Goal: Check status: Check status

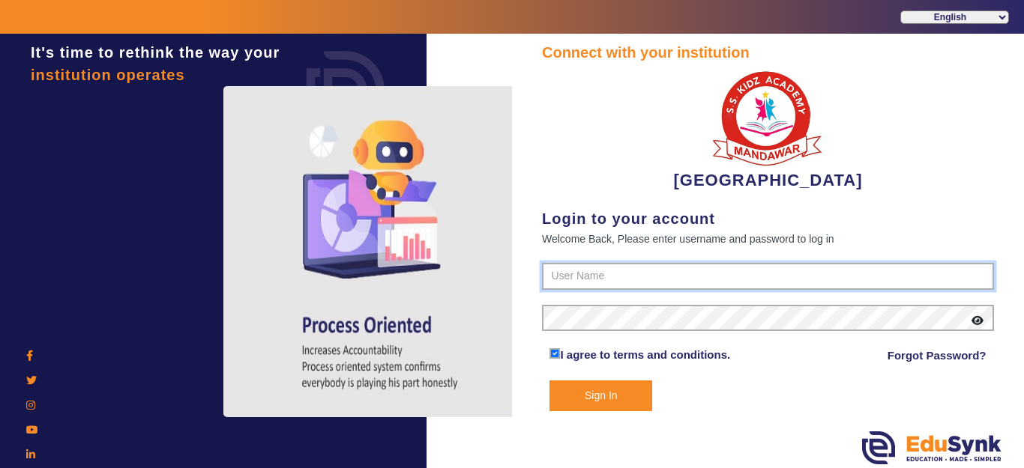
type input "9928895959"
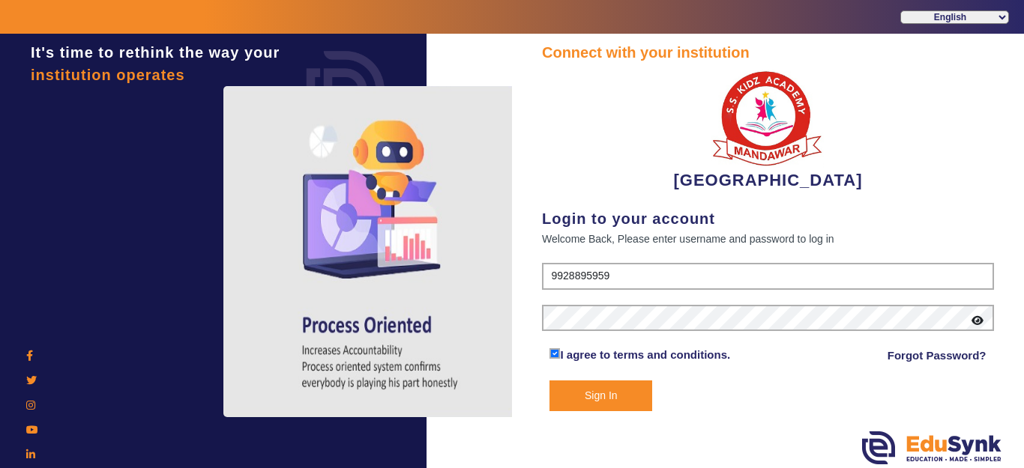
click at [617, 394] on button "Sign In" at bounding box center [600, 396] width 103 height 31
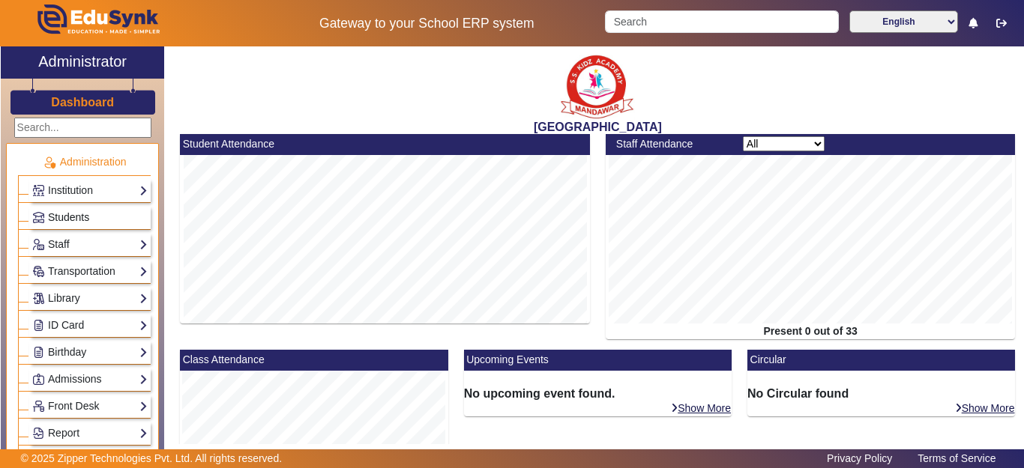
click at [58, 218] on span "Students" at bounding box center [68, 217] width 41 height 12
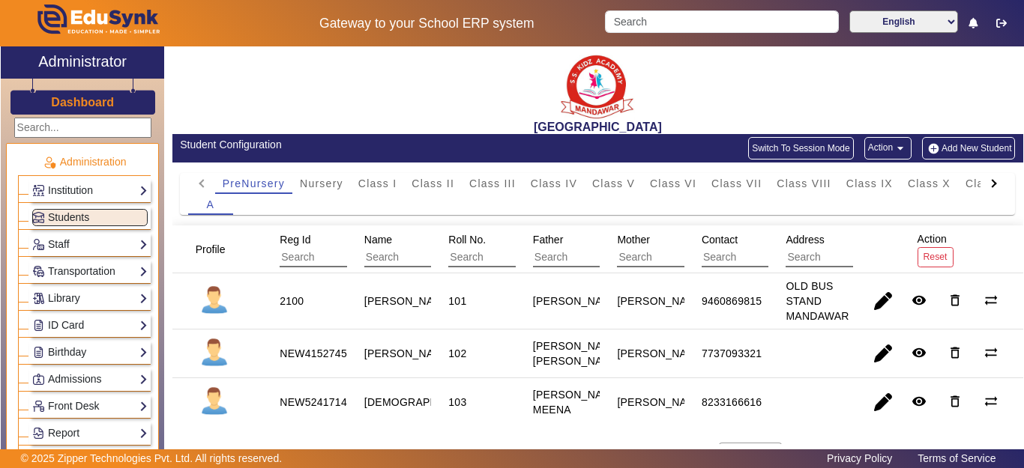
click at [459, 239] on span "Roll No." at bounding box center [466, 240] width 37 height 12
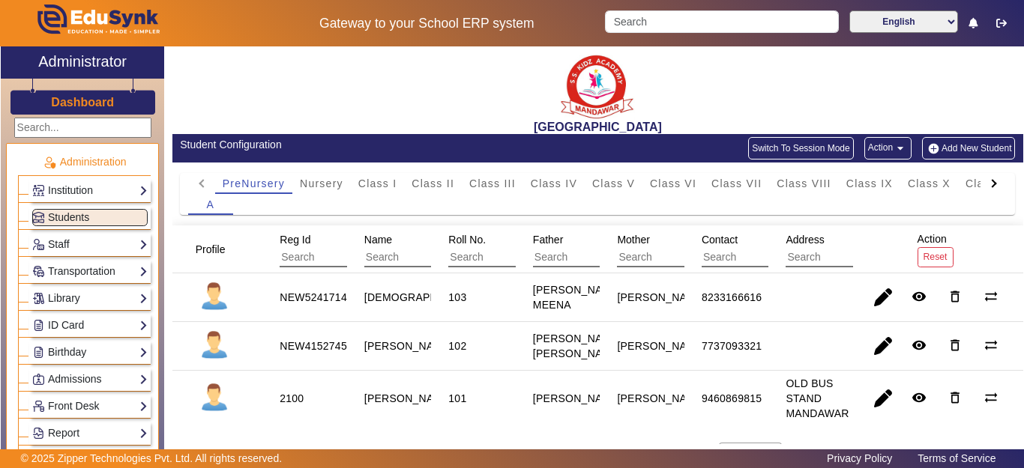
click at [459, 239] on span "Roll No." at bounding box center [466, 240] width 37 height 12
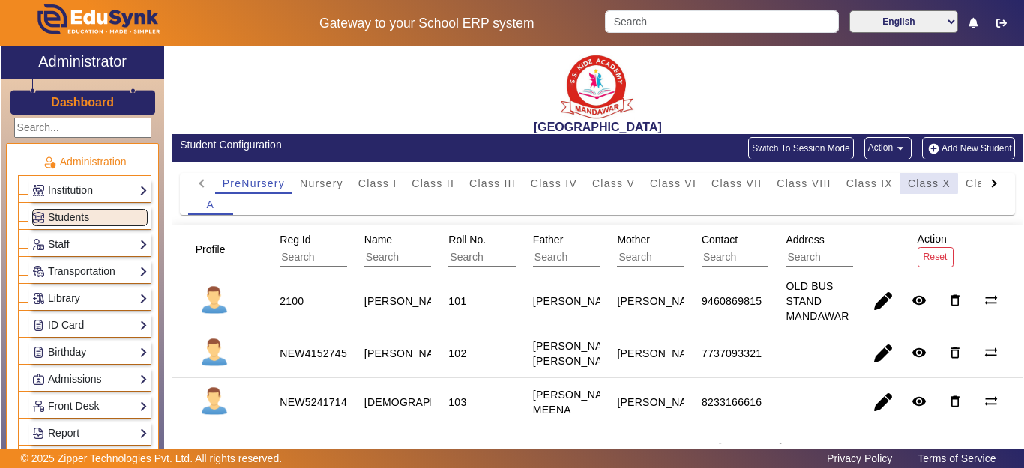
click at [927, 184] on span "Class X" at bounding box center [929, 183] width 43 height 10
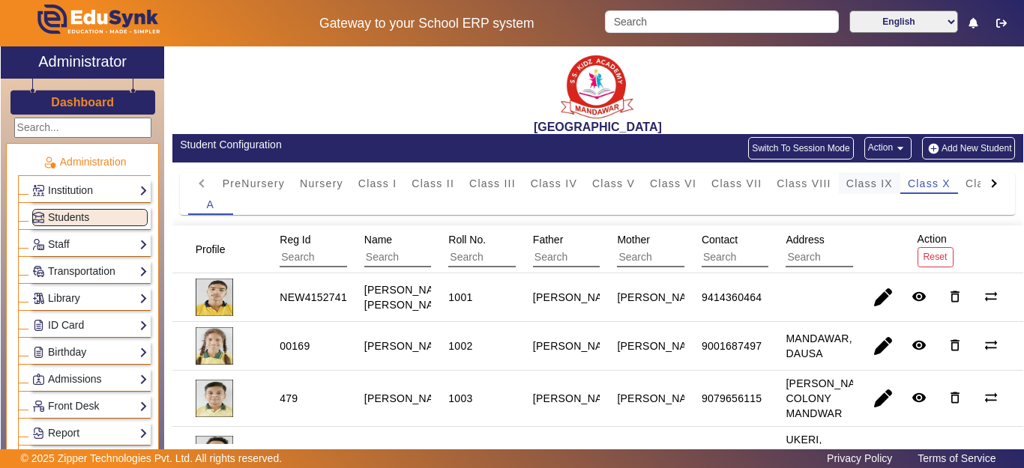
click at [874, 183] on span "Class IX" at bounding box center [869, 183] width 46 height 10
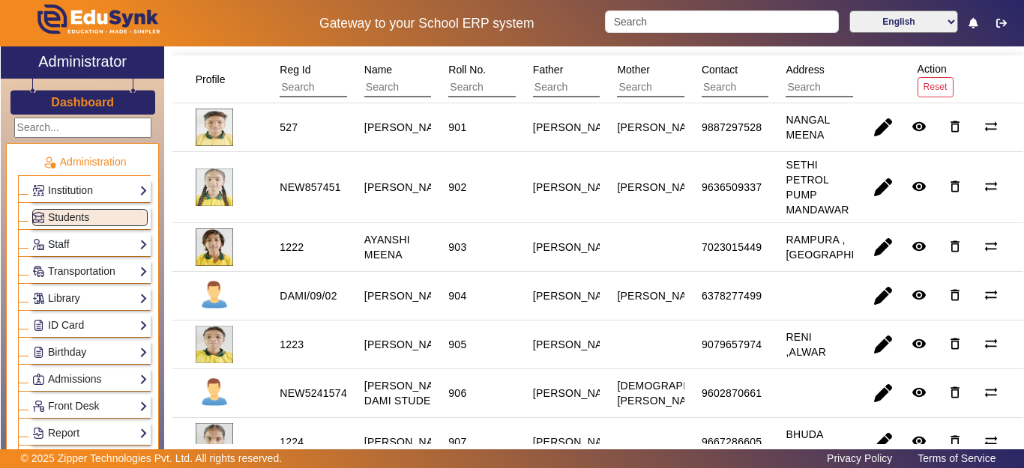
scroll to position [177, 0]
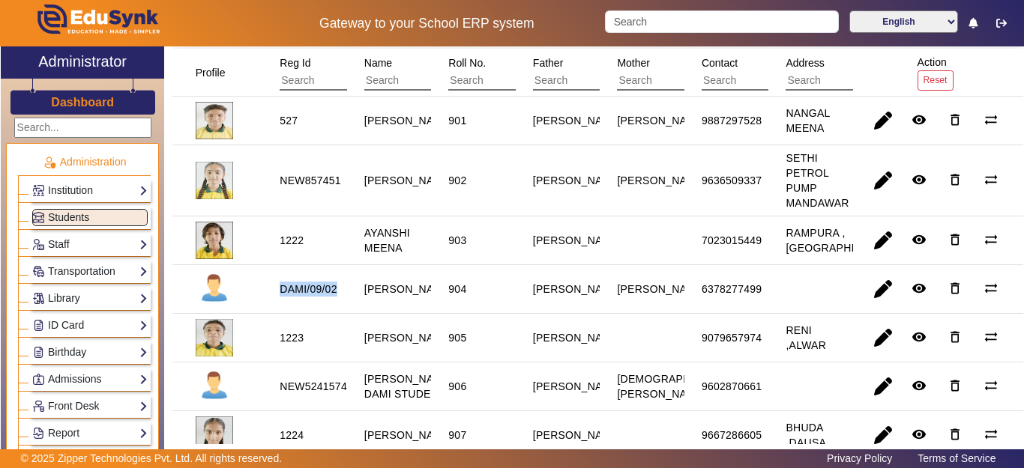
drag, startPoint x: 275, startPoint y: 295, endPoint x: 335, endPoint y: 296, distance: 60.0
click at [335, 296] on div "DAMI/09/02" at bounding box center [307, 289] width 67 height 25
click at [875, 299] on span "button" at bounding box center [883, 289] width 36 height 36
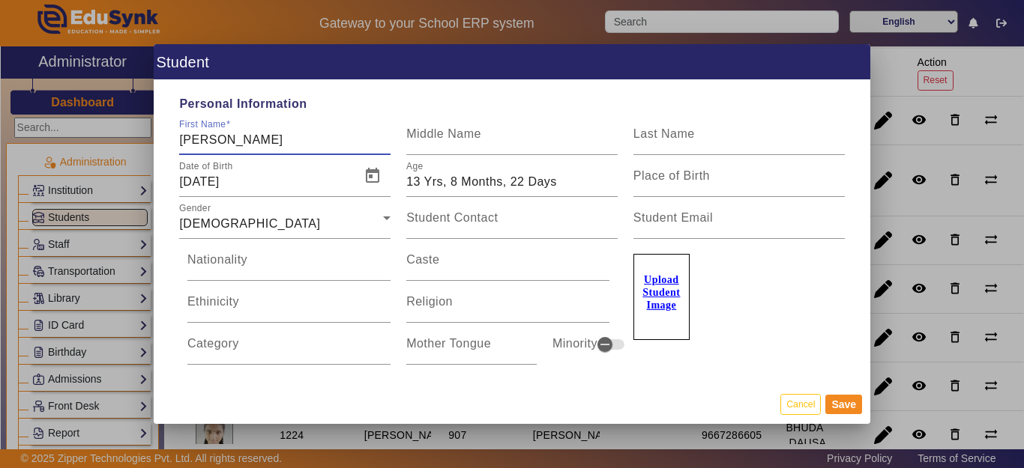
click at [183, 141] on input "[PERSON_NAME]" at bounding box center [284, 140] width 211 height 18
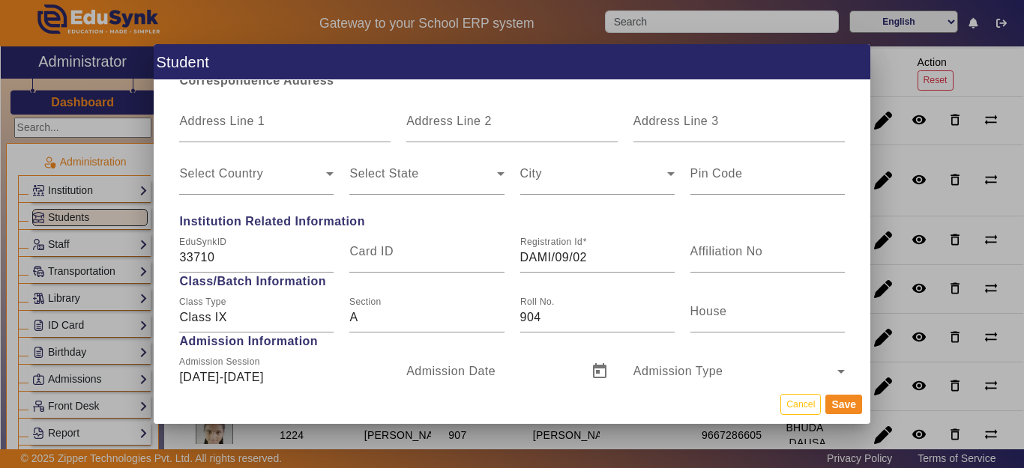
scroll to position [600, 0]
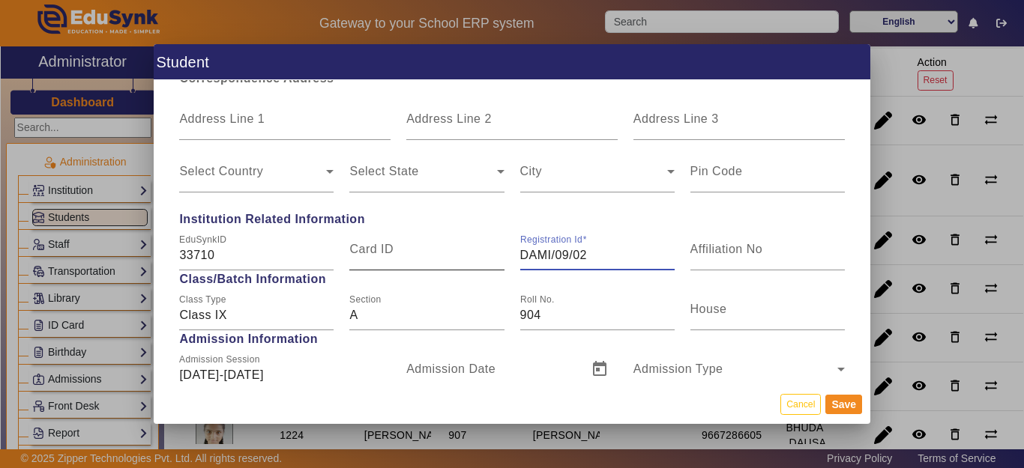
drag, startPoint x: 584, startPoint y: 253, endPoint x: 492, endPoint y: 249, distance: 91.6
click at [492, 249] on div "EduSynkID 33710 Card ID Registration Id DAMI/09/02 Affiliation No" at bounding box center [512, 250] width 681 height 42
click at [548, 316] on input "904" at bounding box center [597, 316] width 154 height 18
drag, startPoint x: 558, startPoint y: 315, endPoint x: 454, endPoint y: 313, distance: 103.5
click at [454, 313] on div "Class Type Class IX Section A Roll No. 904 House" at bounding box center [512, 310] width 681 height 42
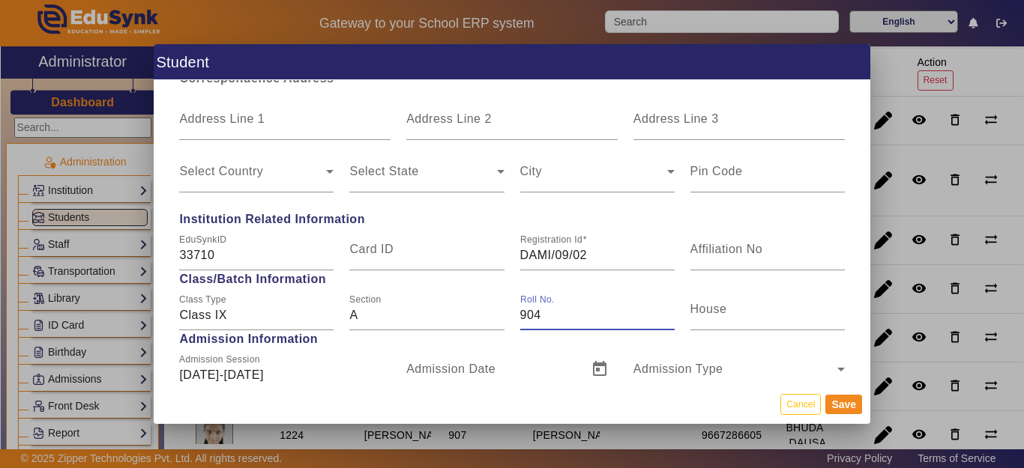
click at [543, 307] on div "Roll No. 904" at bounding box center [597, 310] width 154 height 42
click at [575, 321] on input "904" at bounding box center [597, 316] width 154 height 18
click at [512, 317] on div "Roll No. 904" at bounding box center [597, 310] width 170 height 42
click at [520, 319] on input "904" at bounding box center [597, 316] width 154 height 18
click at [587, 306] on div "Roll No. DAMI (904" at bounding box center [597, 310] width 154 height 42
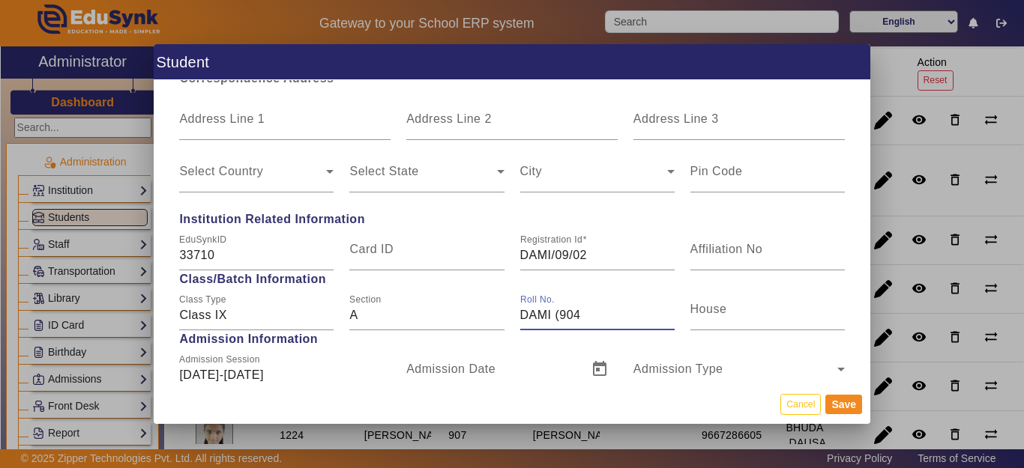
click at [585, 316] on input "DAMI (904" at bounding box center [597, 316] width 154 height 18
type input "DAMI (904)"
click at [848, 402] on button "Save" at bounding box center [843, 404] width 37 height 19
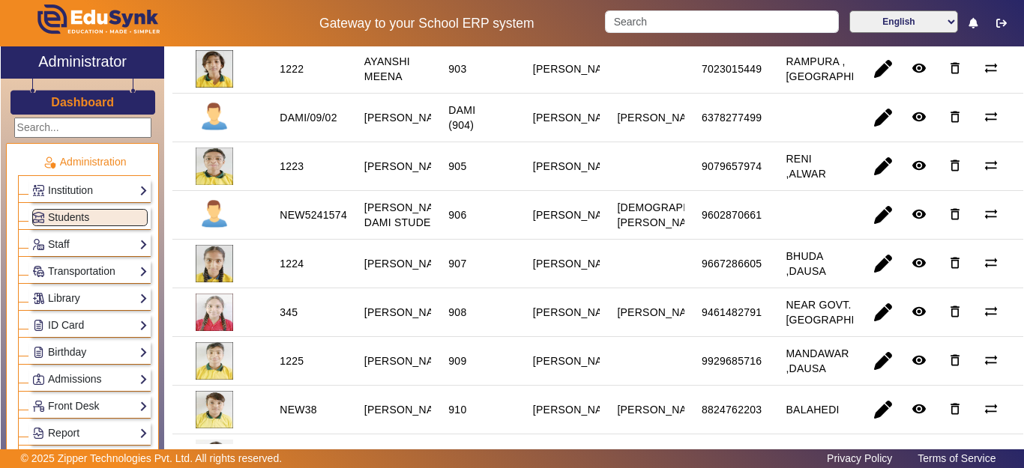
scroll to position [375, 0]
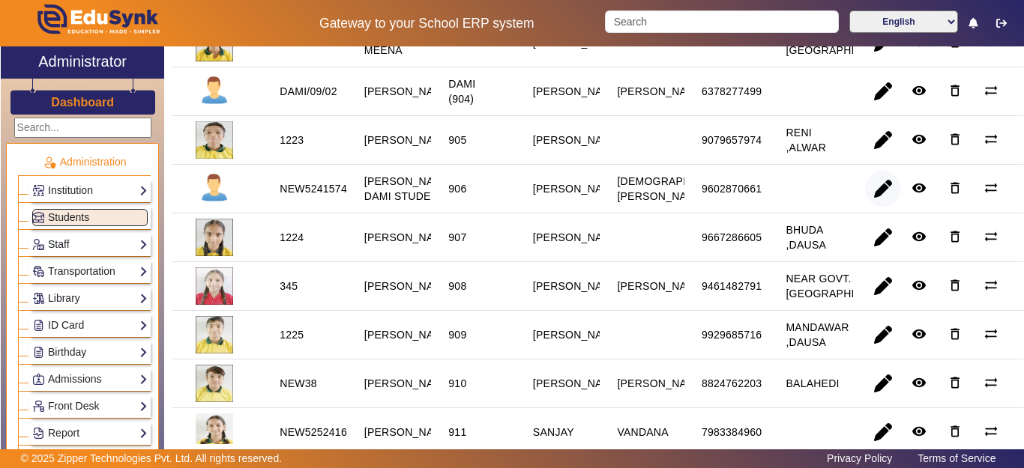
click at [869, 207] on span "button" at bounding box center [883, 189] width 36 height 36
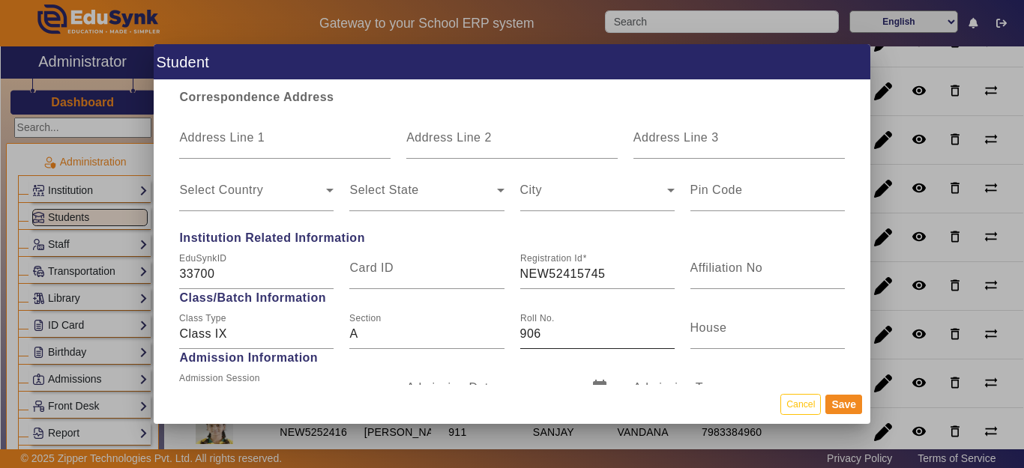
scroll to position [675, 0]
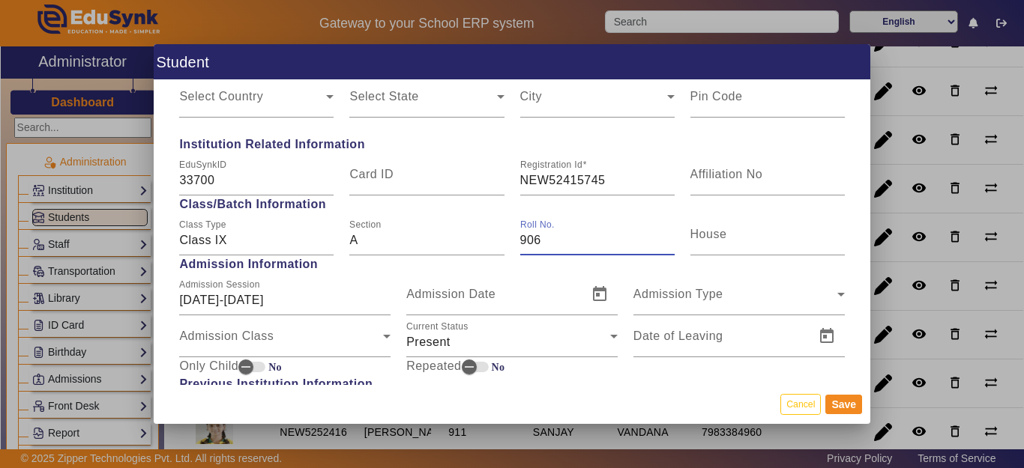
click at [520, 241] on input "906" at bounding box center [597, 241] width 154 height 18
click at [520, 239] on input "906" at bounding box center [597, 241] width 154 height 18
click at [520, 238] on input "906" at bounding box center [597, 241] width 154 height 18
click at [520, 236] on input "906" at bounding box center [597, 241] width 154 height 18
click at [513, 243] on div "Roll No. 906" at bounding box center [597, 235] width 170 height 42
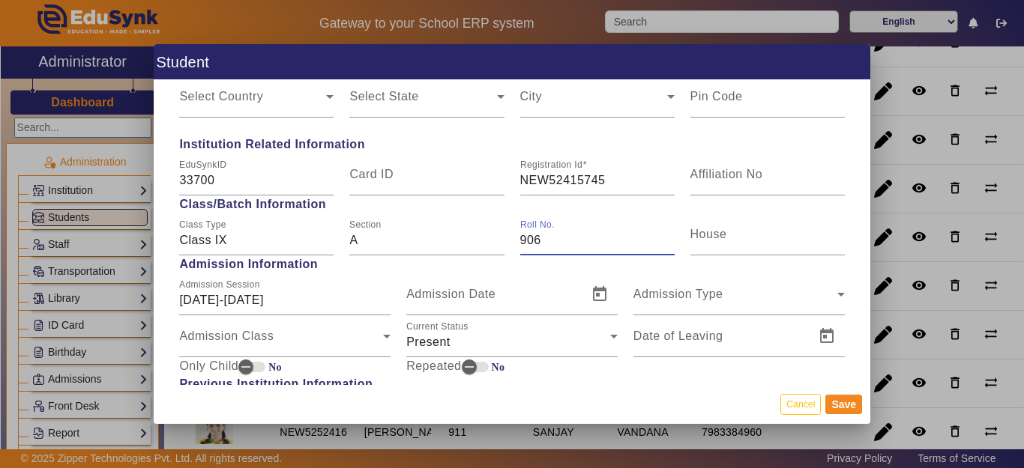
click at [520, 241] on input "906" at bounding box center [597, 241] width 154 height 18
click at [576, 244] on input "DAMI (906" at bounding box center [597, 241] width 154 height 18
type input "DAMI (906)"
click at [829, 401] on button "Save" at bounding box center [843, 404] width 37 height 19
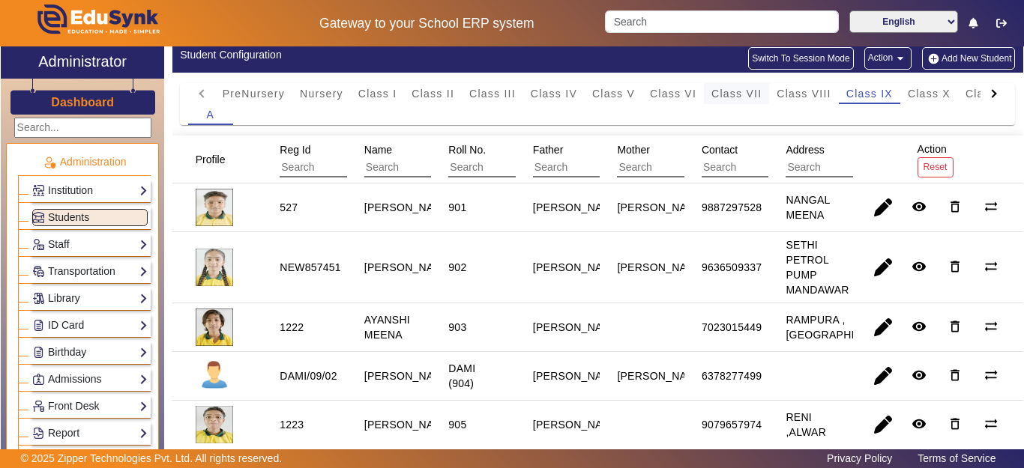
scroll to position [0, 0]
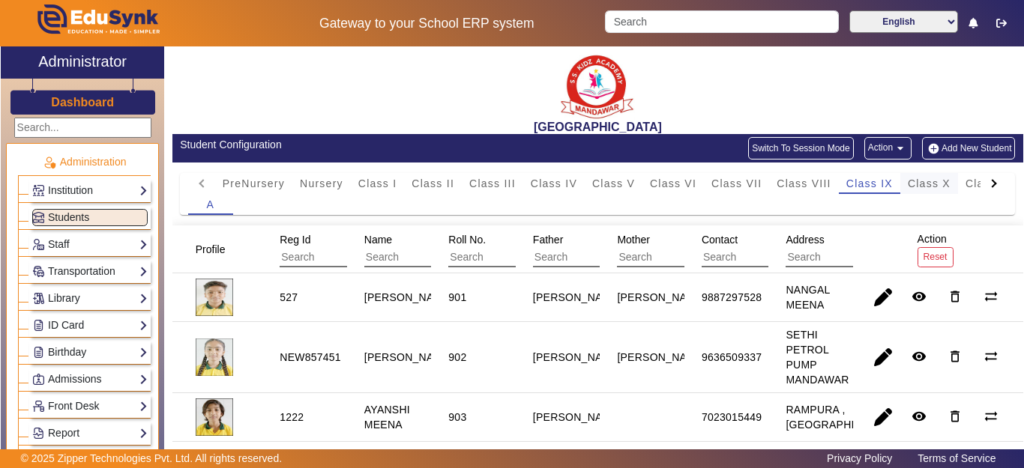
click at [920, 185] on span "Class X" at bounding box center [929, 183] width 43 height 10
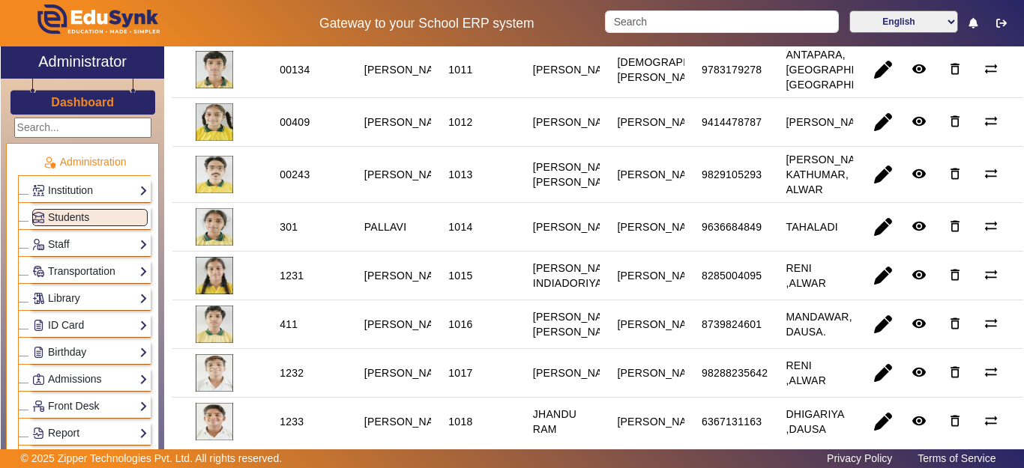
scroll to position [462, 0]
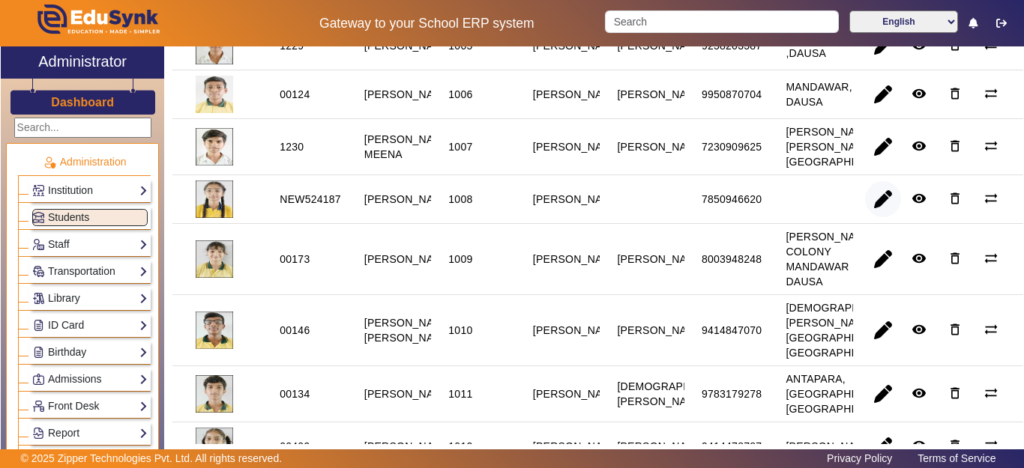
click at [873, 217] on span "button" at bounding box center [883, 199] width 36 height 36
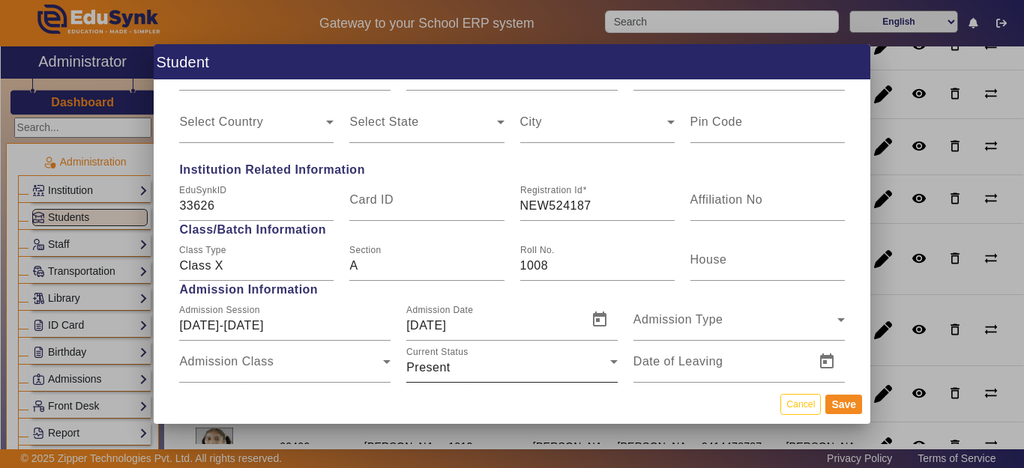
scroll to position [750, 0]
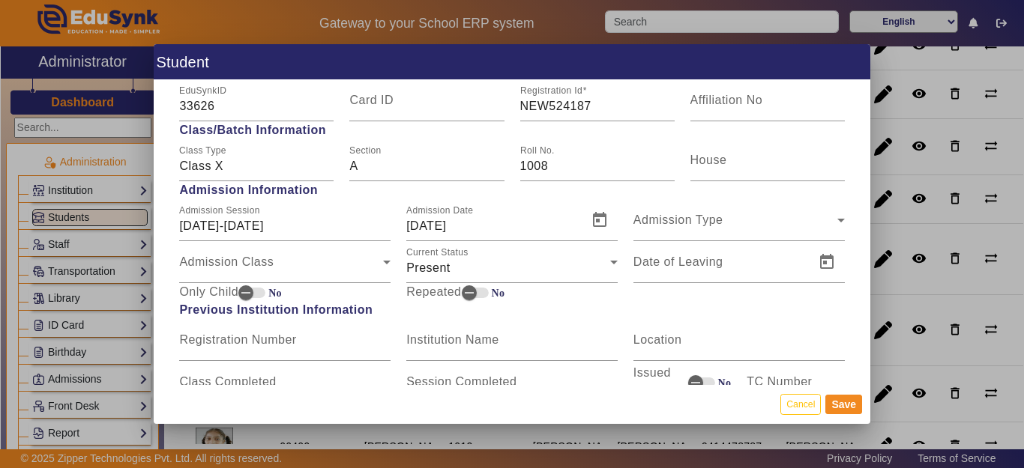
click at [513, 170] on div "Roll No. 1008" at bounding box center [597, 160] width 170 height 42
click at [520, 167] on input "1008" at bounding box center [597, 166] width 154 height 18
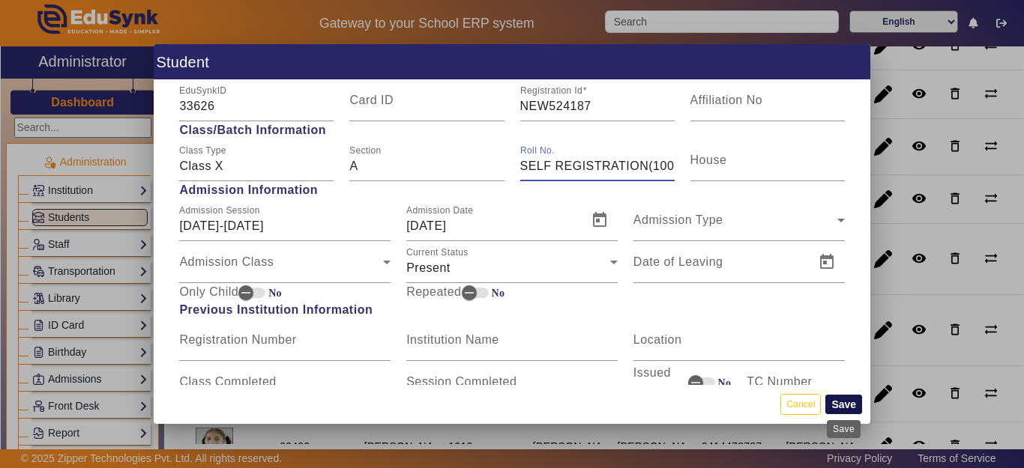
type input "SELF REGISTRATION(1008)"
click at [845, 405] on button "Save" at bounding box center [843, 404] width 37 height 19
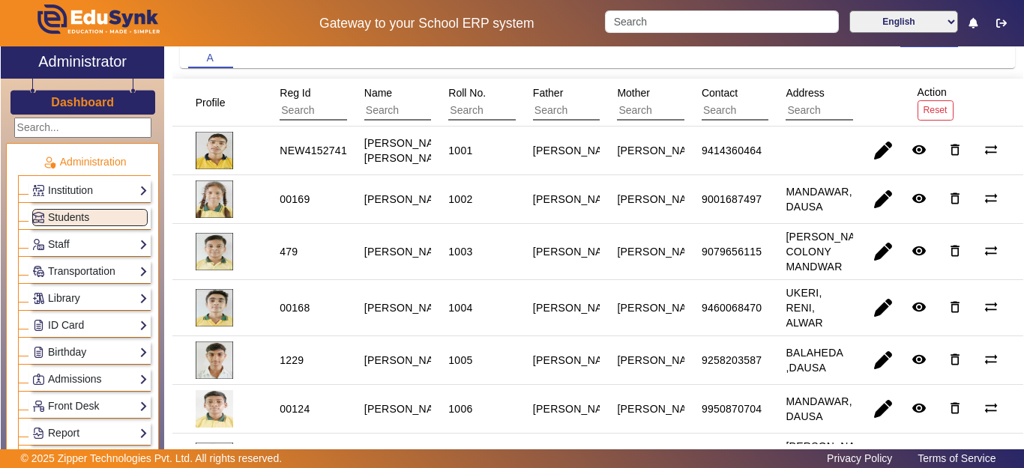
scroll to position [0, 0]
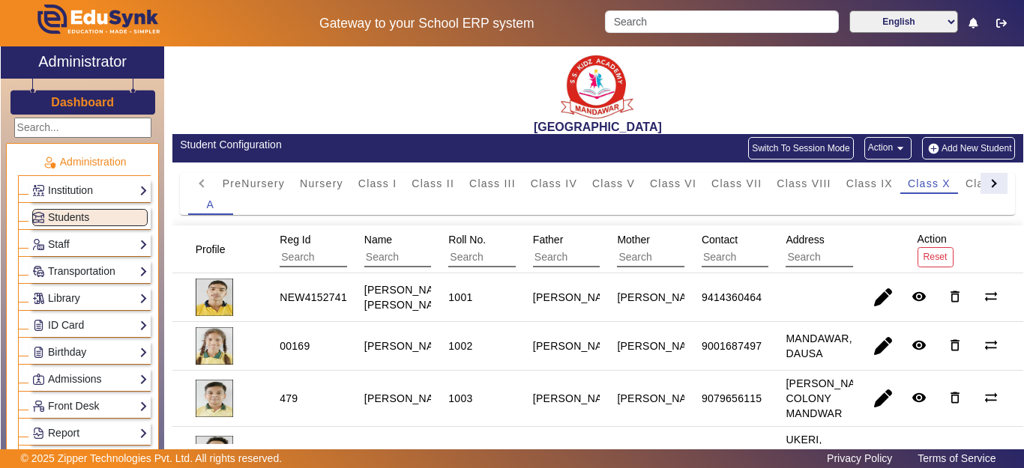
click at [980, 187] on div at bounding box center [993, 183] width 27 height 21
click at [777, 184] on span "Class XI" at bounding box center [769, 183] width 46 height 10
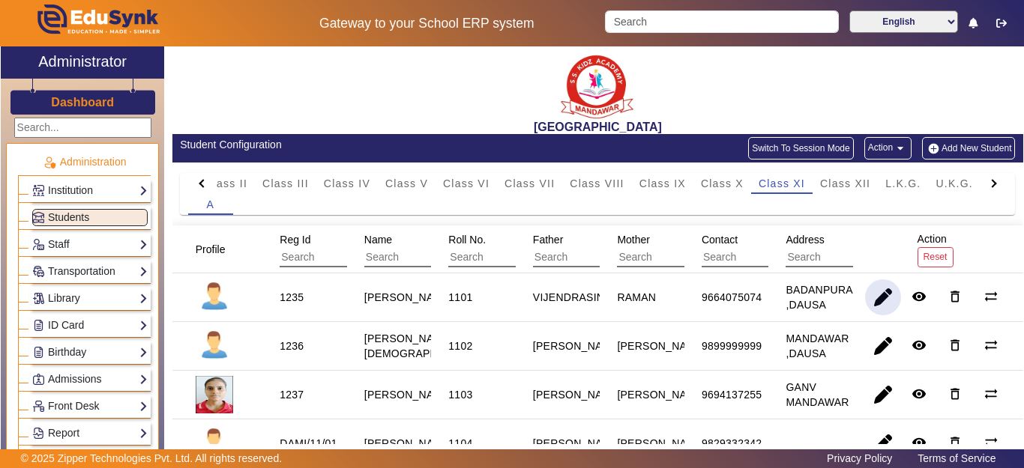
click at [871, 300] on span "button" at bounding box center [883, 298] width 36 height 36
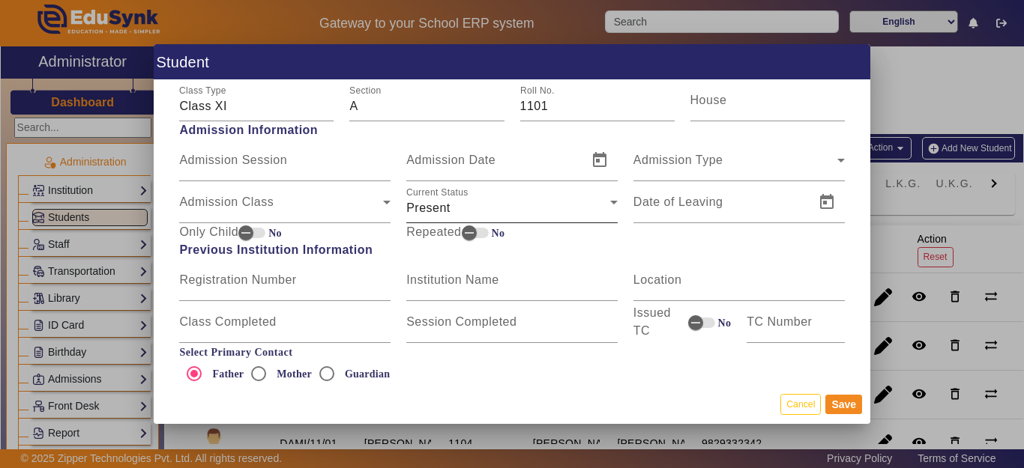
scroll to position [824, 0]
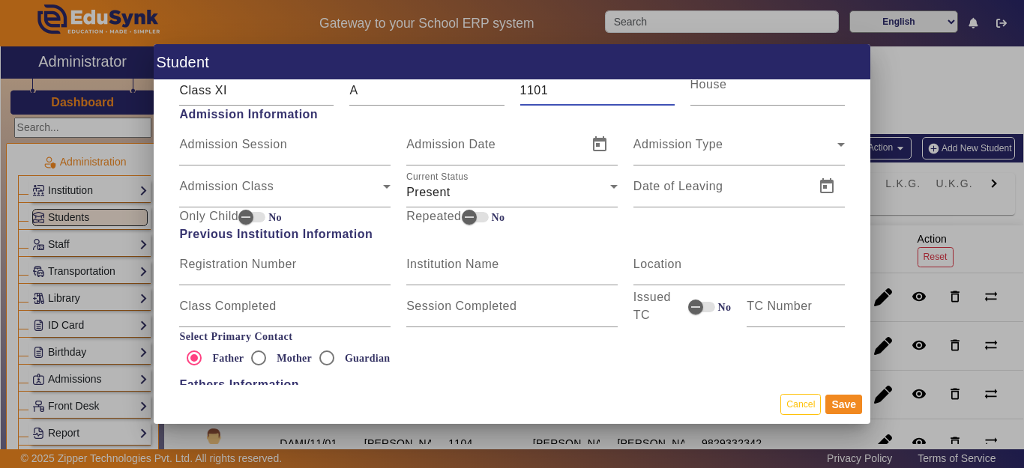
click at [520, 97] on input "1101" at bounding box center [597, 91] width 154 height 18
type input "DAMMY(1101)"
click at [849, 414] on button "Save" at bounding box center [843, 404] width 37 height 19
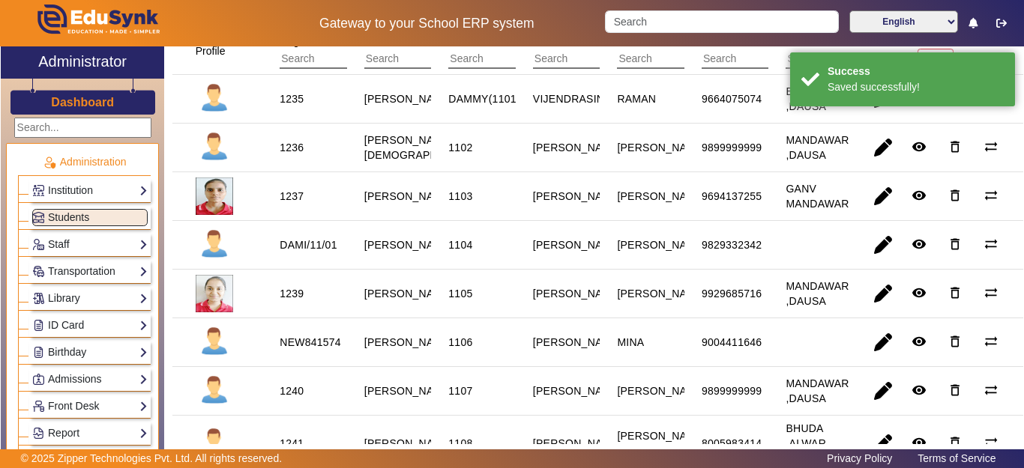
scroll to position [225, 0]
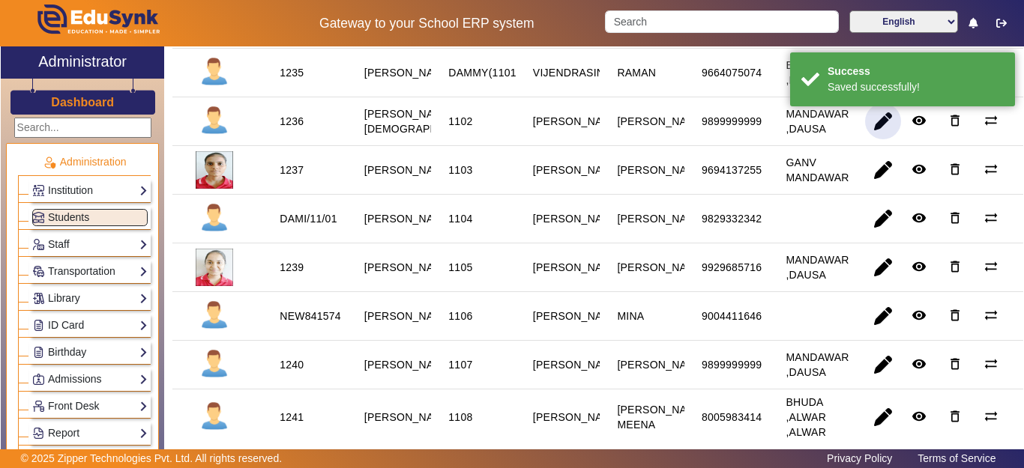
click at [879, 121] on span "button" at bounding box center [883, 121] width 36 height 36
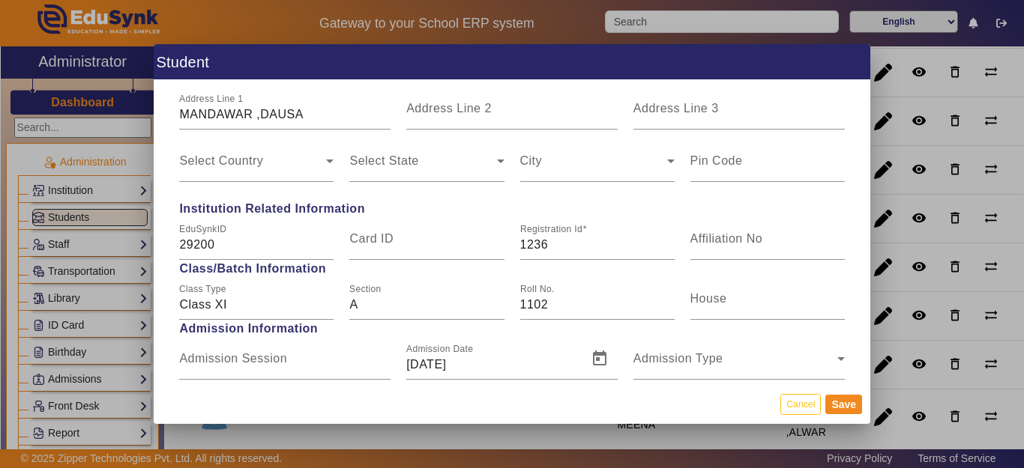
scroll to position [675, 0]
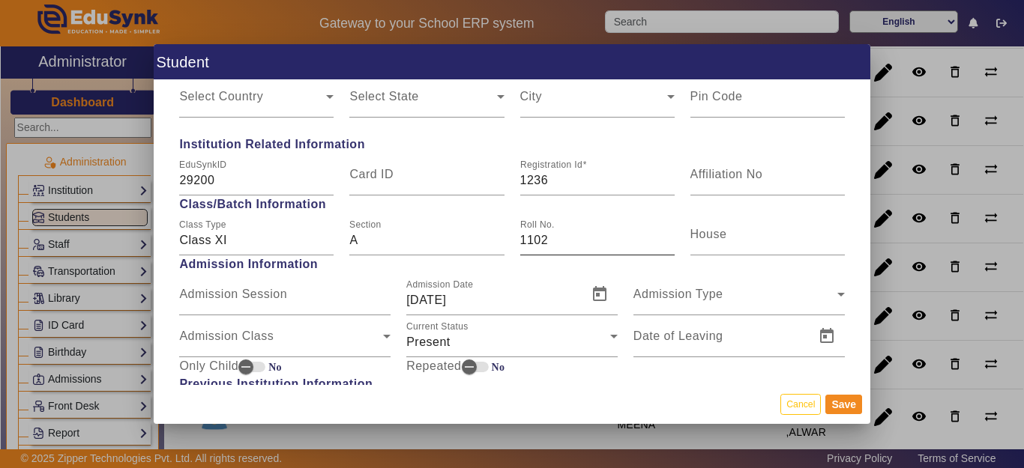
click at [520, 241] on input "1102" at bounding box center [597, 241] width 154 height 18
type input "DAMI(1102)"
click at [850, 399] on button "Save" at bounding box center [843, 404] width 37 height 19
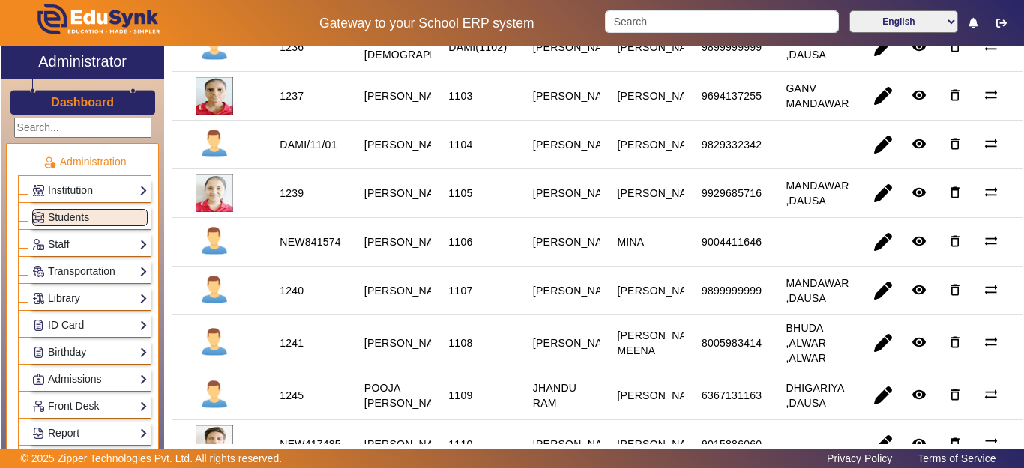
scroll to position [300, 0]
click at [866, 156] on span "button" at bounding box center [883, 144] width 36 height 36
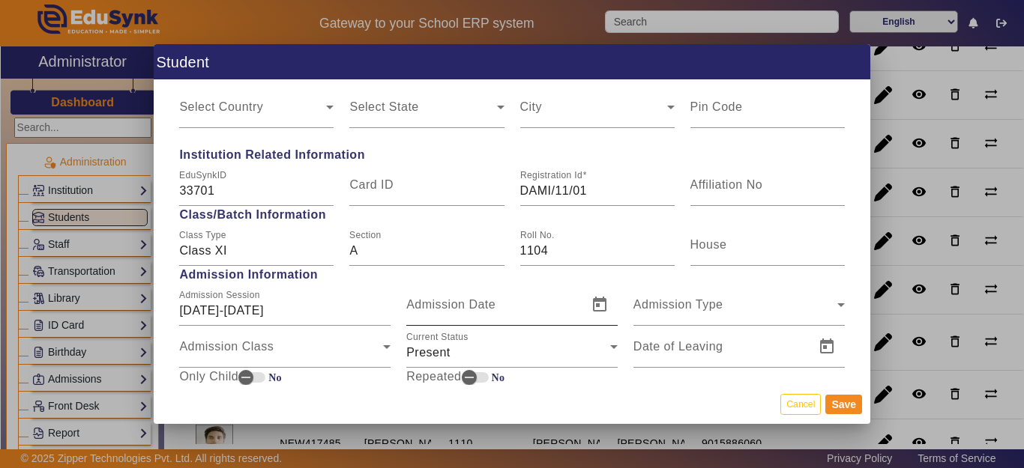
scroll to position [750, 0]
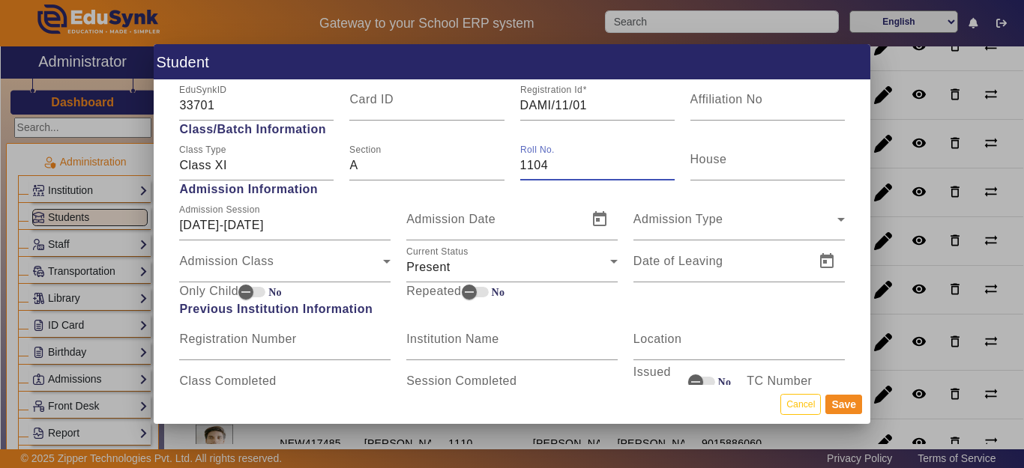
click at [520, 158] on input "1104" at bounding box center [597, 166] width 154 height 18
type input "DAMI(1104)"
click at [838, 399] on button "Save" at bounding box center [843, 404] width 37 height 19
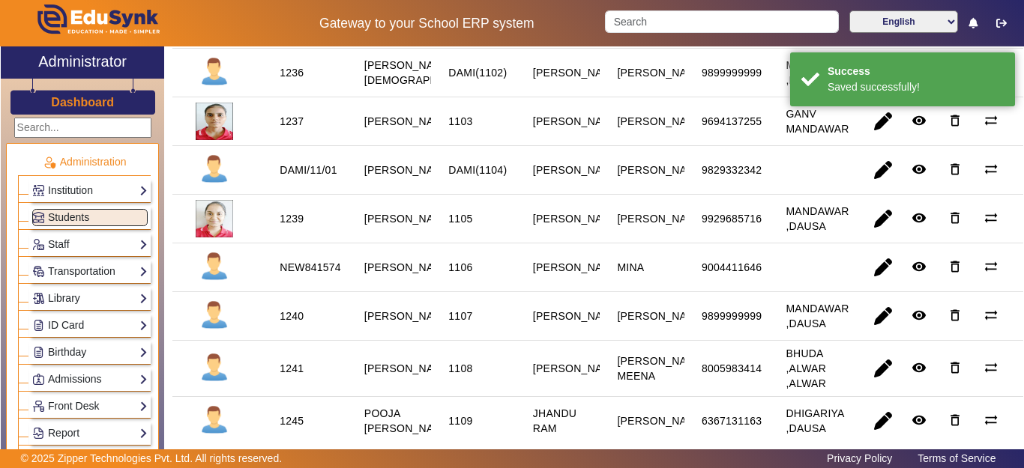
scroll to position [300, 0]
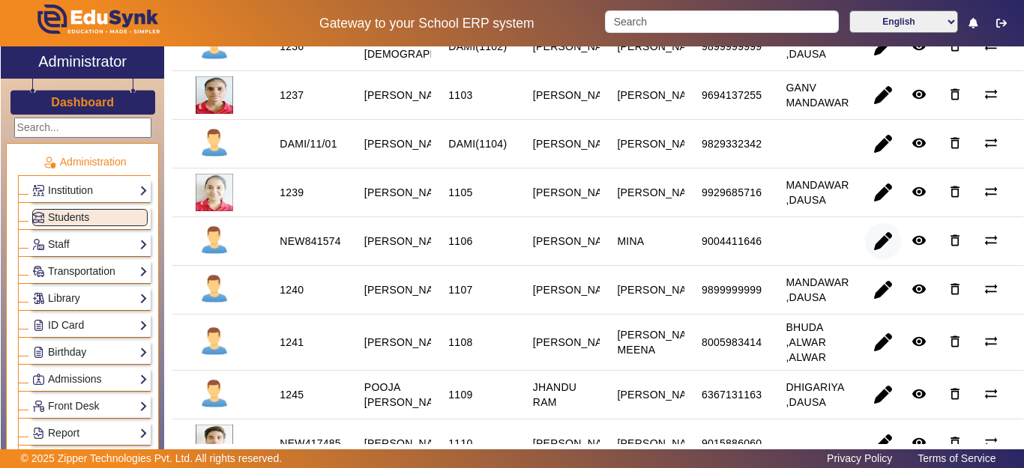
click at [879, 256] on span "button" at bounding box center [883, 241] width 36 height 36
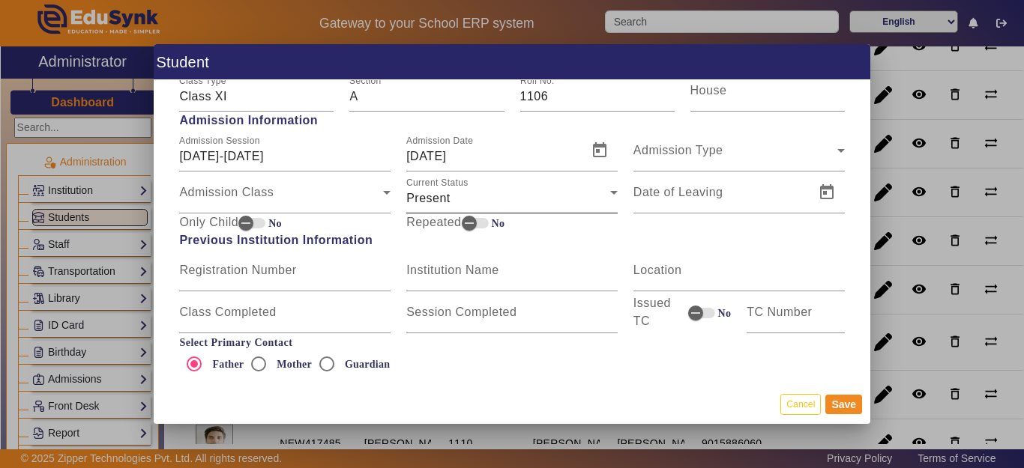
scroll to position [824, 0]
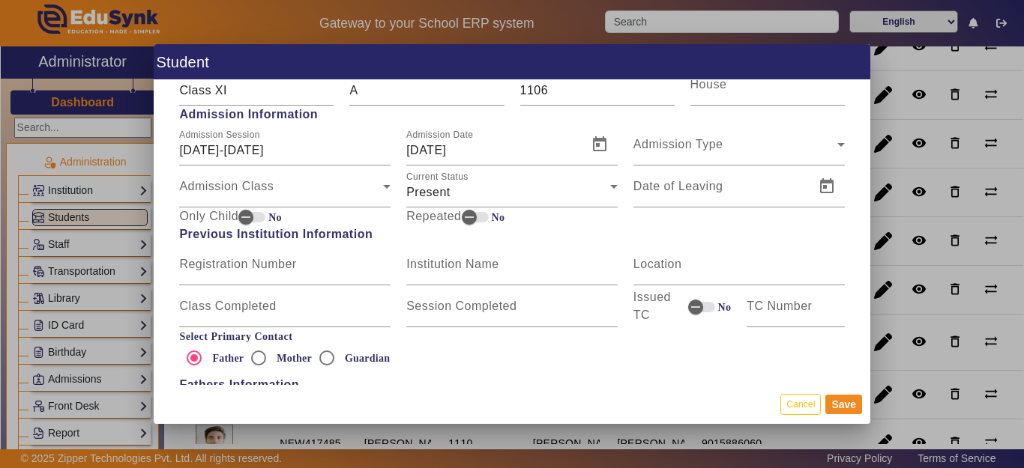
click at [512, 93] on div "Roll No. 1106" at bounding box center [597, 85] width 170 height 42
click at [520, 93] on input "1106" at bounding box center [597, 91] width 154 height 18
type input "DAMI(1106)"
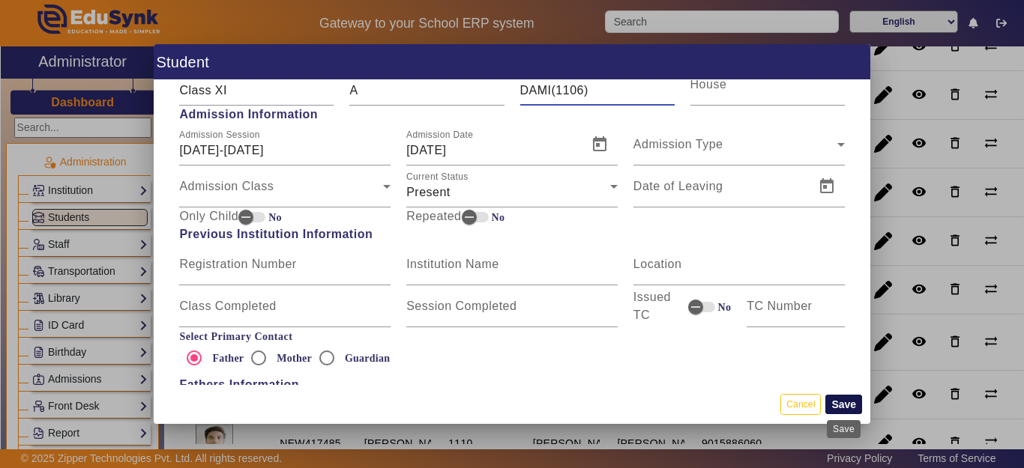
click at [838, 402] on button "Save" at bounding box center [843, 404] width 37 height 19
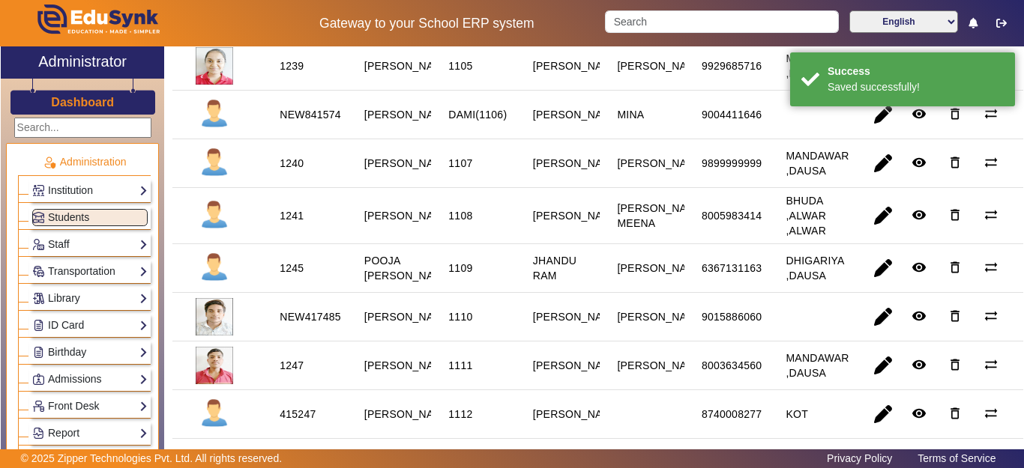
scroll to position [450, 0]
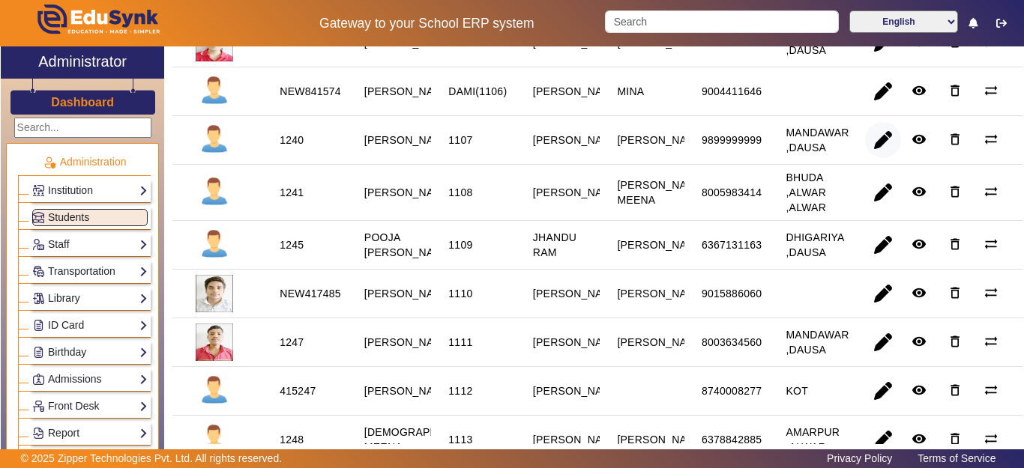
click at [866, 156] on span "button" at bounding box center [883, 140] width 36 height 36
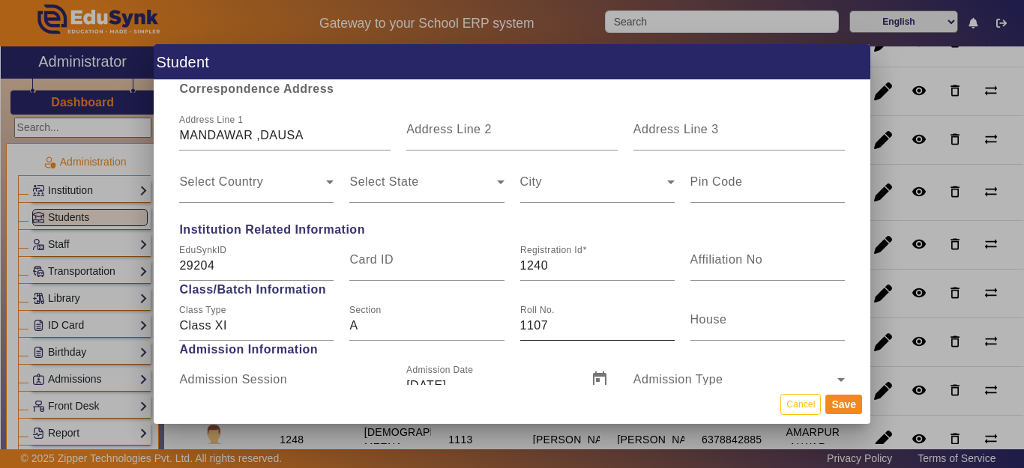
scroll to position [675, 0]
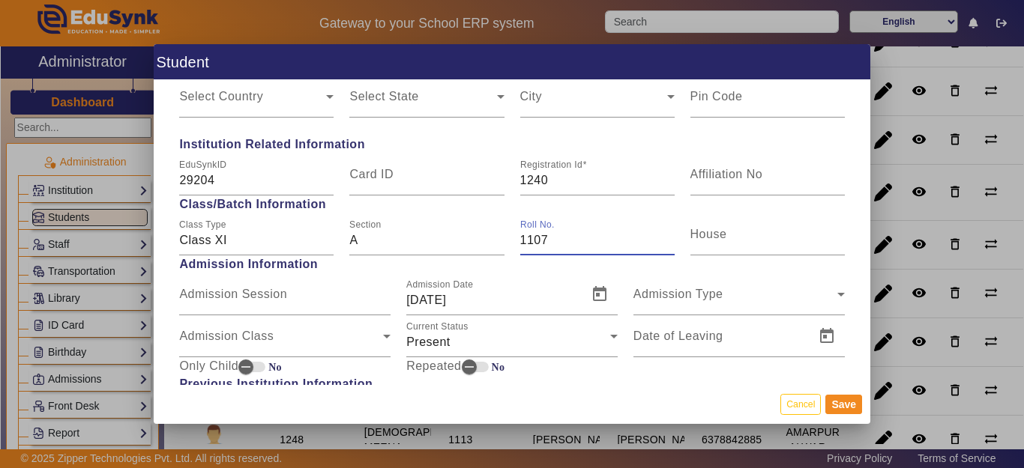
click at [520, 247] on input "1107" at bounding box center [597, 241] width 154 height 18
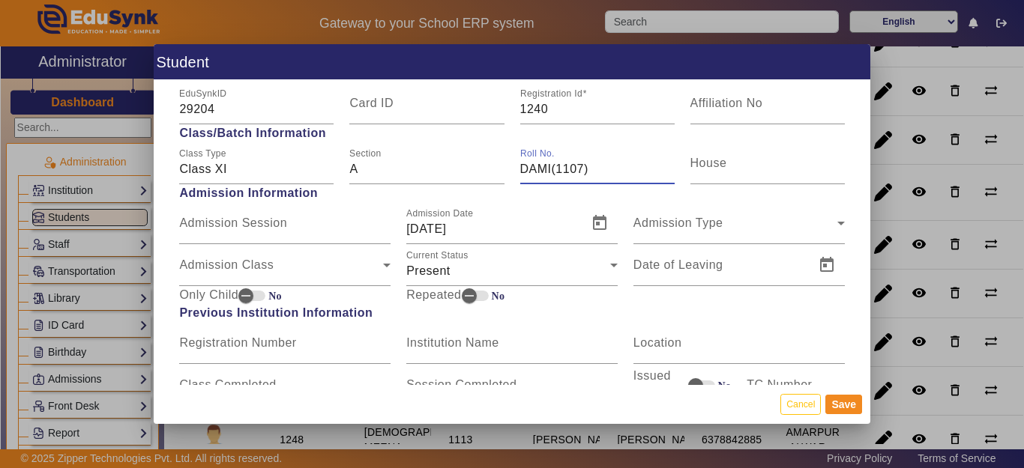
scroll to position [750, 0]
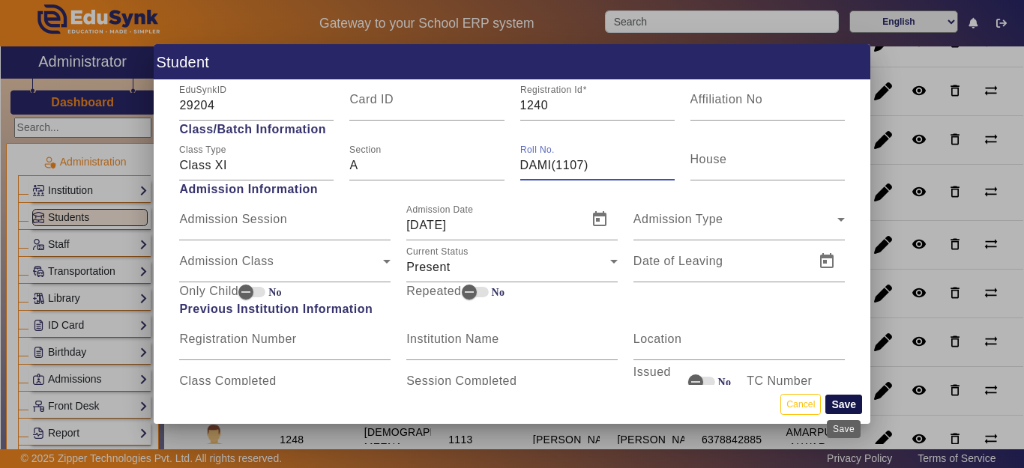
type input "DAMI(1107)"
click at [842, 400] on button "Save" at bounding box center [843, 404] width 37 height 19
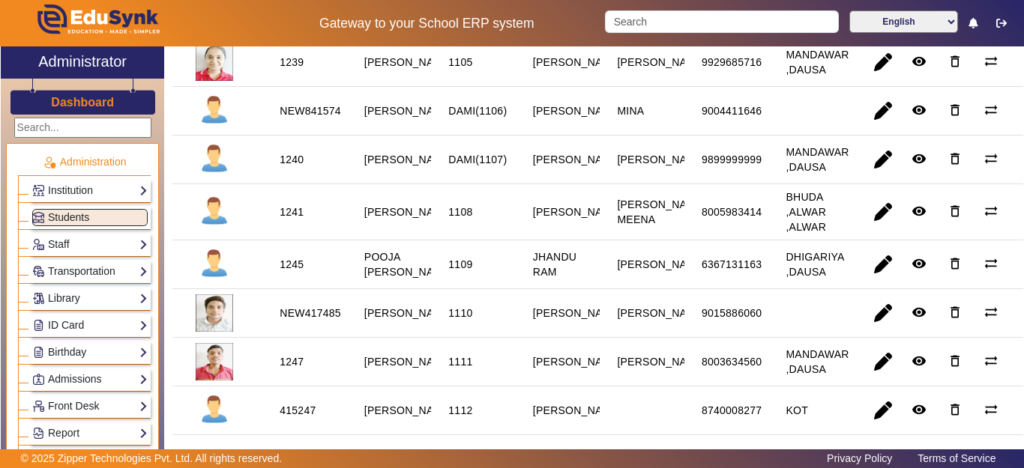
scroll to position [450, 0]
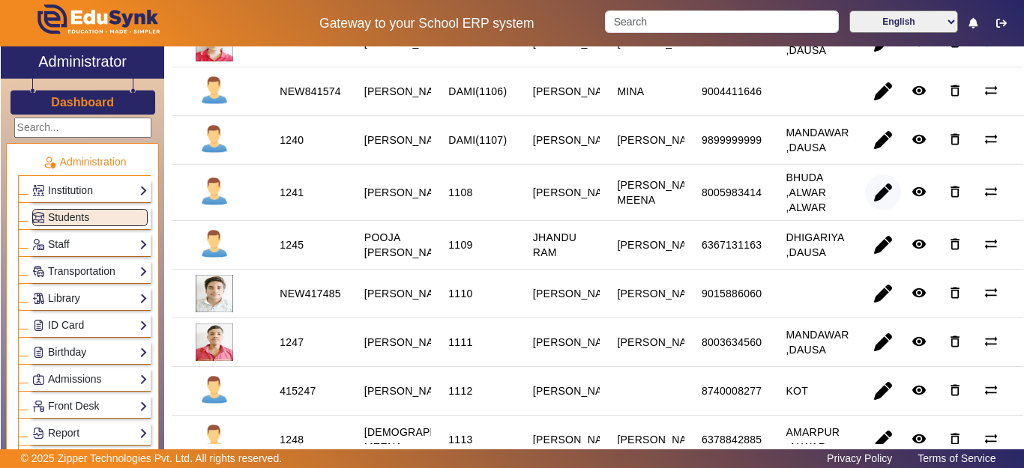
click at [875, 211] on span "button" at bounding box center [883, 193] width 36 height 36
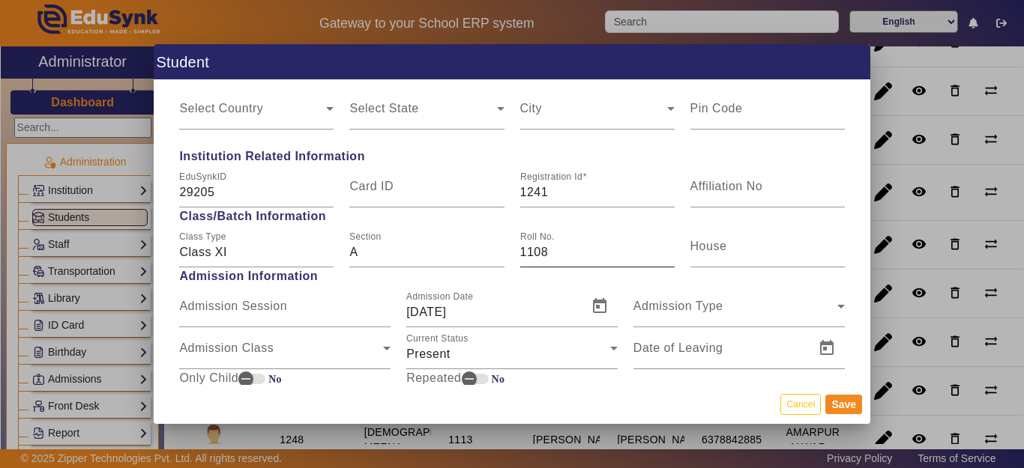
scroll to position [675, 0]
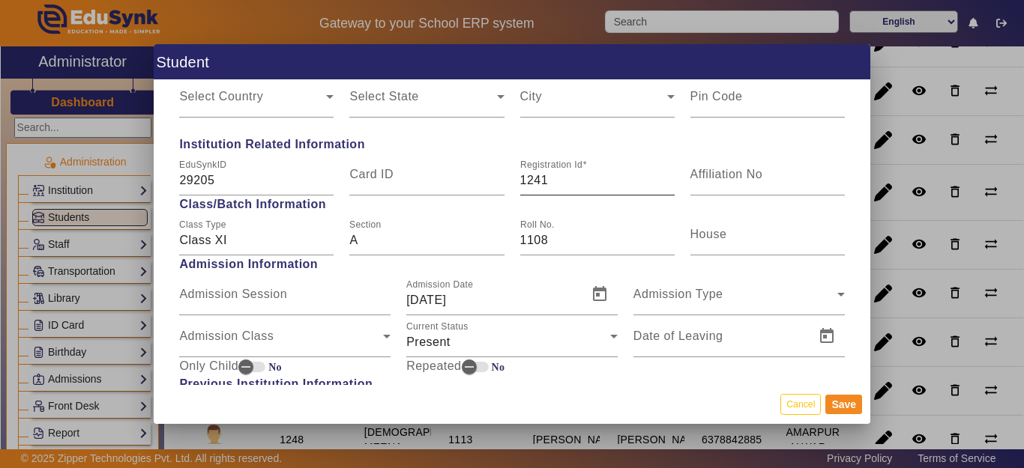
click at [520, 180] on input "1241" at bounding box center [597, 181] width 154 height 18
click at [520, 241] on input "1108" at bounding box center [597, 241] width 154 height 18
type input "DAMI(1108)"
click at [845, 403] on button "Save" at bounding box center [843, 404] width 37 height 19
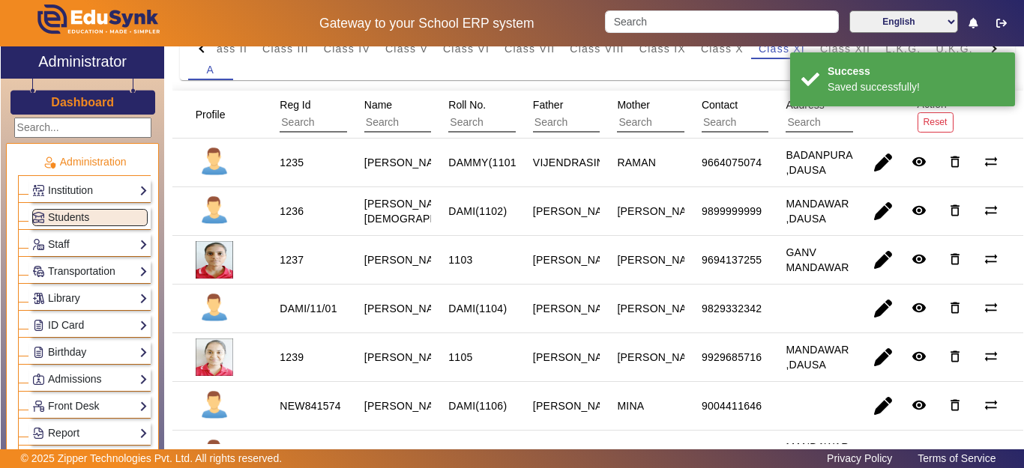
scroll to position [600, 0]
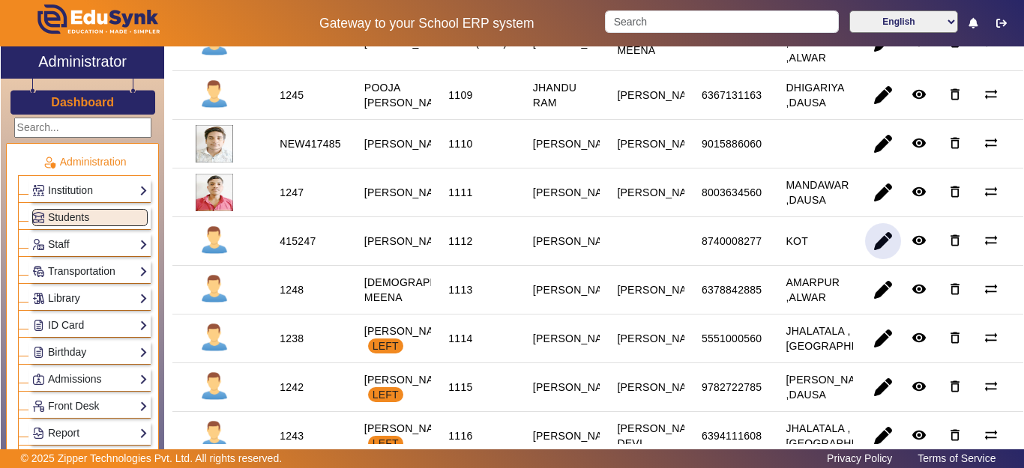
click at [872, 259] on span "button" at bounding box center [883, 241] width 36 height 36
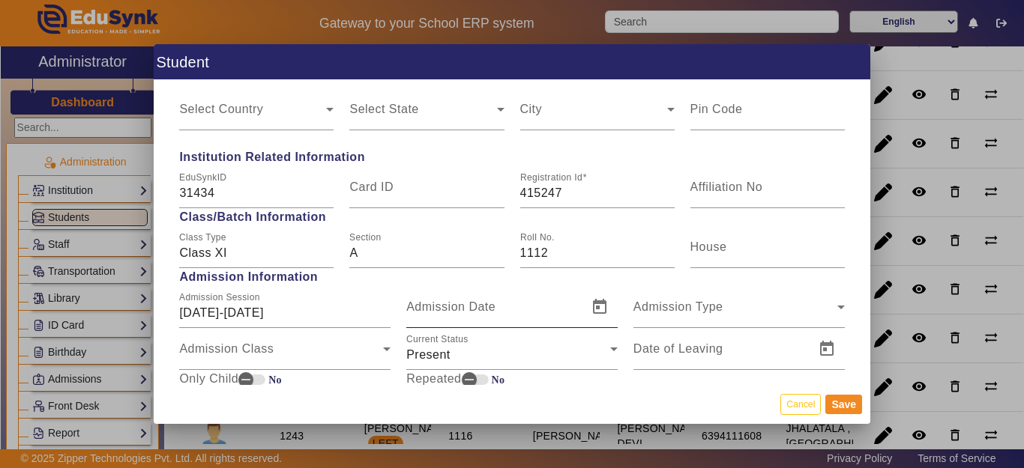
scroll to position [750, 0]
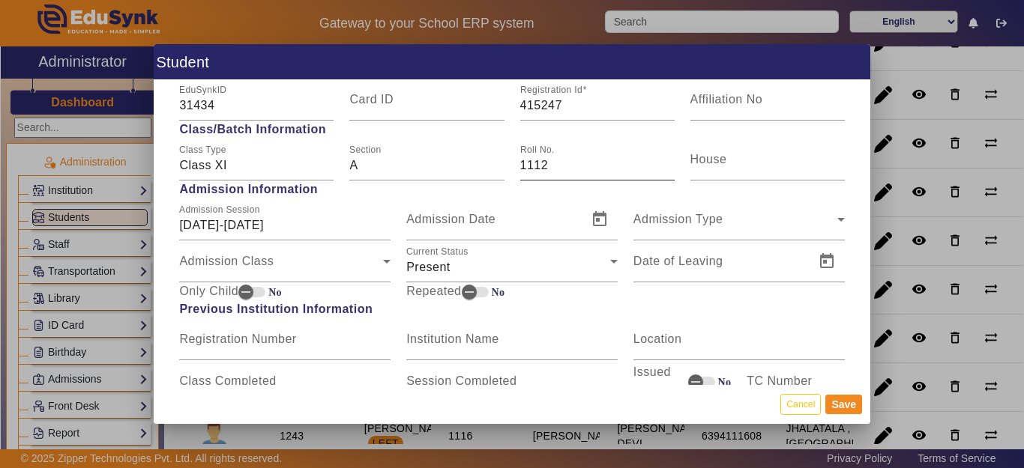
click at [520, 165] on input "1112" at bounding box center [597, 166] width 154 height 18
type input "DAMI(1112)"
drag, startPoint x: 845, startPoint y: 404, endPoint x: 813, endPoint y: 287, distance: 121.3
click at [845, 402] on button "Save" at bounding box center [843, 404] width 37 height 19
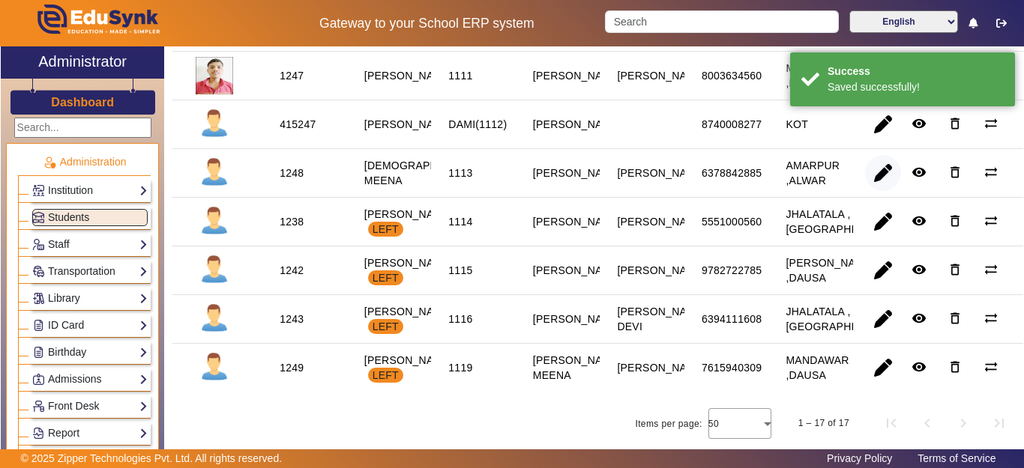
click at [872, 178] on span "button" at bounding box center [883, 173] width 36 height 36
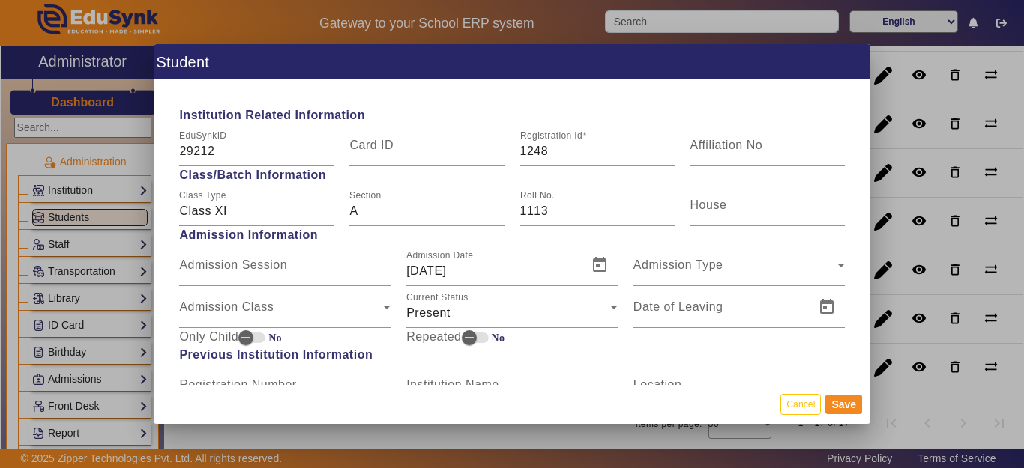
scroll to position [824, 0]
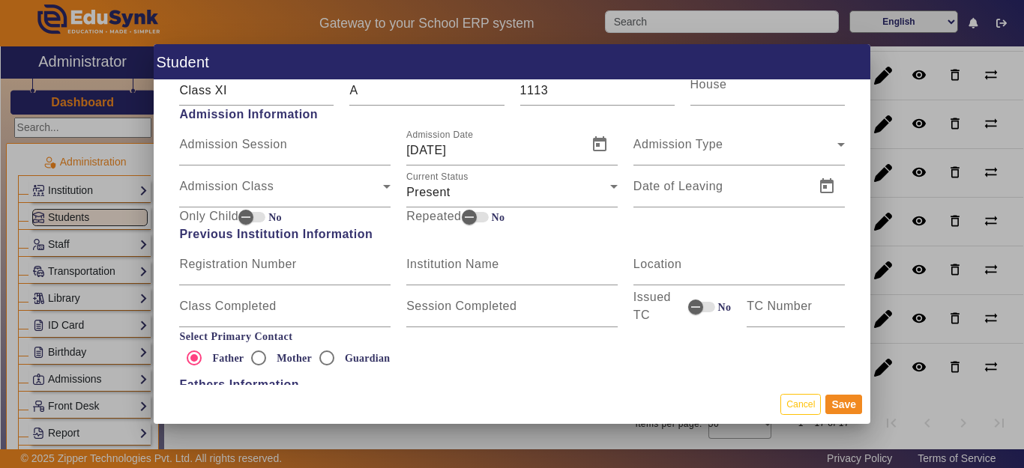
click at [512, 87] on div "Roll No. 1113" at bounding box center [597, 85] width 170 height 42
click at [512, 88] on div "Roll No. 1113" at bounding box center [597, 85] width 170 height 42
click at [520, 96] on input "1113" at bounding box center [597, 91] width 154 height 18
type input "DAMI(1113)"
click at [842, 404] on button "Save" at bounding box center [843, 404] width 37 height 19
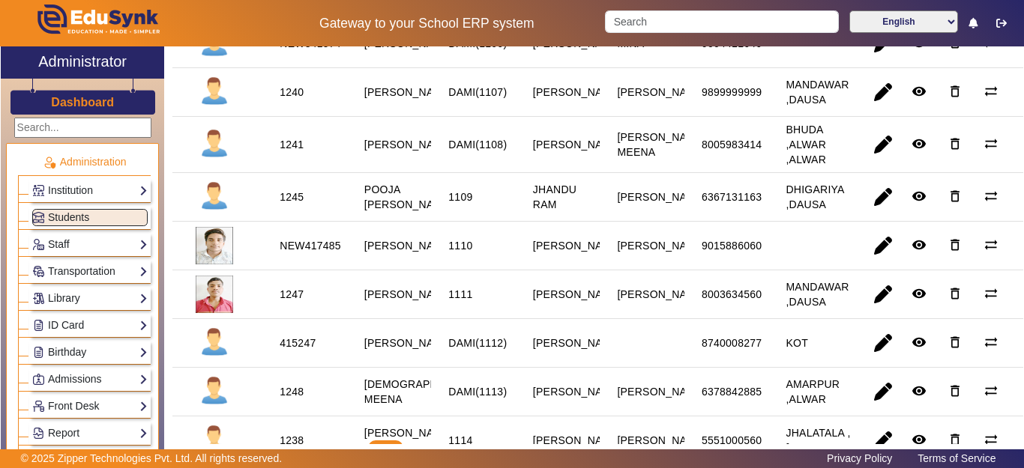
scroll to position [0, 0]
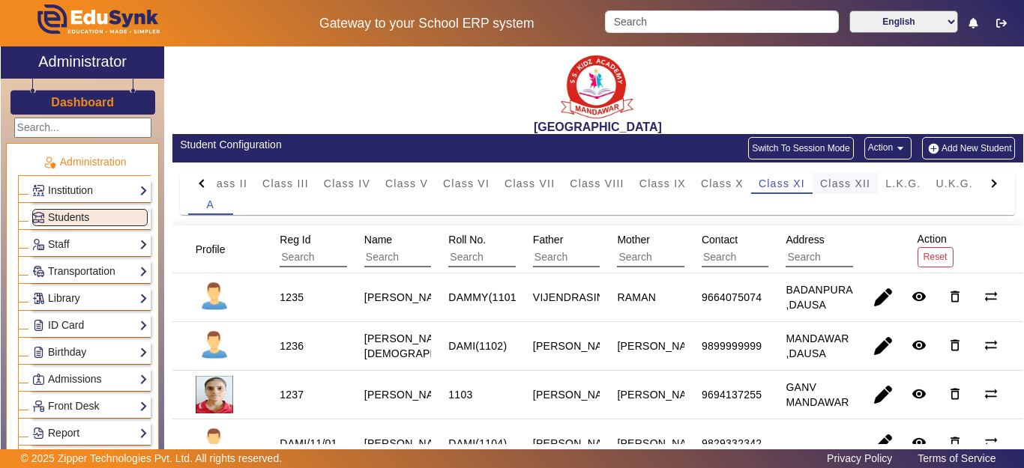
click at [839, 184] on span "Class XII" at bounding box center [845, 183] width 50 height 10
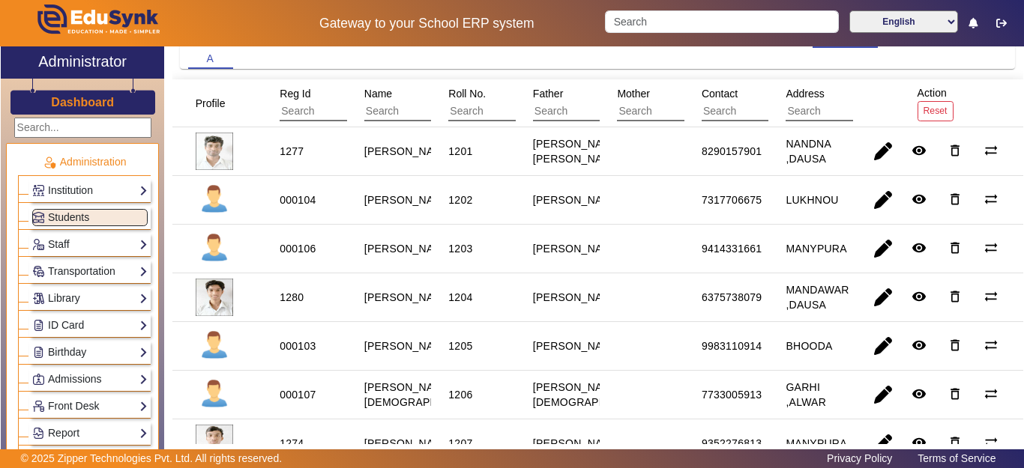
scroll to position [150, 0]
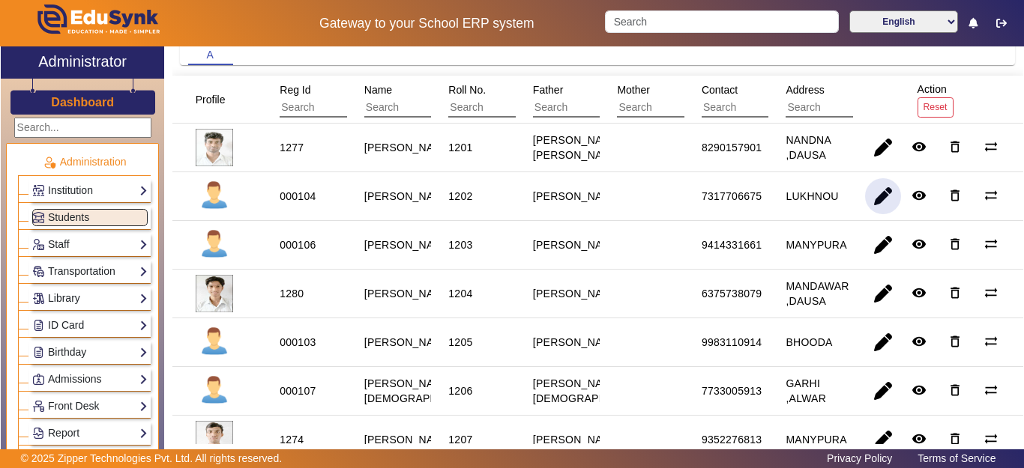
click at [872, 205] on span "button" at bounding box center [883, 196] width 36 height 36
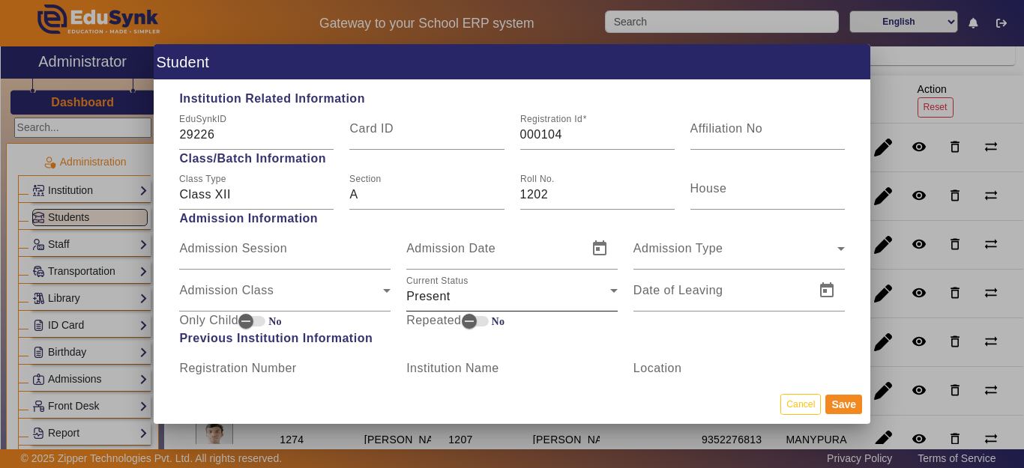
scroll to position [750, 0]
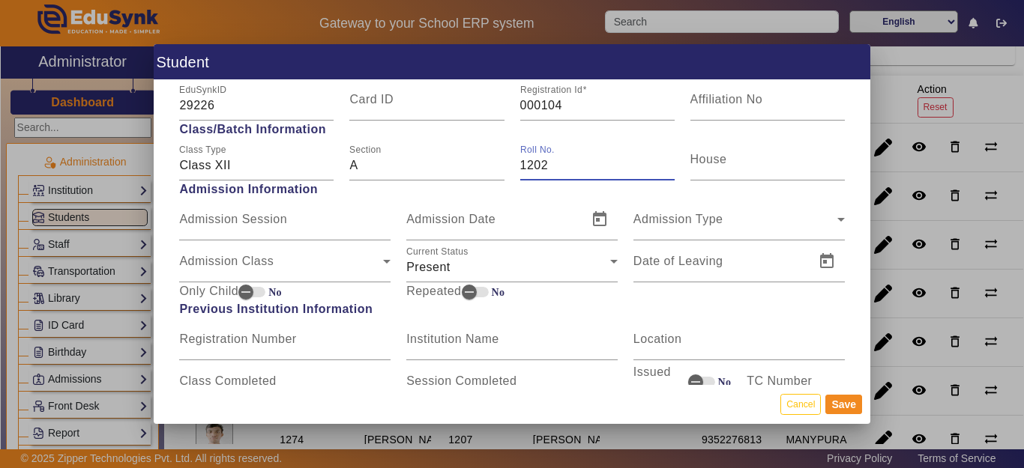
click at [520, 168] on input "1202" at bounding box center [597, 166] width 154 height 18
type input "DAMI (1202)"
click at [838, 402] on button "Save" at bounding box center [843, 404] width 37 height 19
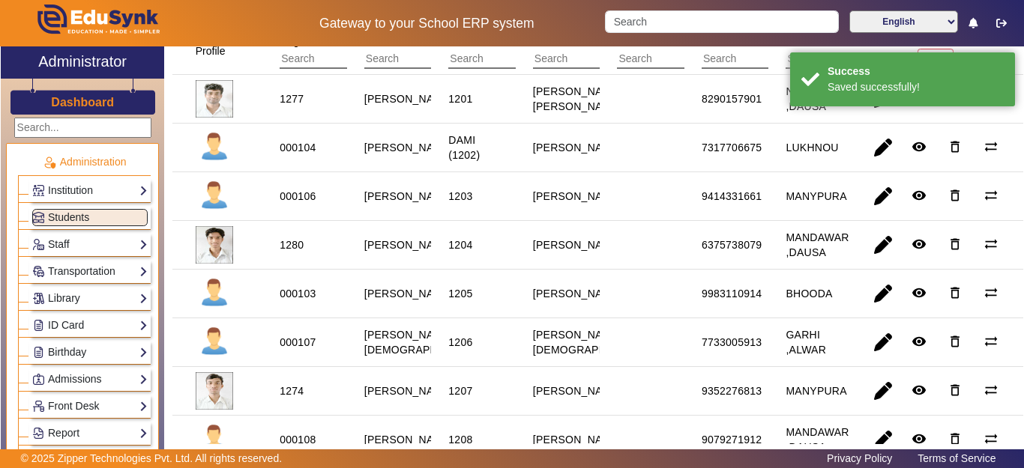
scroll to position [225, 0]
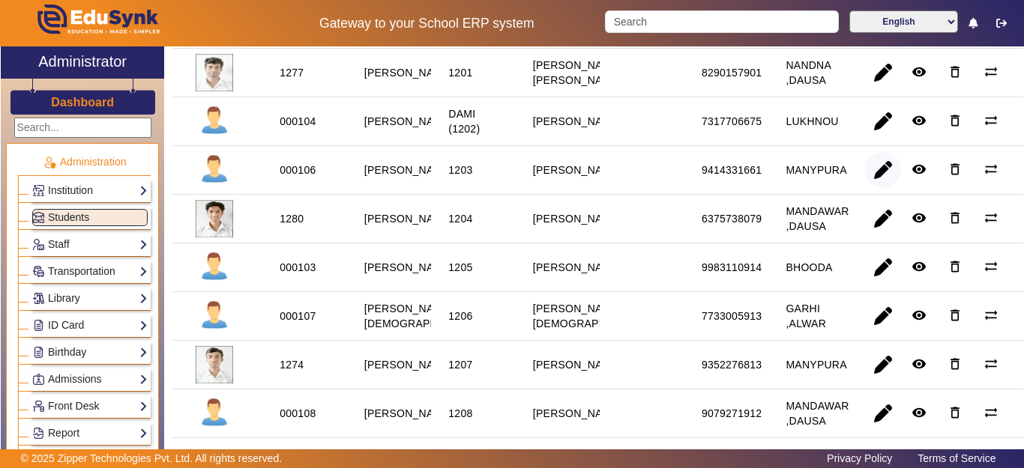
click at [866, 188] on span "button" at bounding box center [883, 170] width 36 height 36
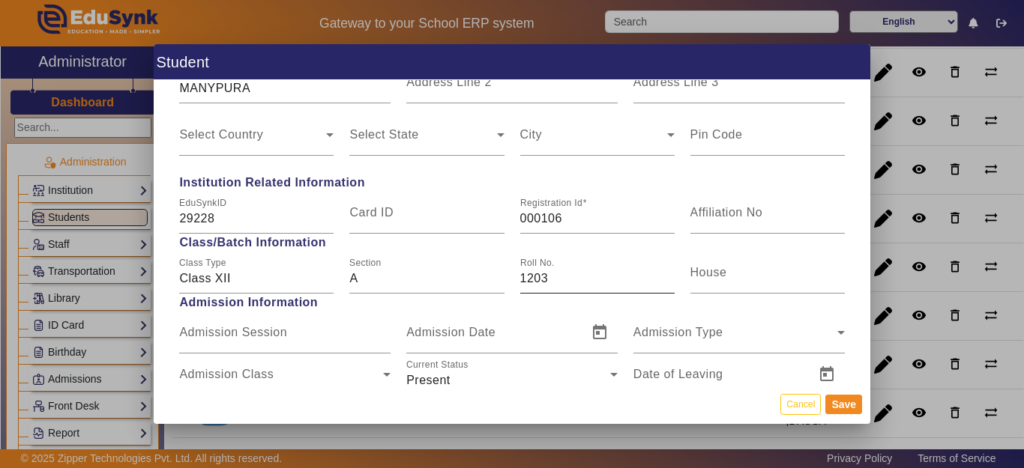
scroll to position [675, 0]
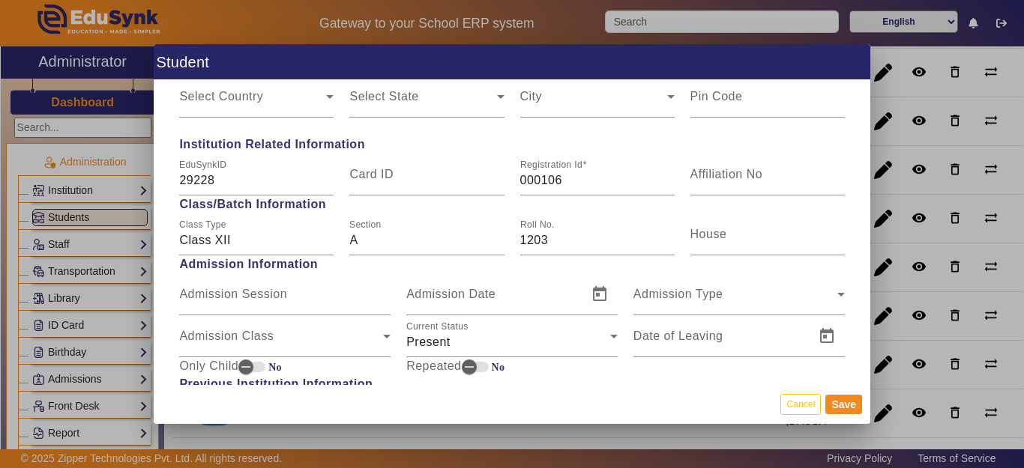
click at [512, 241] on div "Roll No. 1203" at bounding box center [597, 235] width 170 height 42
click at [520, 241] on input "1203" at bounding box center [597, 241] width 154 height 18
type input "DAMI (1203)"
click at [839, 401] on button "Save" at bounding box center [843, 404] width 37 height 19
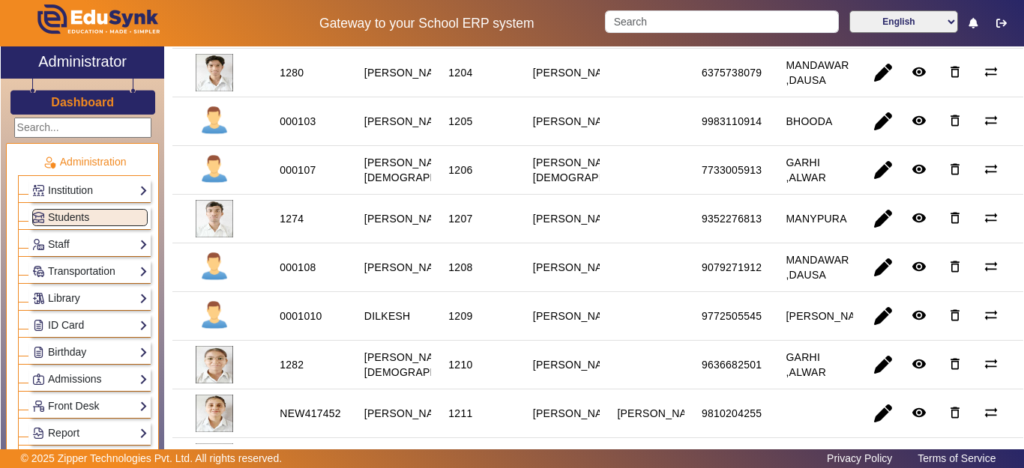
scroll to position [375, 0]
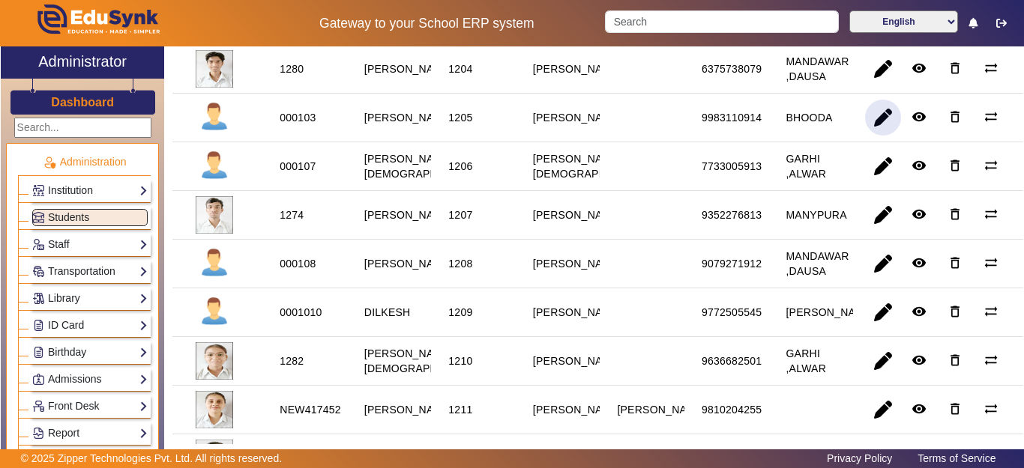
click at [870, 131] on span "button" at bounding box center [883, 118] width 36 height 36
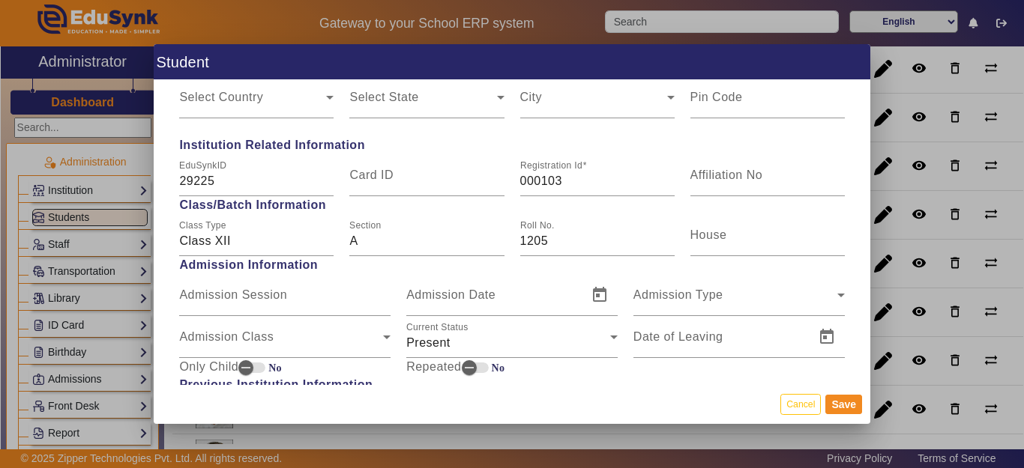
scroll to position [675, 0]
click at [520, 241] on input "1205" at bounding box center [597, 241] width 154 height 18
type input "DAMI(1205)"
click at [848, 404] on button "Save" at bounding box center [843, 404] width 37 height 19
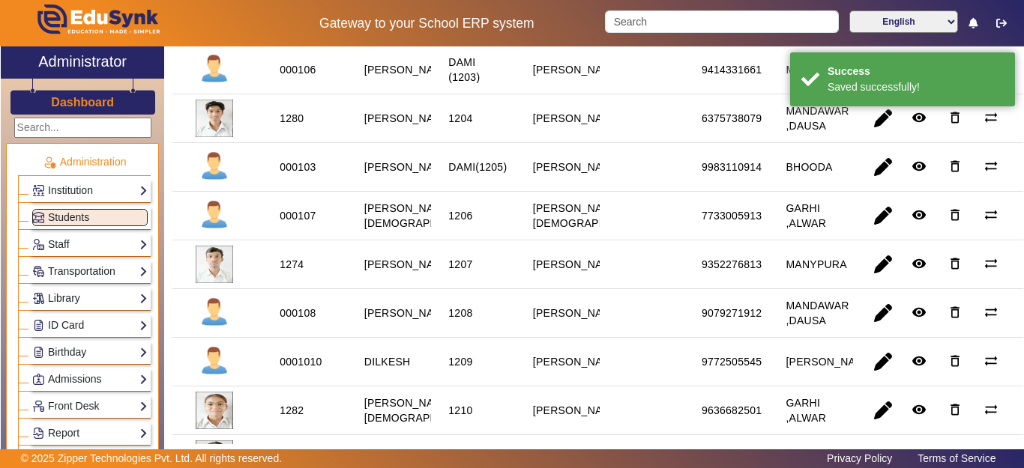
scroll to position [300, 0]
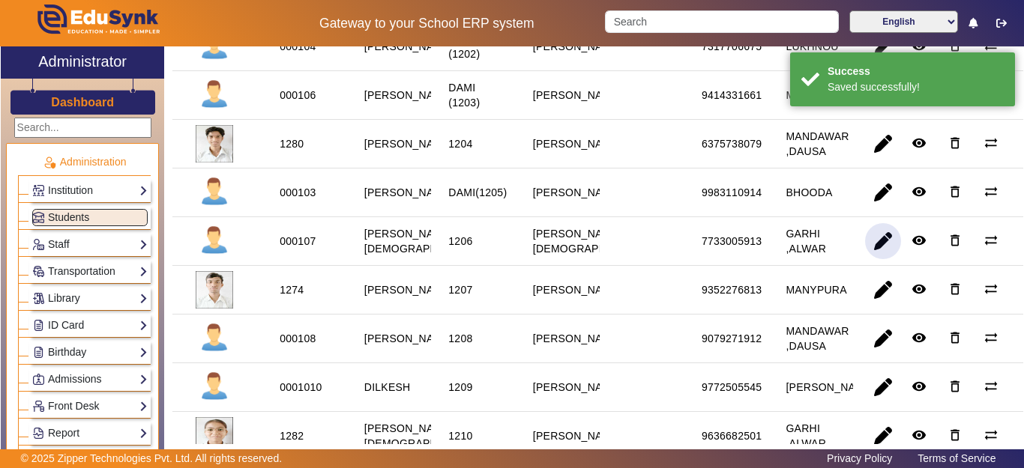
click at [866, 257] on span "button" at bounding box center [883, 241] width 36 height 36
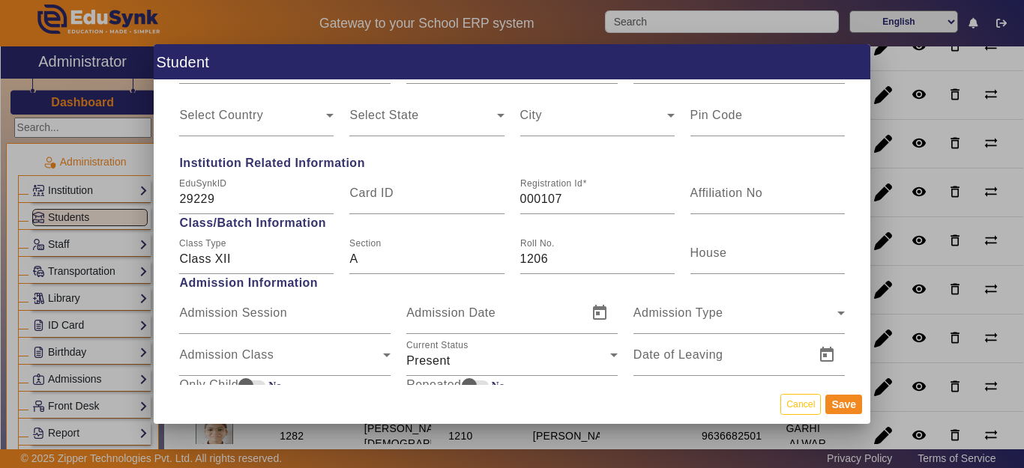
scroll to position [750, 0]
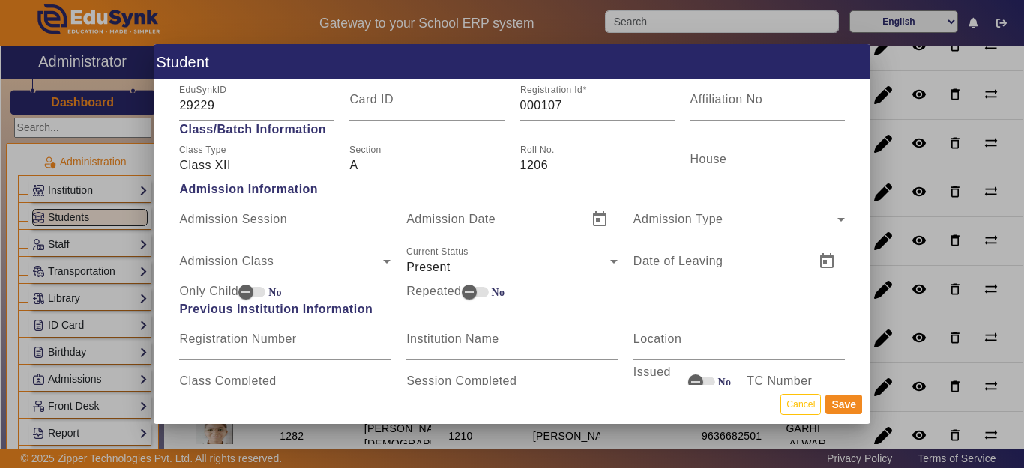
click at [520, 166] on input "1206" at bounding box center [597, 166] width 154 height 18
type input "DAMI(1206)"
click at [849, 402] on button "Save" at bounding box center [843, 404] width 37 height 19
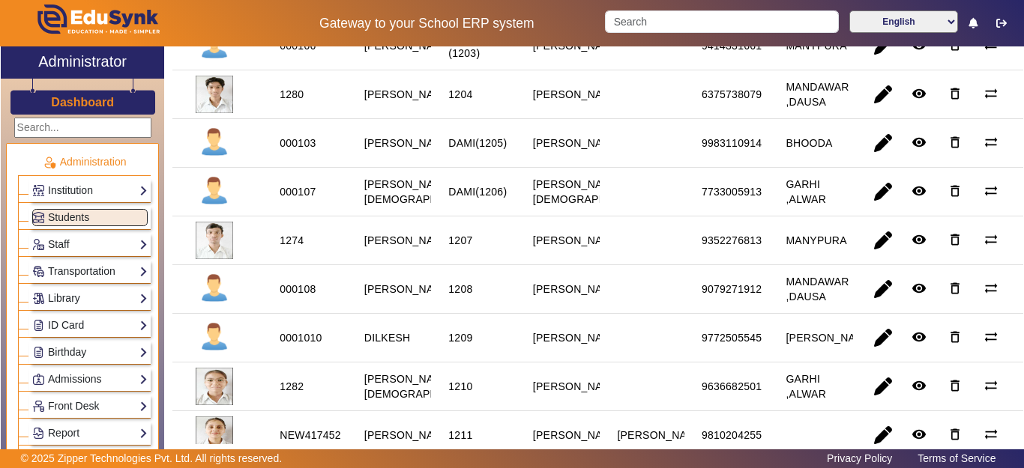
scroll to position [450, 0]
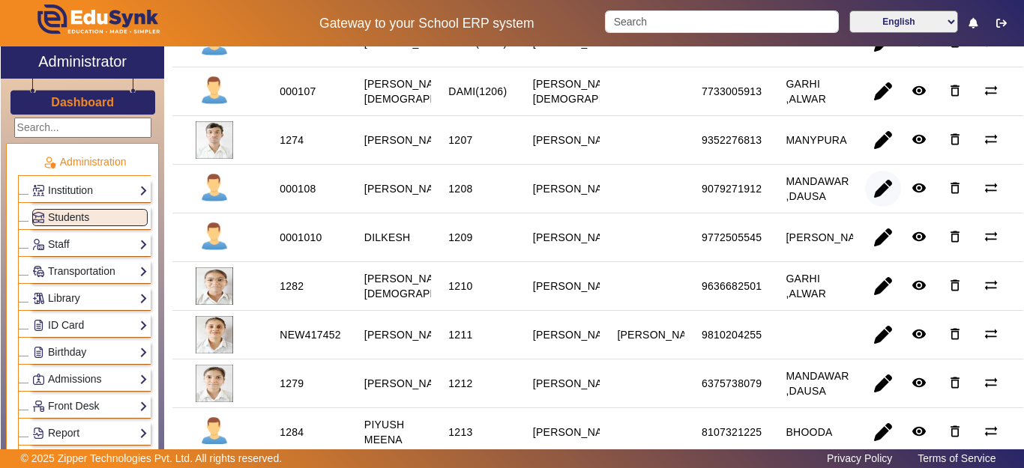
click at [871, 202] on span "button" at bounding box center [883, 189] width 36 height 36
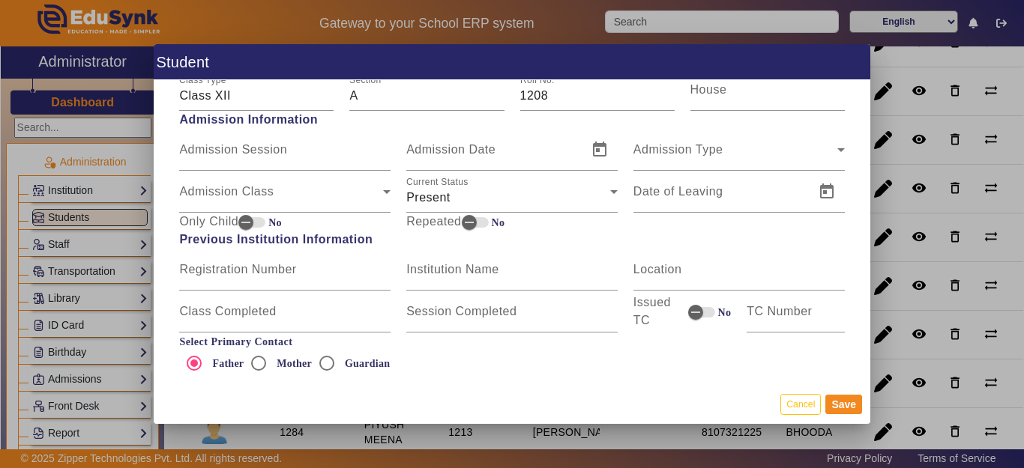
scroll to position [824, 0]
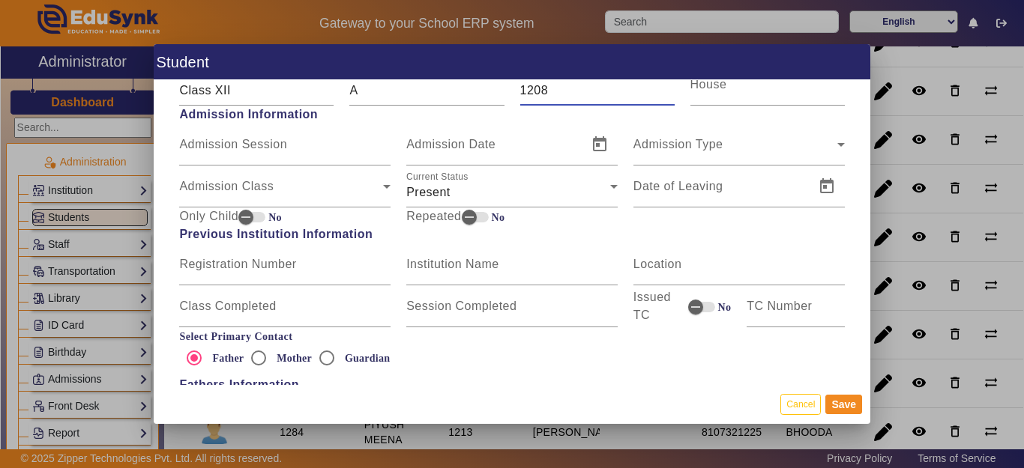
click at [520, 88] on input "1208" at bounding box center [597, 91] width 154 height 18
type input "DAMI(1208)"
click at [837, 401] on button "Save" at bounding box center [843, 404] width 37 height 19
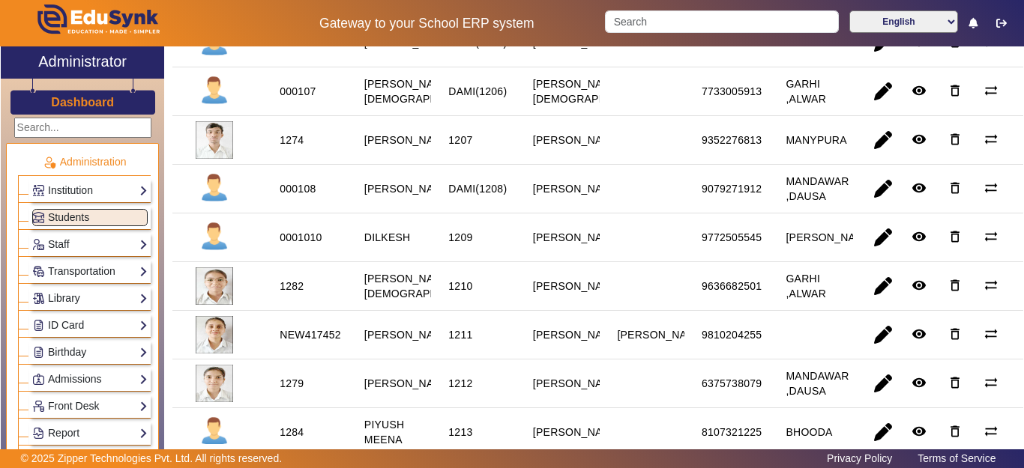
scroll to position [525, 0]
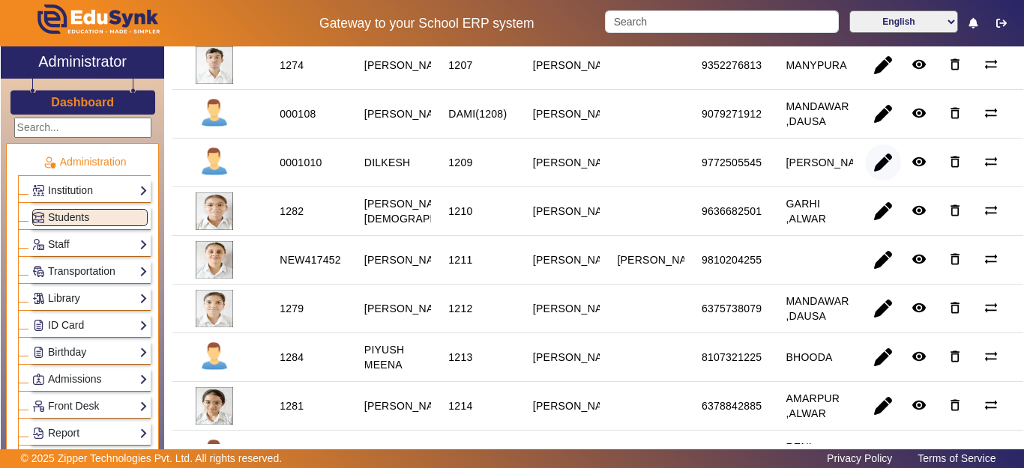
click at [865, 180] on span "button" at bounding box center [883, 163] width 36 height 36
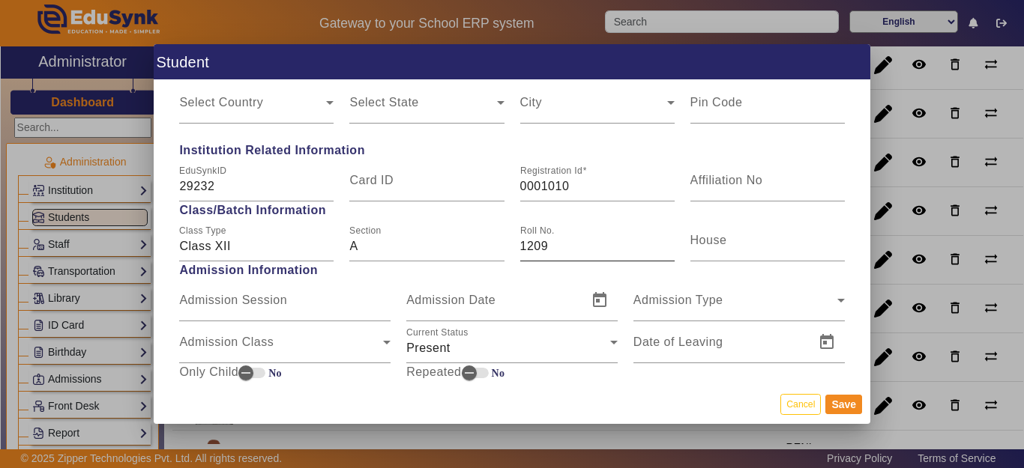
scroll to position [675, 0]
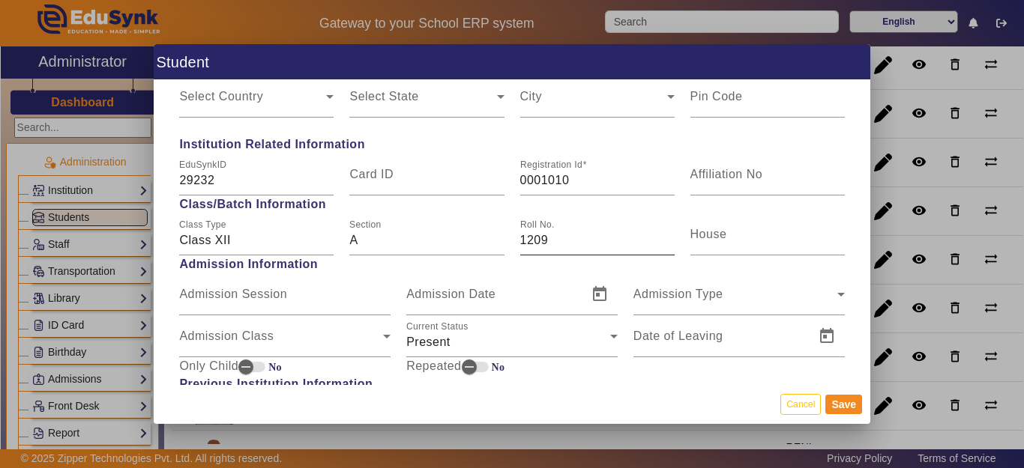
click at [520, 240] on input "1209" at bounding box center [597, 241] width 154 height 18
type input "DAMI(1209)"
click at [845, 399] on button "Save" at bounding box center [843, 404] width 37 height 19
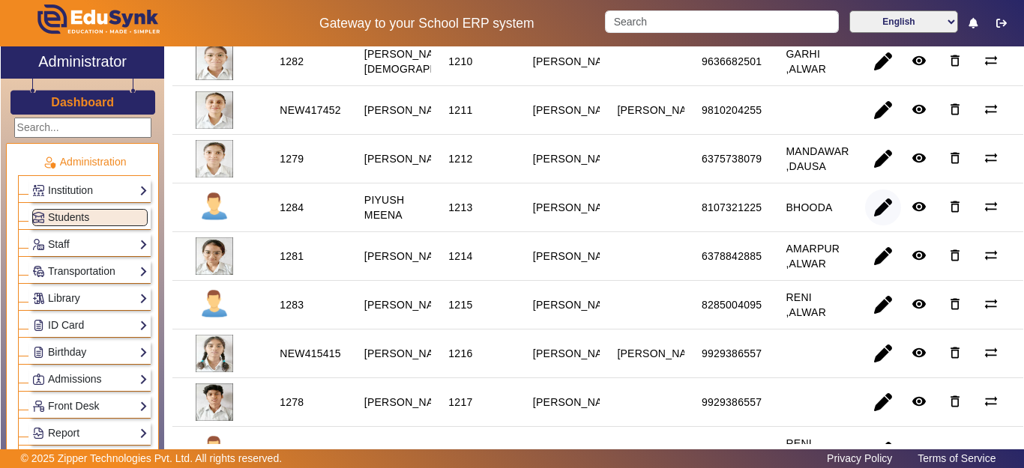
click at [877, 226] on span "button" at bounding box center [883, 208] width 36 height 36
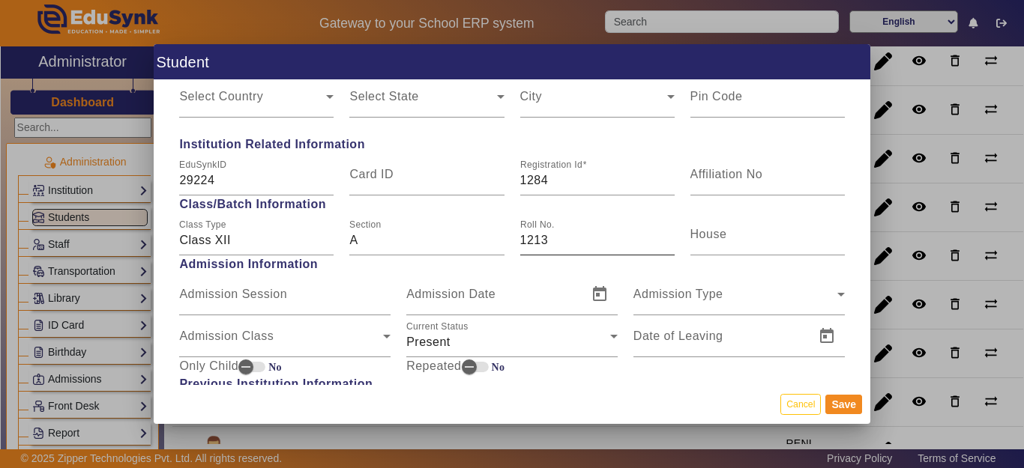
click at [520, 240] on input "1213" at bounding box center [597, 241] width 154 height 18
type input "DAMI (1213)"
click at [842, 411] on button "Save" at bounding box center [843, 404] width 37 height 19
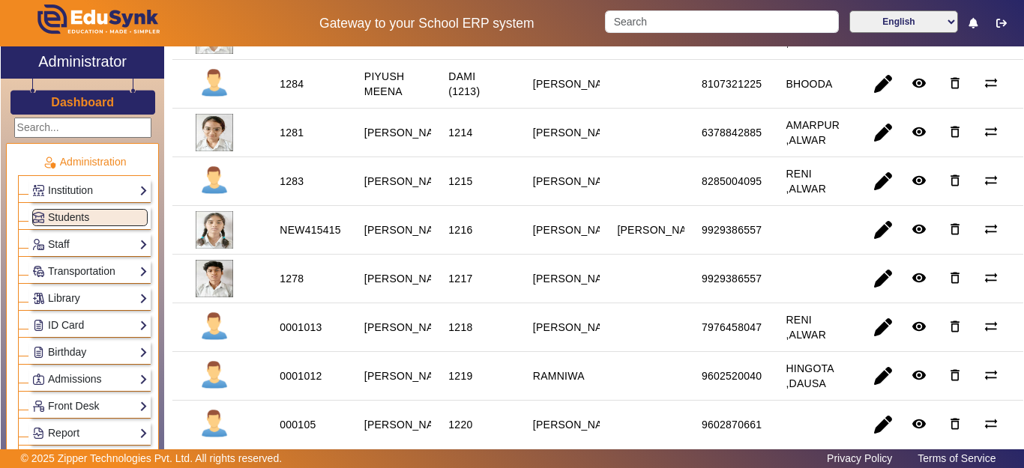
scroll to position [824, 0]
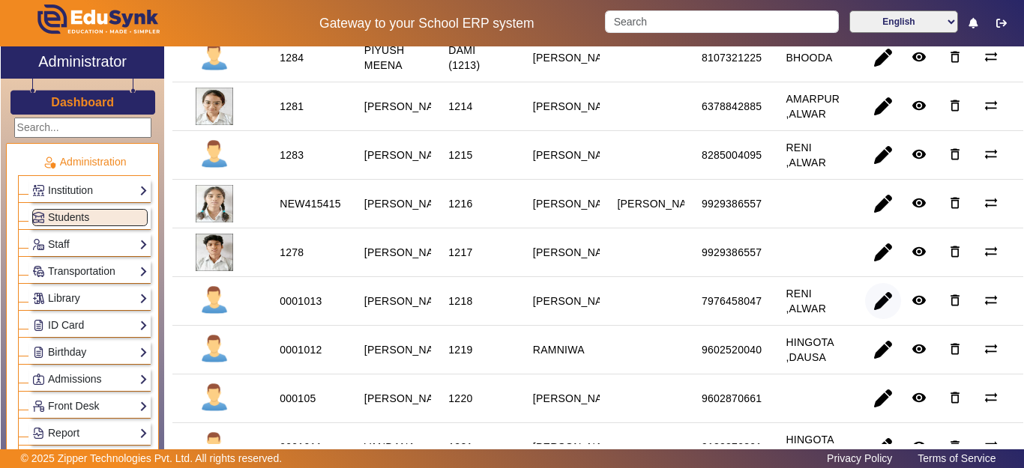
click at [877, 319] on span "button" at bounding box center [883, 301] width 36 height 36
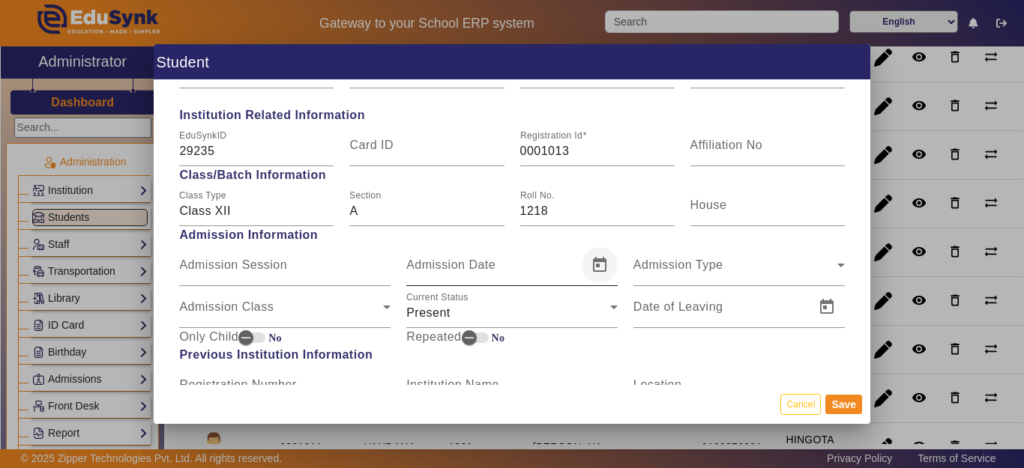
scroll to position [750, 0]
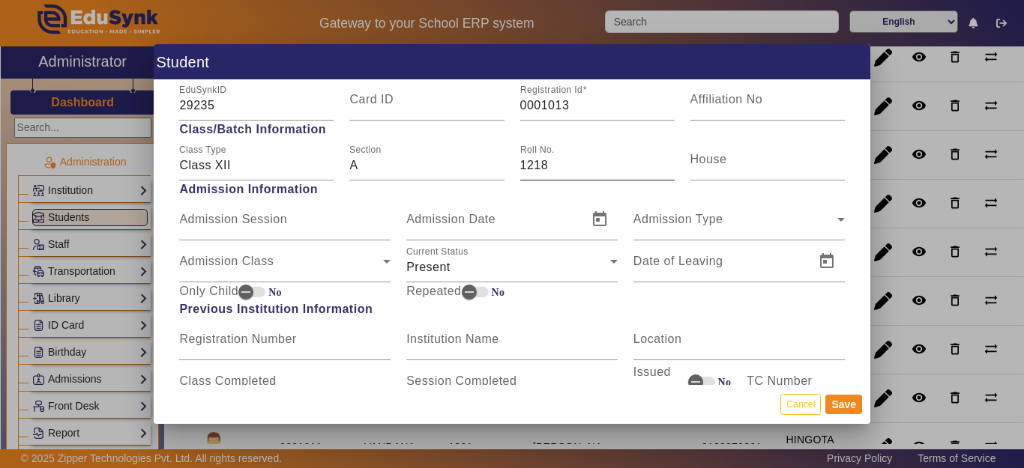
click at [520, 169] on input "1218" at bounding box center [597, 166] width 154 height 18
type input "DAMI (1218)"
click at [853, 406] on button "Save" at bounding box center [843, 404] width 37 height 19
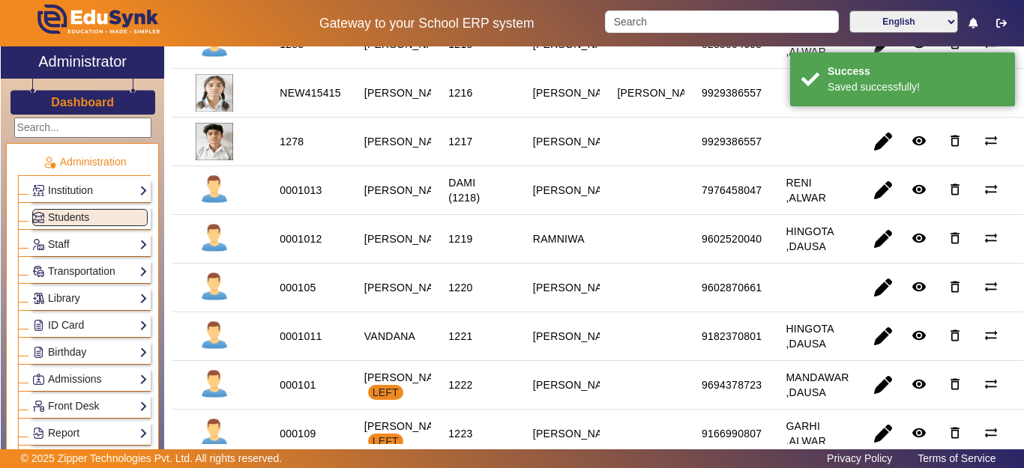
scroll to position [974, 0]
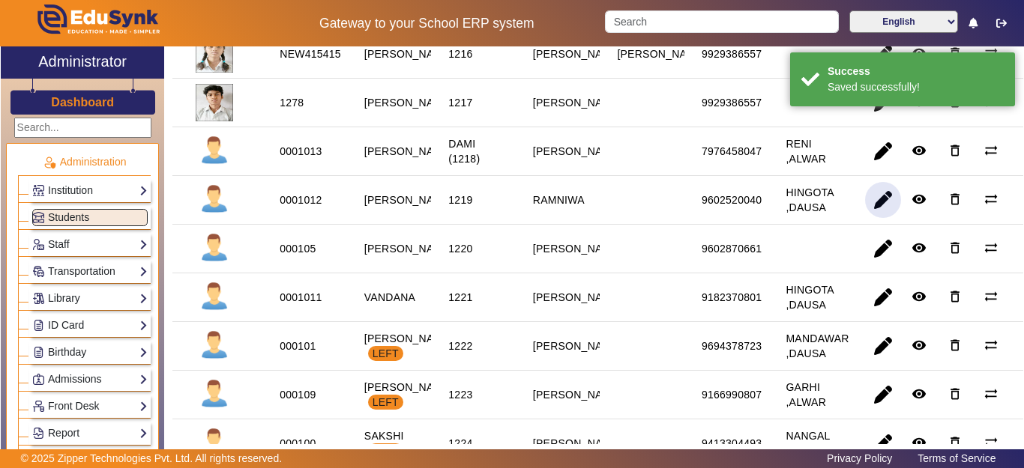
click at [869, 218] on span "button" at bounding box center [883, 200] width 36 height 36
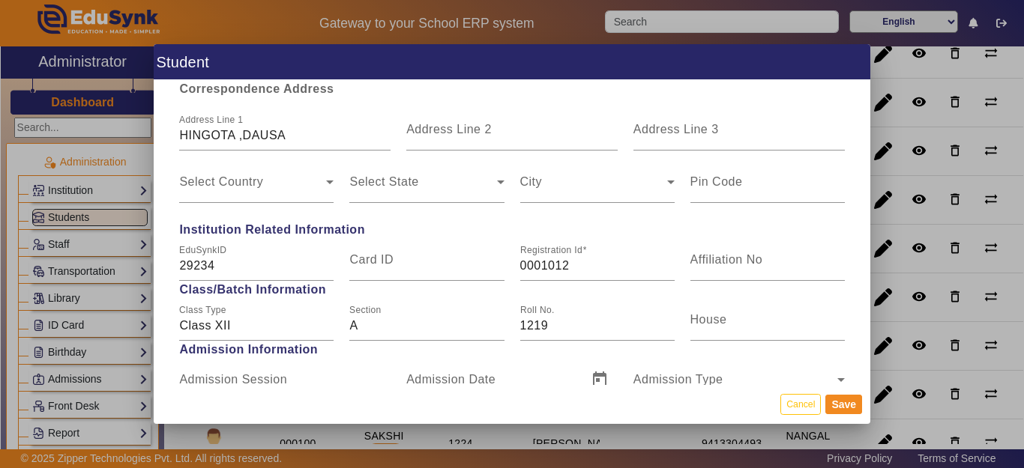
scroll to position [675, 0]
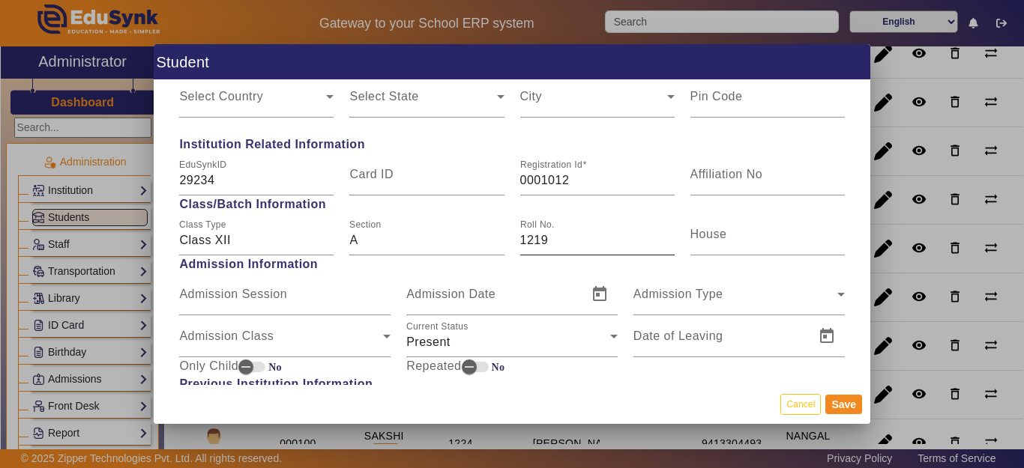
click at [520, 237] on input "1219" at bounding box center [597, 241] width 154 height 18
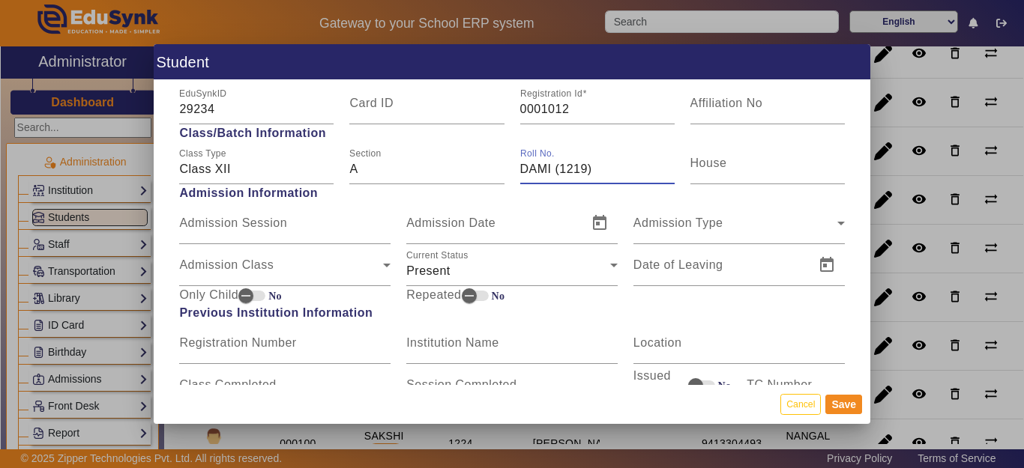
scroll to position [750, 0]
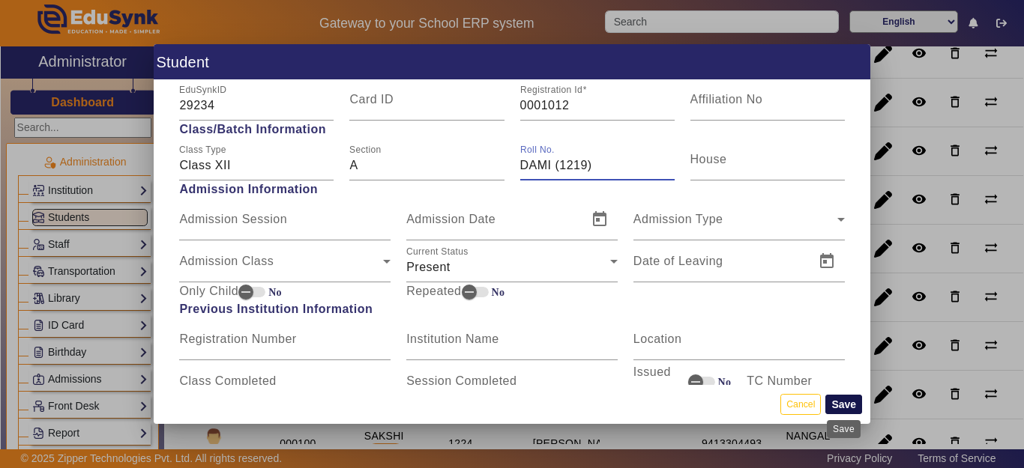
type input "DAMI (1219)"
click at [851, 409] on button "Save" at bounding box center [843, 404] width 37 height 19
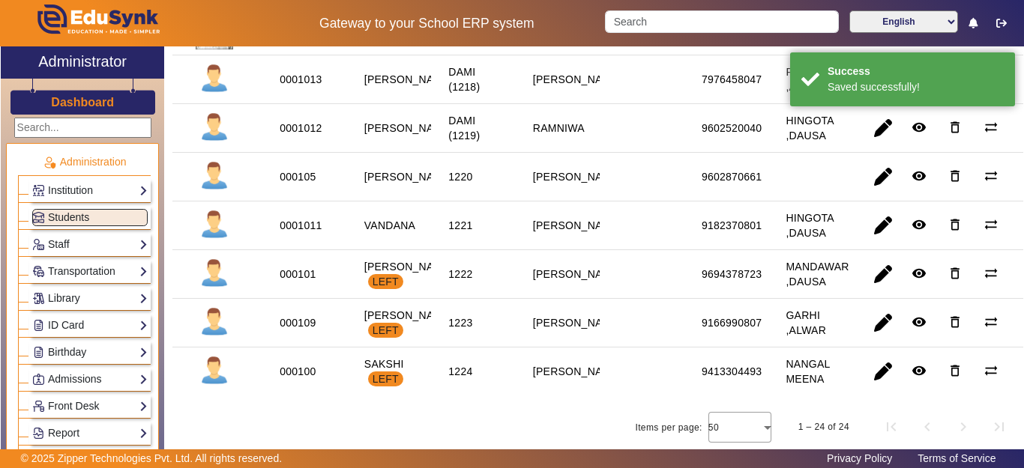
scroll to position [1020, 0]
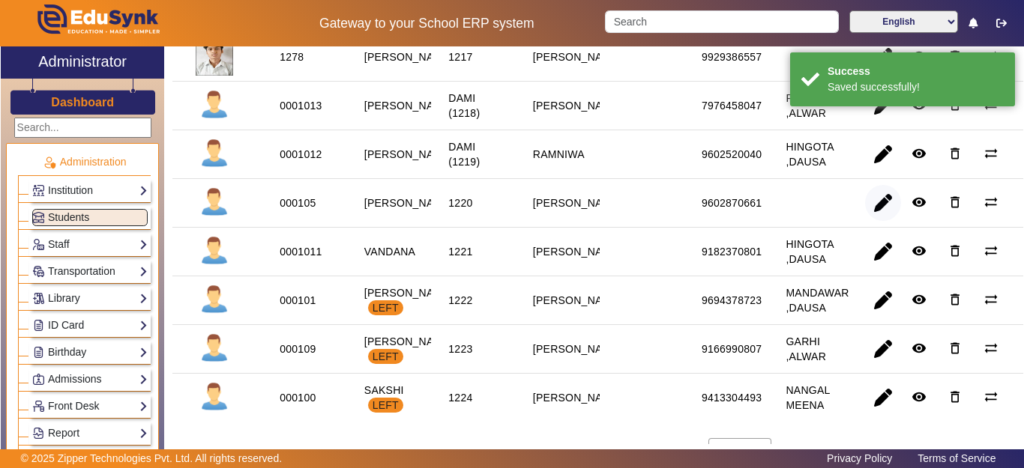
click at [870, 221] on span "button" at bounding box center [883, 203] width 36 height 36
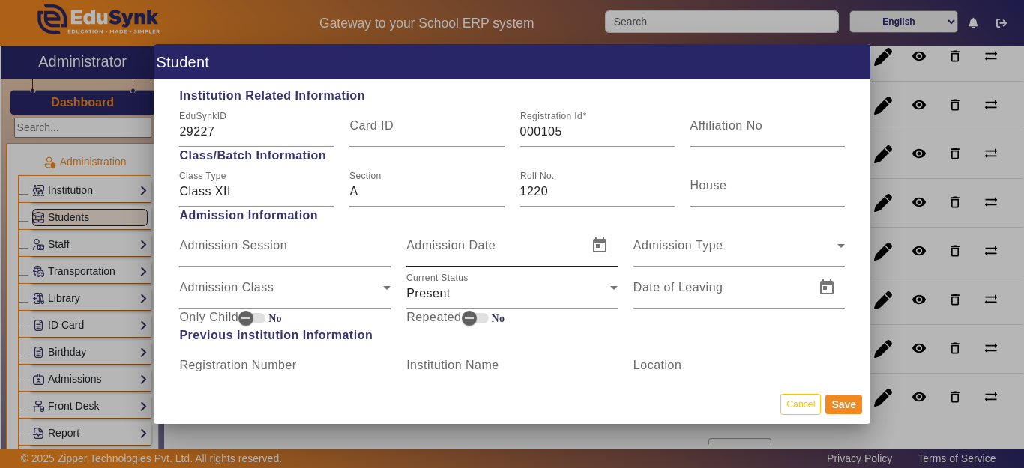
scroll to position [750, 0]
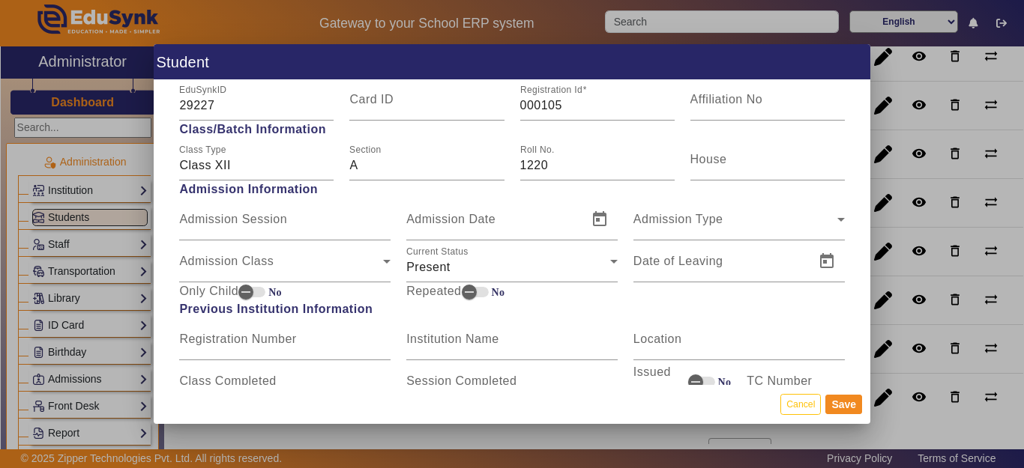
click at [512, 172] on div "Roll No. 1220" at bounding box center [597, 160] width 170 height 42
click at [520, 169] on input "1220" at bounding box center [597, 166] width 154 height 18
type input "DAMI (1220)"
click at [831, 407] on button "Save" at bounding box center [843, 404] width 37 height 19
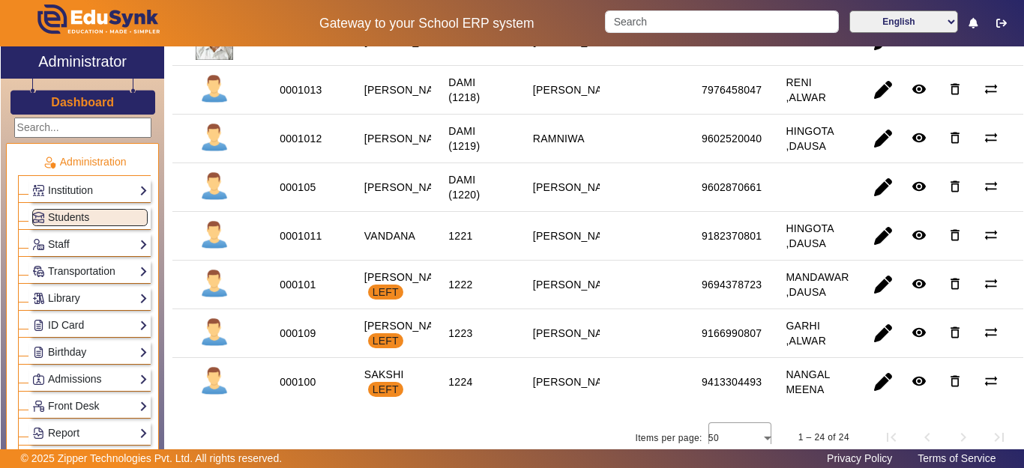
scroll to position [1049, 0]
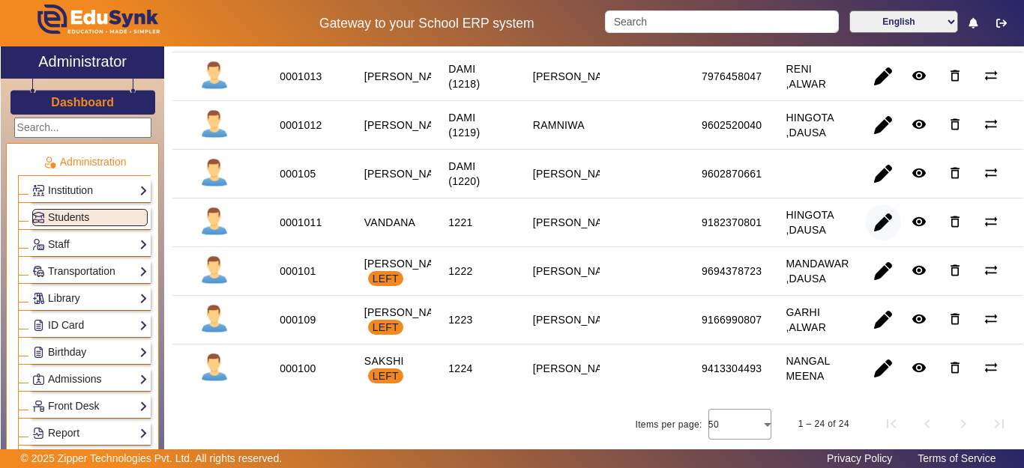
click at [875, 241] on span "button" at bounding box center [883, 223] width 36 height 36
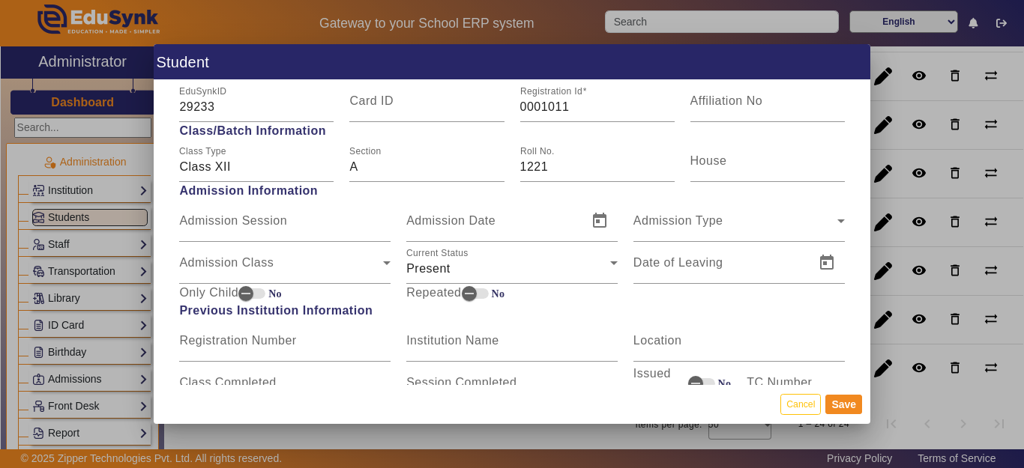
scroll to position [675, 0]
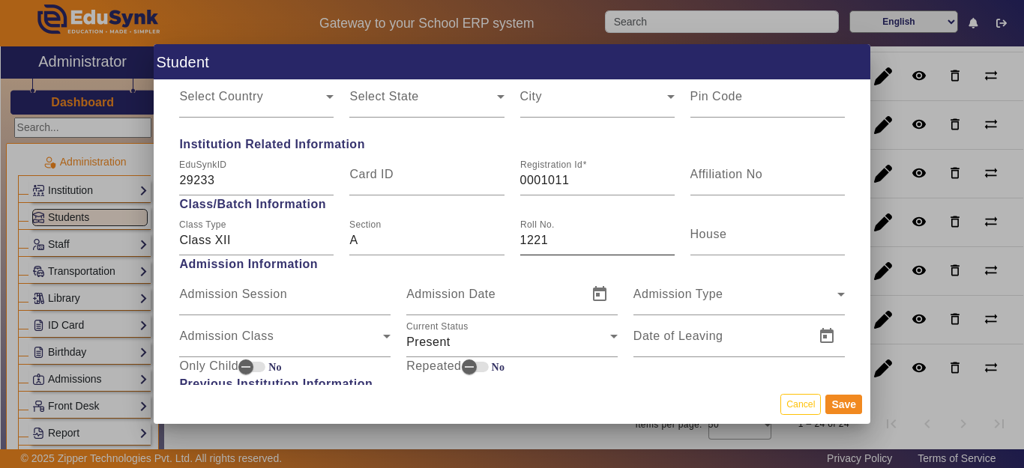
click at [520, 237] on input "1221" at bounding box center [597, 241] width 154 height 18
type input "DAMI(1221)"
click at [842, 406] on button "Save" at bounding box center [843, 404] width 37 height 19
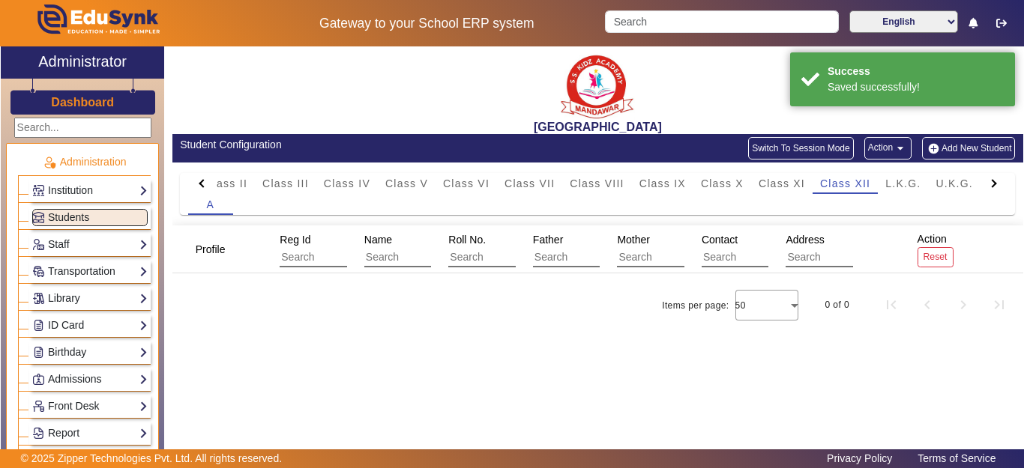
scroll to position [0, 0]
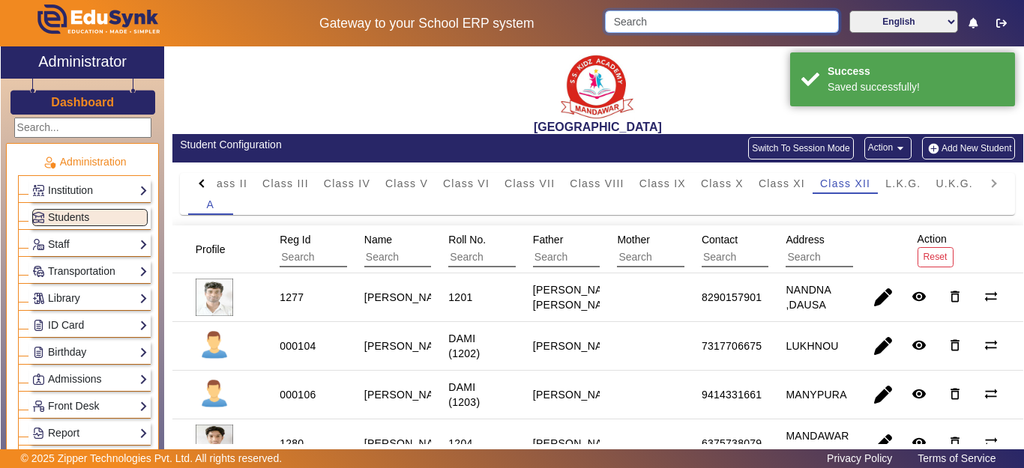
click at [693, 24] on input "Search" at bounding box center [721, 21] width 233 height 22
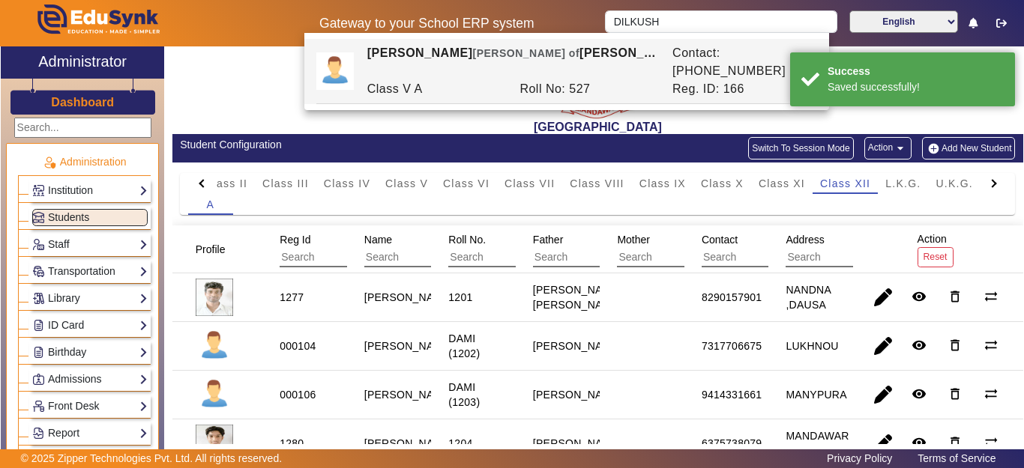
click at [626, 56] on div "[PERSON_NAME] [PERSON_NAME] of [PERSON_NAME]" at bounding box center [511, 62] width 305 height 36
type input "[PERSON_NAME]"
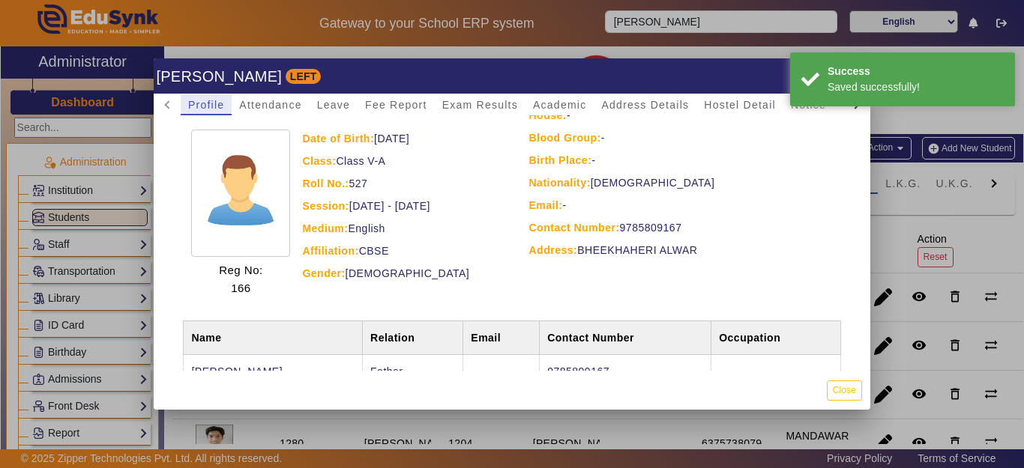
scroll to position [139, 0]
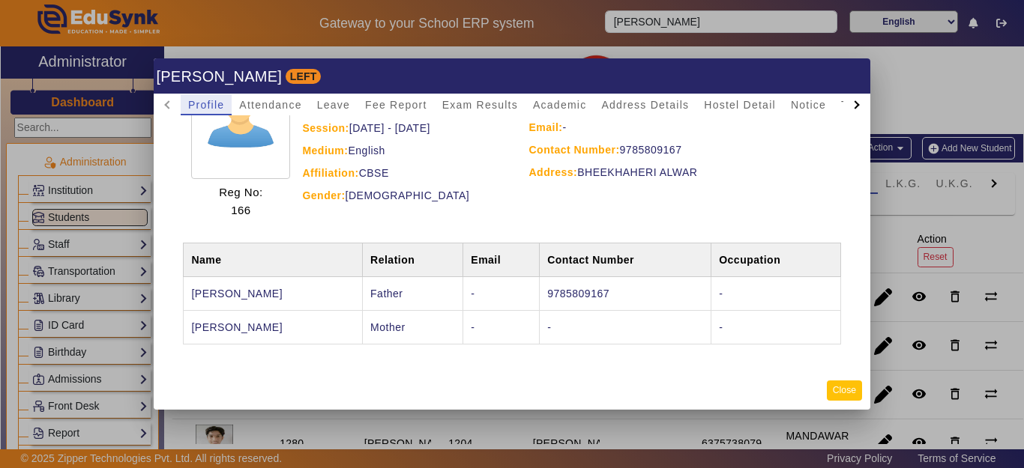
click at [841, 393] on button "Close" at bounding box center [844, 391] width 35 height 20
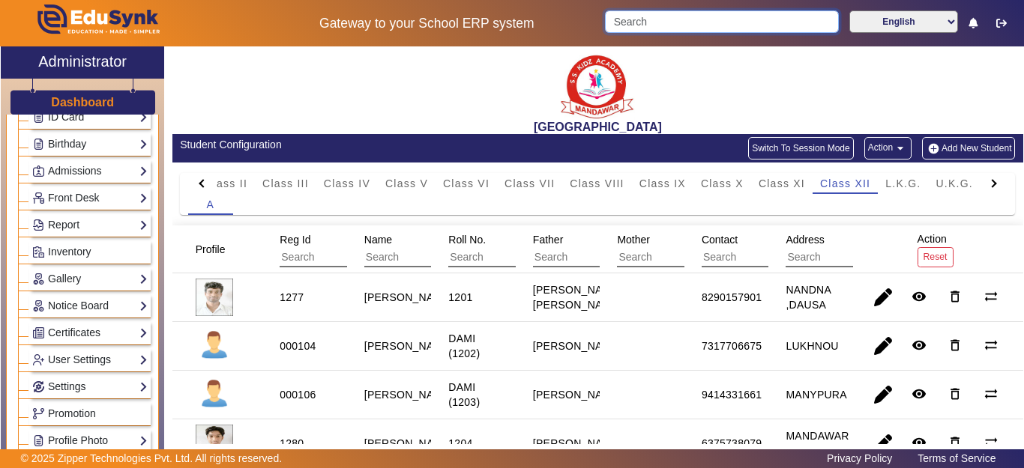
scroll to position [741, 0]
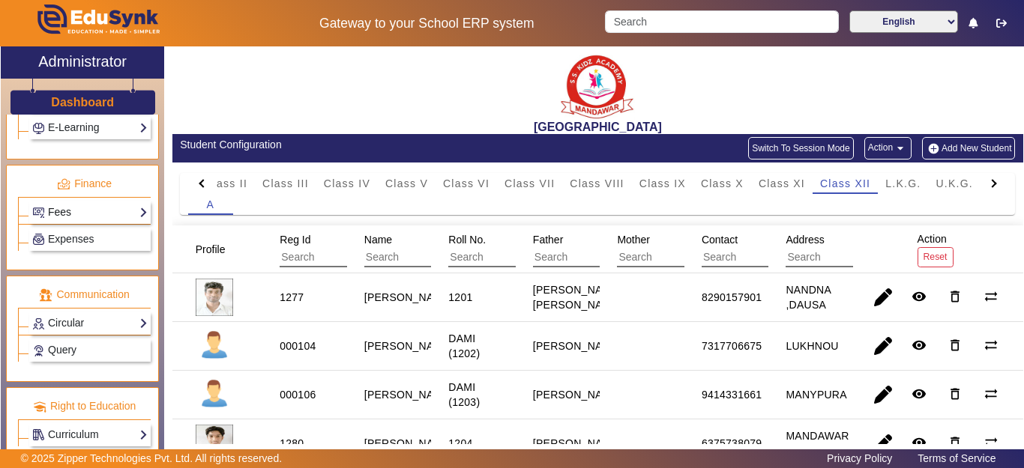
click at [76, 220] on link "Fees" at bounding box center [89, 212] width 115 height 17
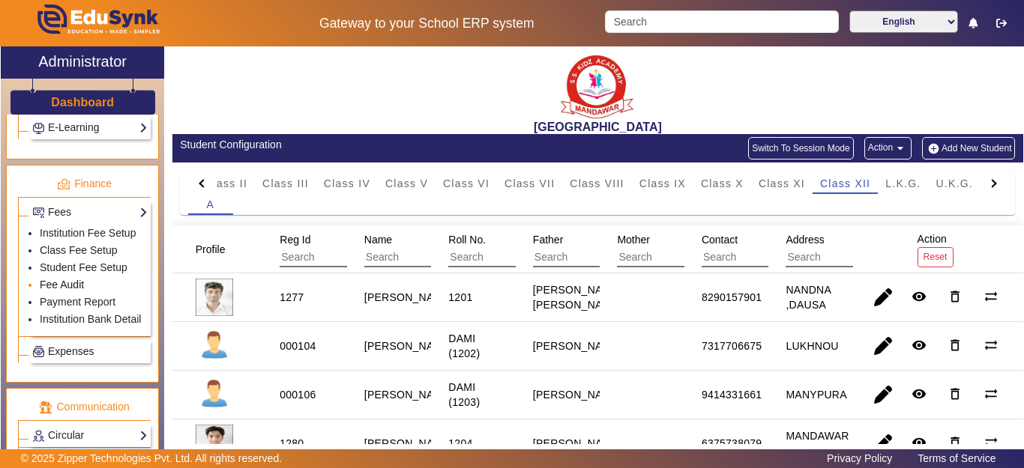
click at [64, 291] on link "Fee Audit" at bounding box center [62, 285] width 44 height 12
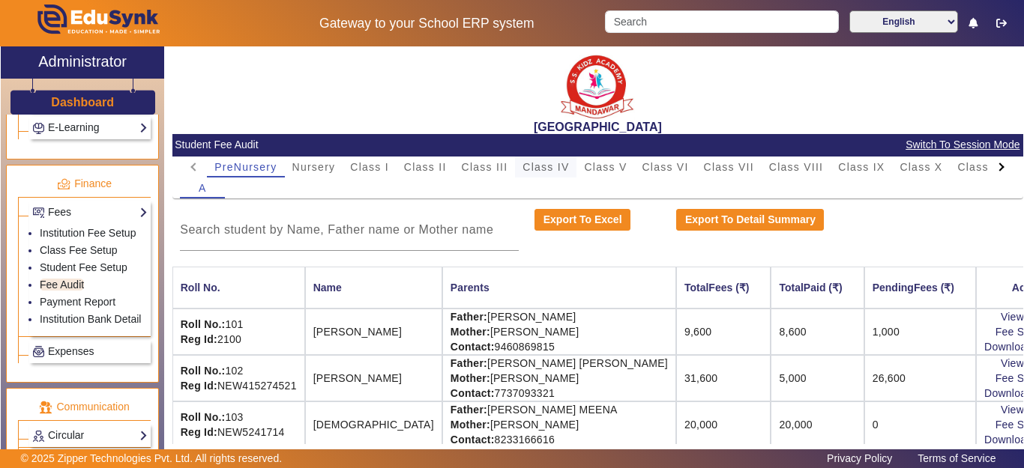
click at [540, 168] on span "Class IV" at bounding box center [545, 167] width 46 height 10
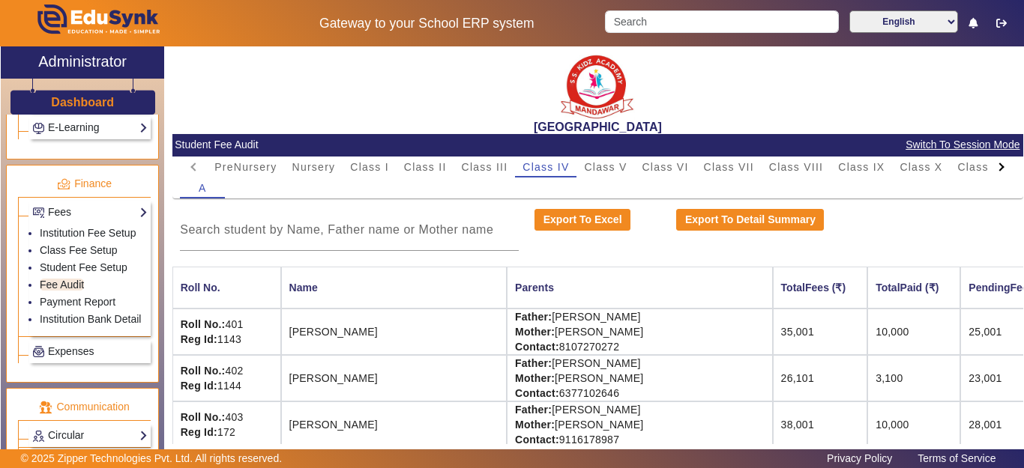
click at [657, 43] on div "Gateway to your School ERP system English हिंदी (Hindi) ಕನ್ನಡ (Kannada) தமிழ் (…" at bounding box center [512, 23] width 1022 height 46
click at [656, 30] on input "Search" at bounding box center [721, 21] width 233 height 22
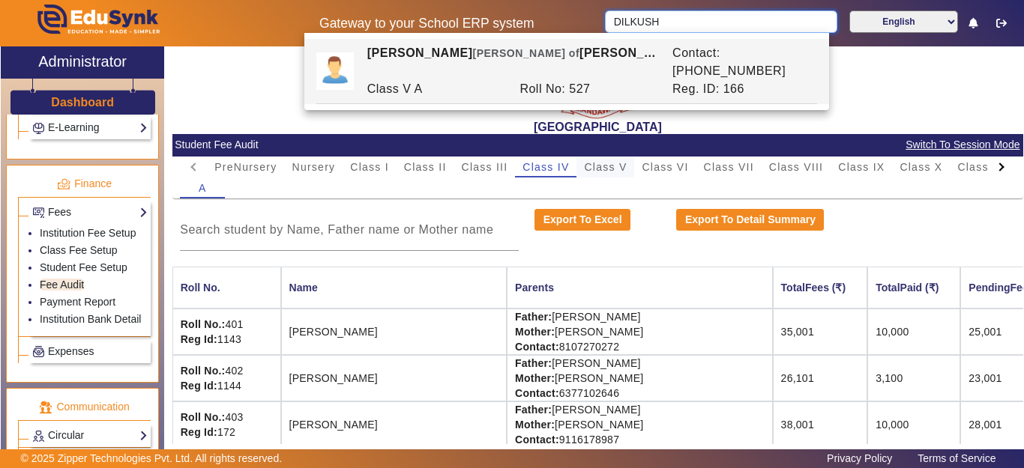
type input "DILKUSH"
click at [615, 175] on span "Class V" at bounding box center [605, 167] width 43 height 21
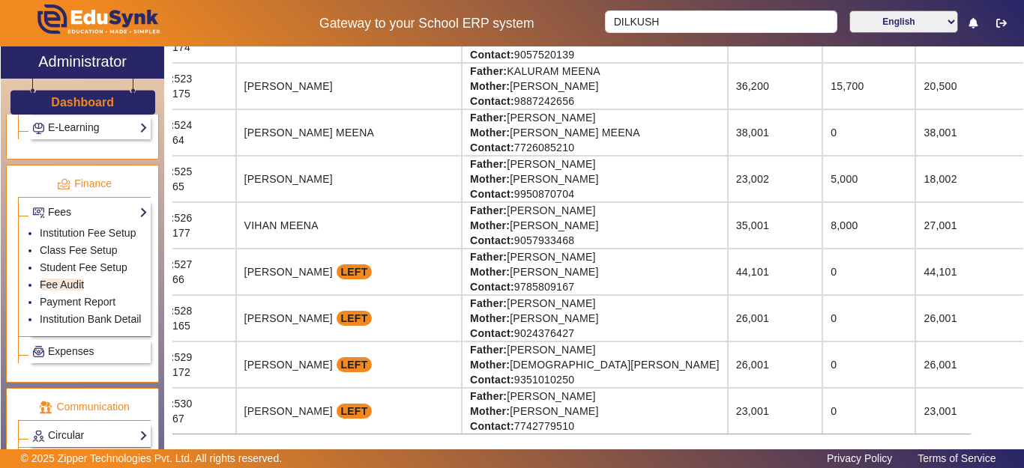
scroll to position [1281, 75]
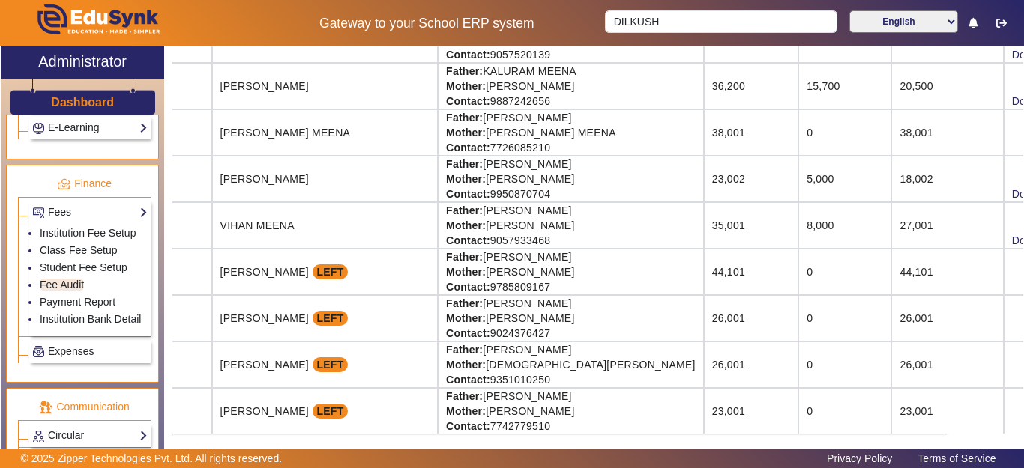
drag, startPoint x: 959, startPoint y: 259, endPoint x: 1004, endPoint y: 257, distance: 45.0
click at [1009, 258] on tr "Roll No.: 527 Reg Id: 166 [PERSON_NAME] LEFT Father: [PERSON_NAME] Mother: [PER…" at bounding box center [602, 272] width 1011 height 46
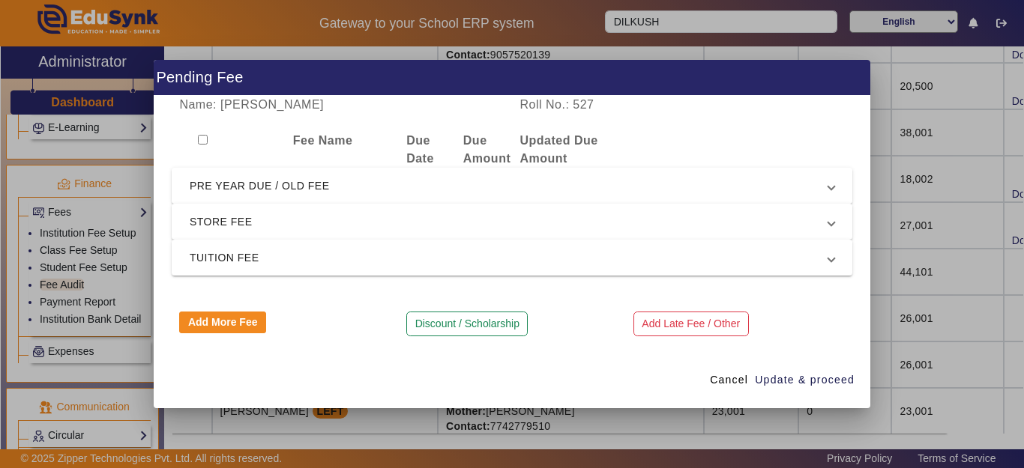
click at [378, 177] on span "PRE YEAR DUE / OLD FEE" at bounding box center [509, 186] width 639 height 18
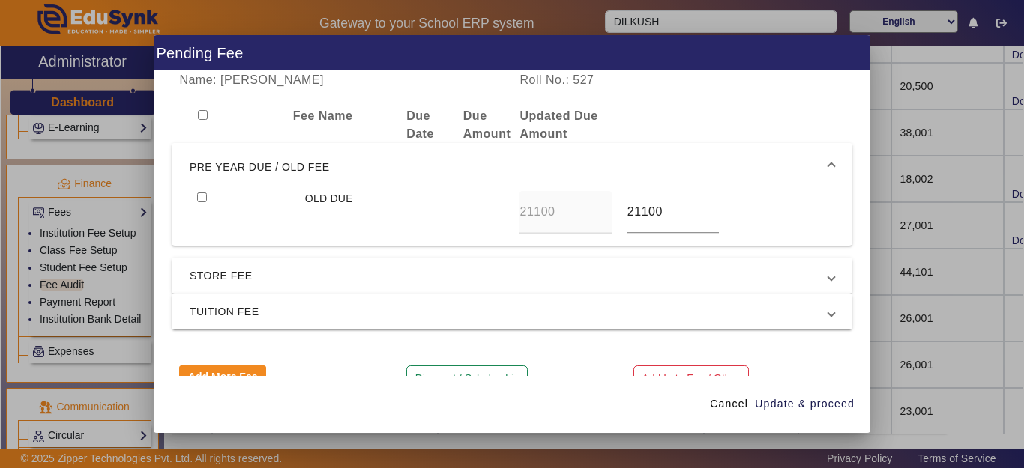
click at [377, 163] on span "PRE YEAR DUE / OLD FEE" at bounding box center [509, 167] width 639 height 18
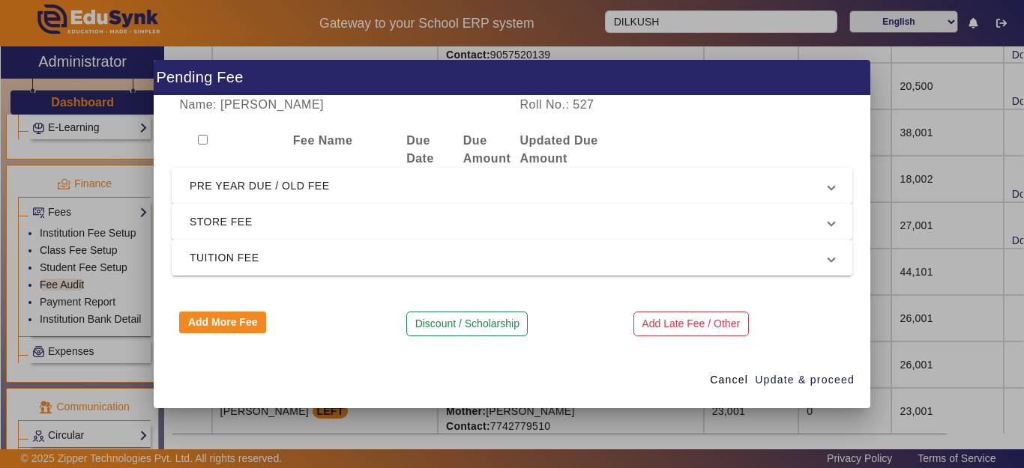
click at [376, 184] on span "PRE YEAR DUE / OLD FEE" at bounding box center [509, 186] width 639 height 18
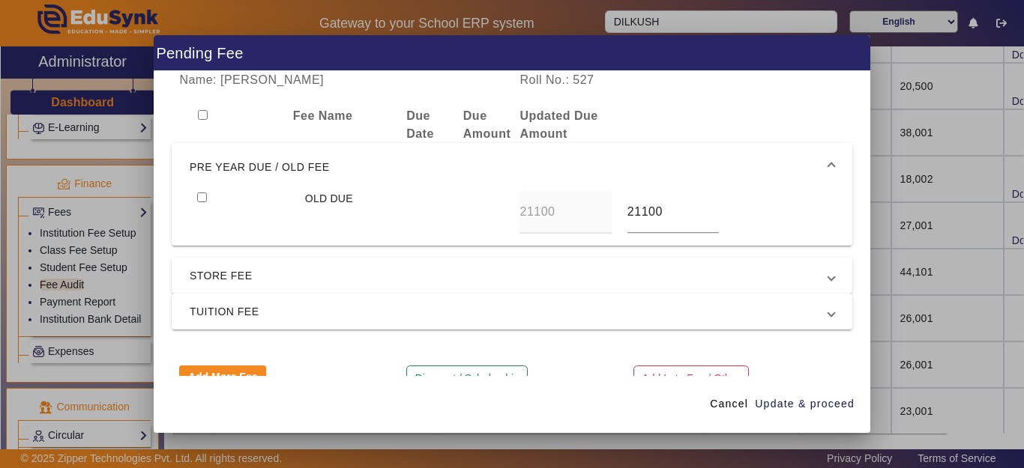
click at [375, 165] on span "PRE YEAR DUE / OLD FEE" at bounding box center [509, 167] width 639 height 18
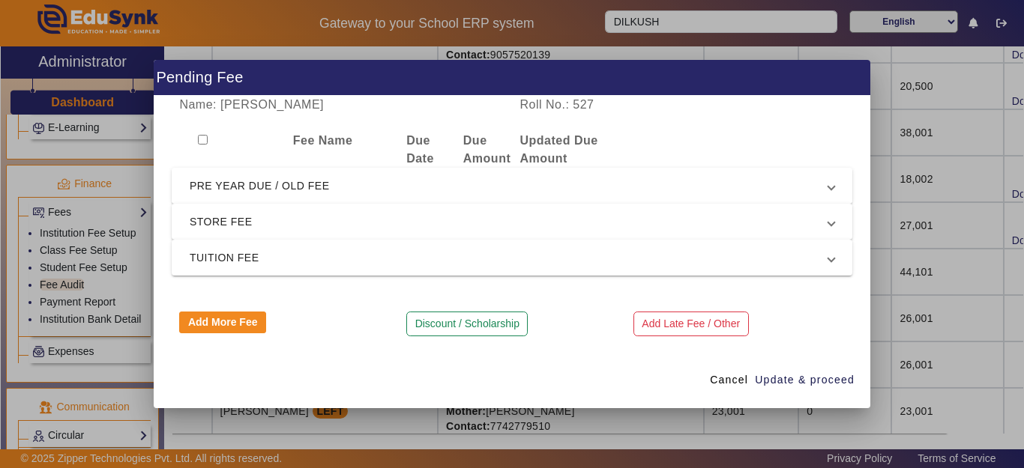
click at [369, 179] on span "PRE YEAR DUE / OLD FEE" at bounding box center [509, 186] width 639 height 18
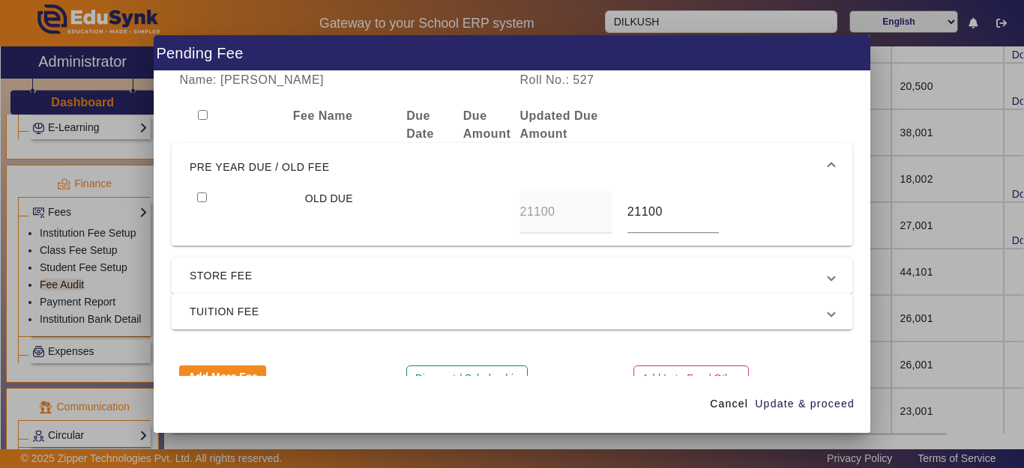
click at [364, 164] on span "PRE YEAR DUE / OLD FEE" at bounding box center [509, 167] width 639 height 18
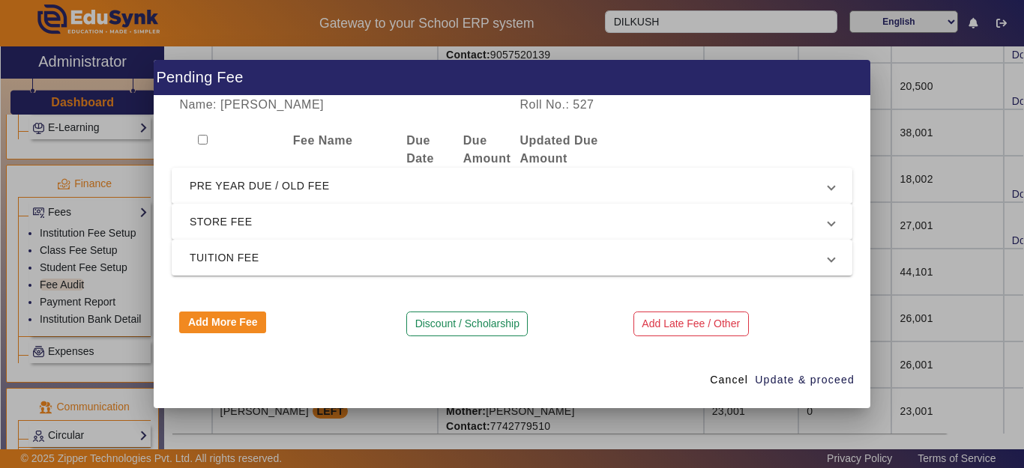
click at [365, 174] on mat-expansion-panel-header "PRE YEAR DUE / OLD FEE" at bounding box center [512, 186] width 681 height 36
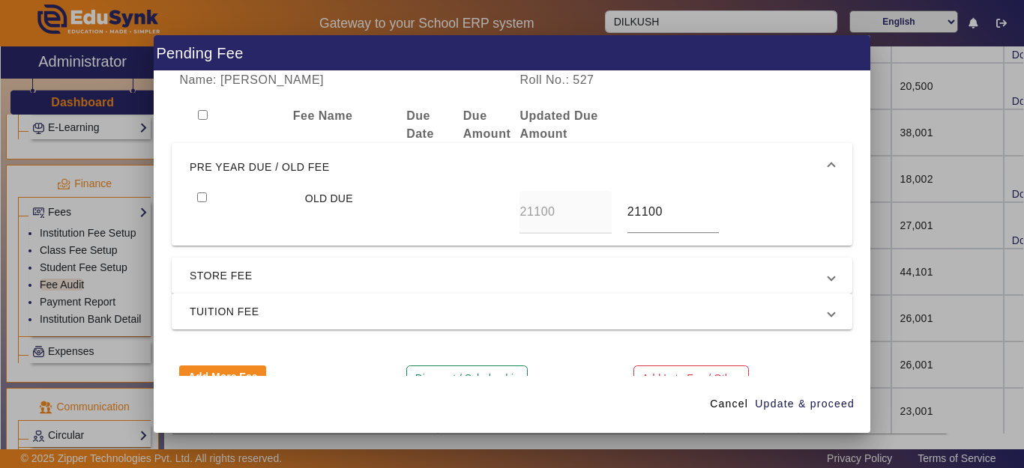
click at [367, 171] on span "PRE YEAR DUE / OLD FEE" at bounding box center [509, 167] width 639 height 18
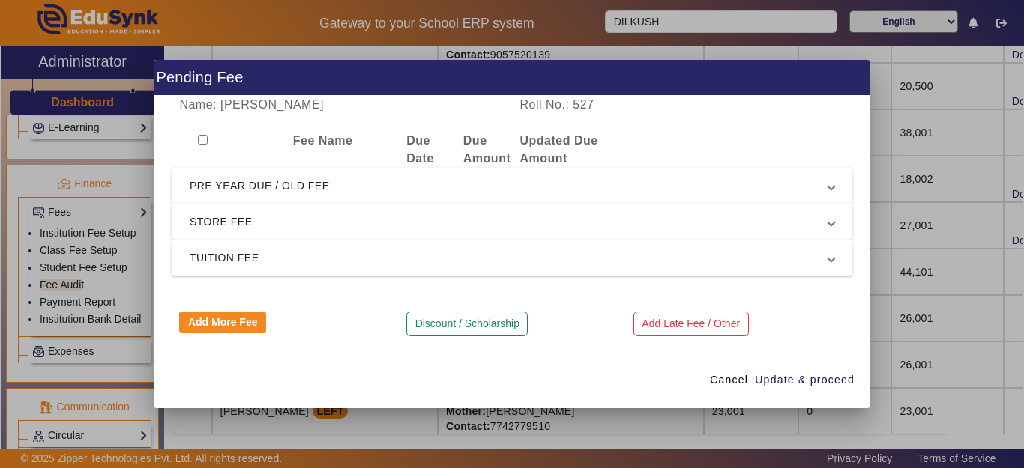
click at [505, 193] on span "PRE YEAR DUE / OLD FEE" at bounding box center [509, 186] width 639 height 18
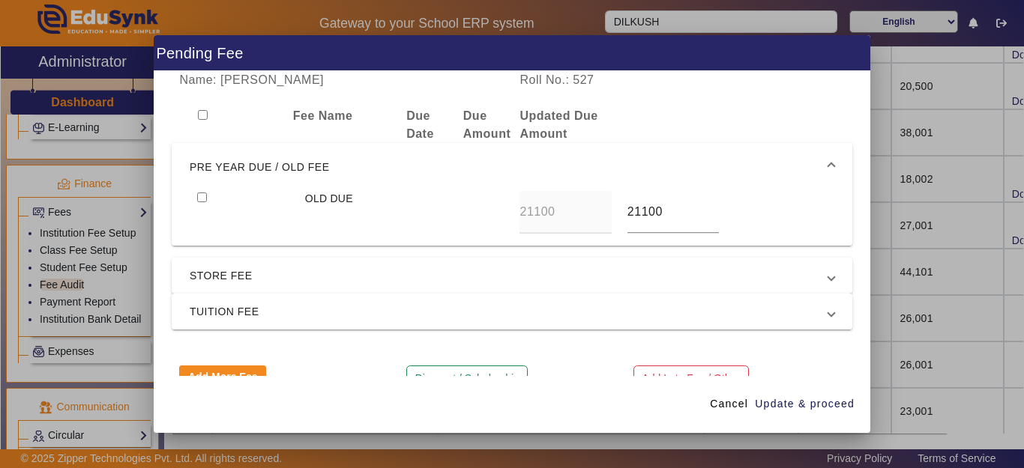
click at [499, 169] on span "PRE YEAR DUE / OLD FEE" at bounding box center [509, 167] width 639 height 18
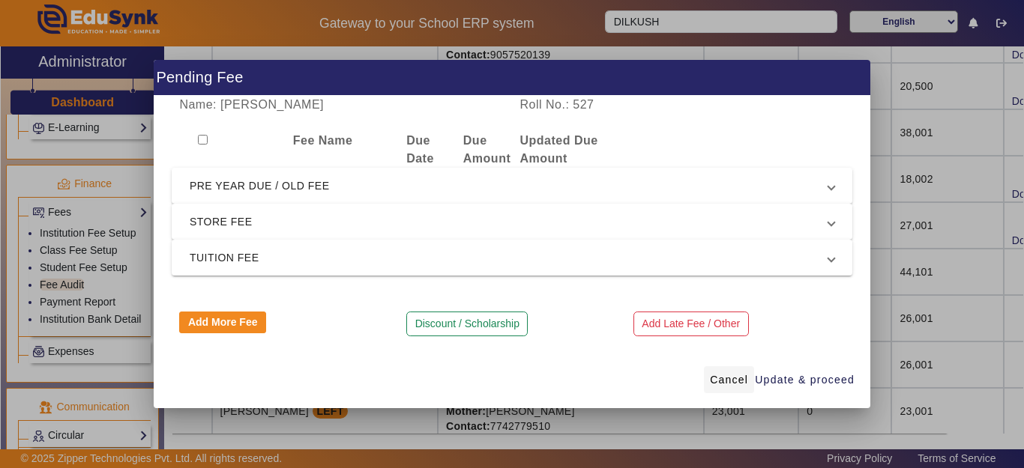
click at [729, 382] on span "Cancel" at bounding box center [729, 381] width 38 height 16
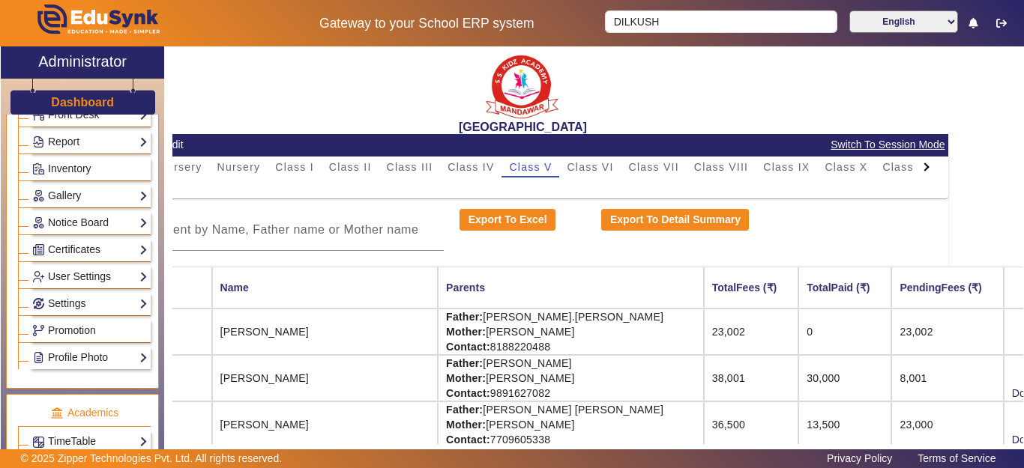
scroll to position [291, 0]
click at [90, 106] on h3 "Dashboard" at bounding box center [82, 102] width 63 height 14
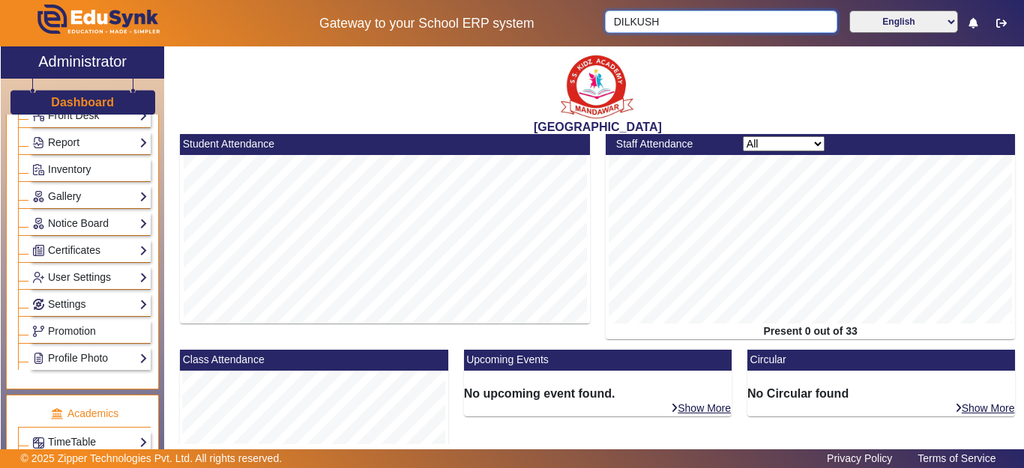
click at [675, 27] on input "DILKUSH" at bounding box center [721, 21] width 232 height 22
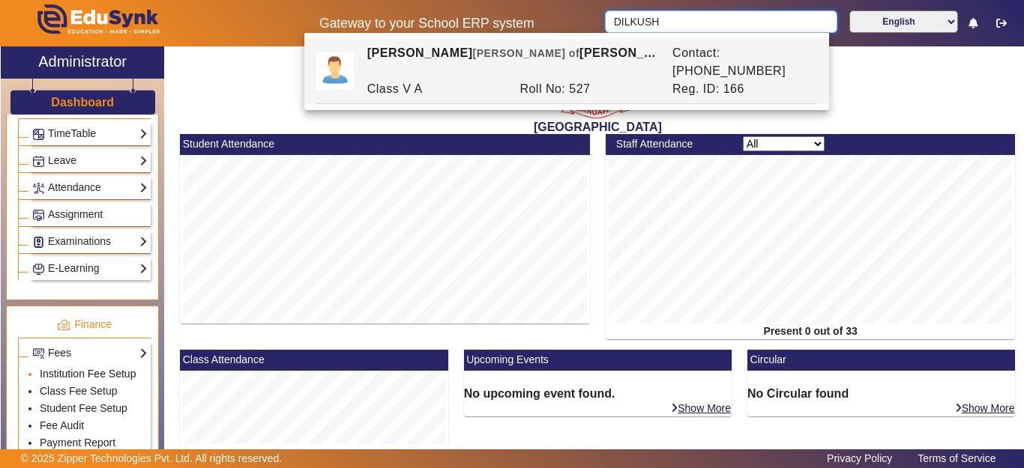
scroll to position [666, 0]
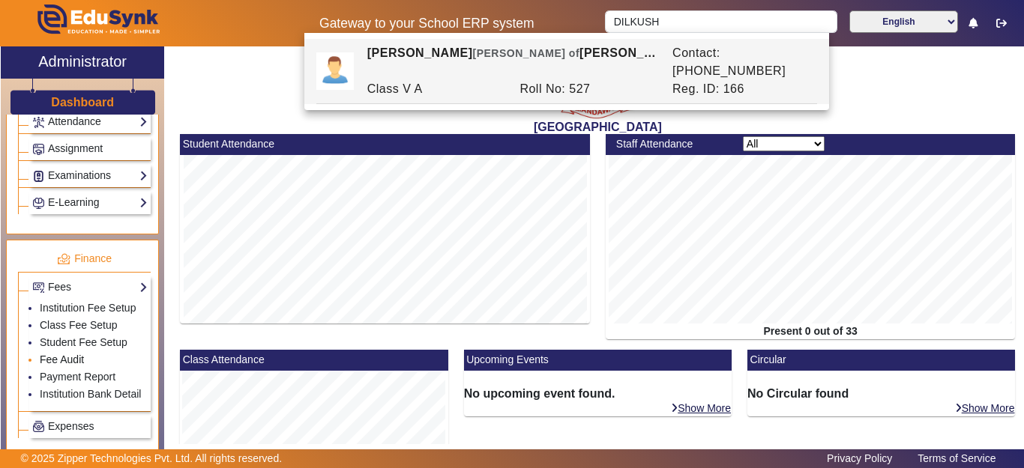
click at [64, 366] on link "Fee Audit" at bounding box center [62, 360] width 44 height 12
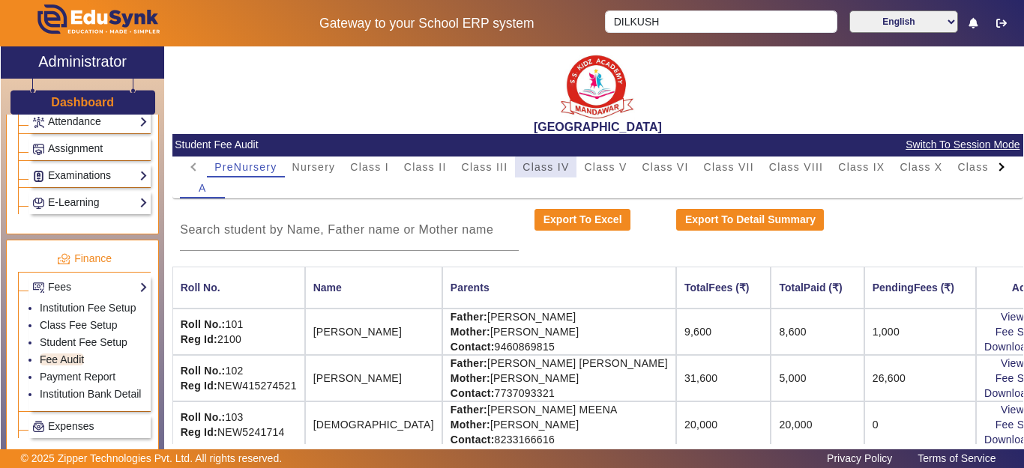
click at [552, 171] on span "Class IV" at bounding box center [545, 167] width 46 height 10
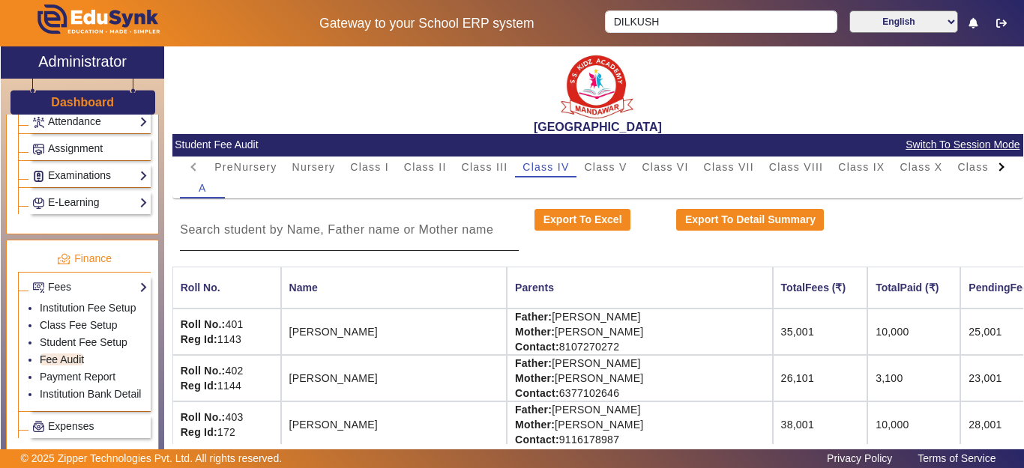
click at [241, 232] on input at bounding box center [349, 230] width 339 height 18
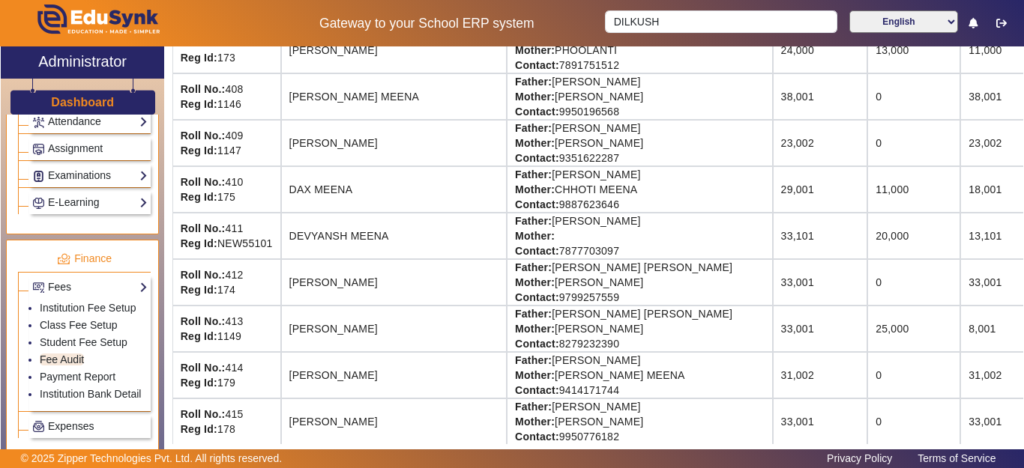
scroll to position [525, 0]
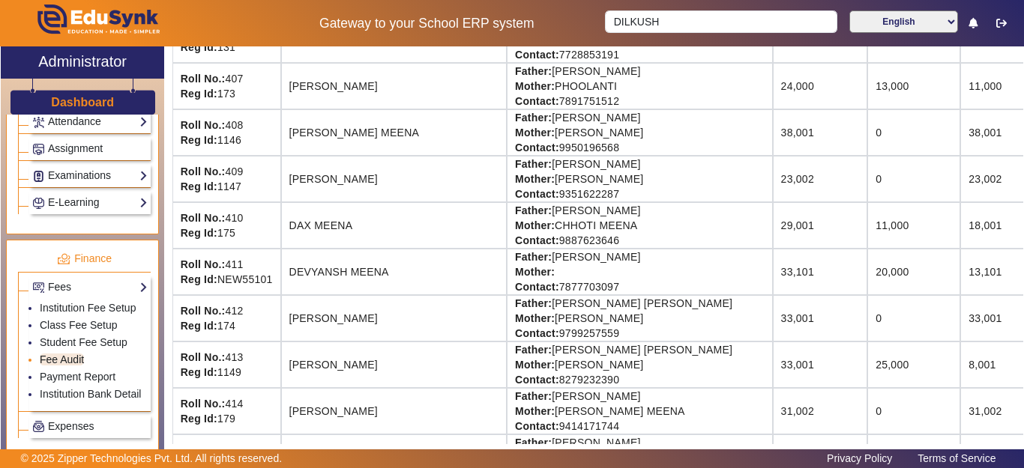
click at [64, 366] on link "Fee Audit" at bounding box center [62, 360] width 44 height 12
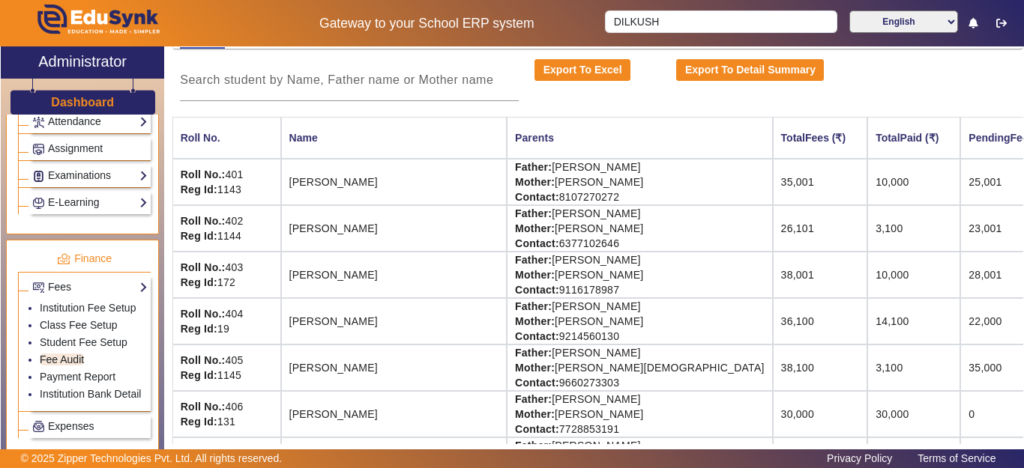
scroll to position [0, 0]
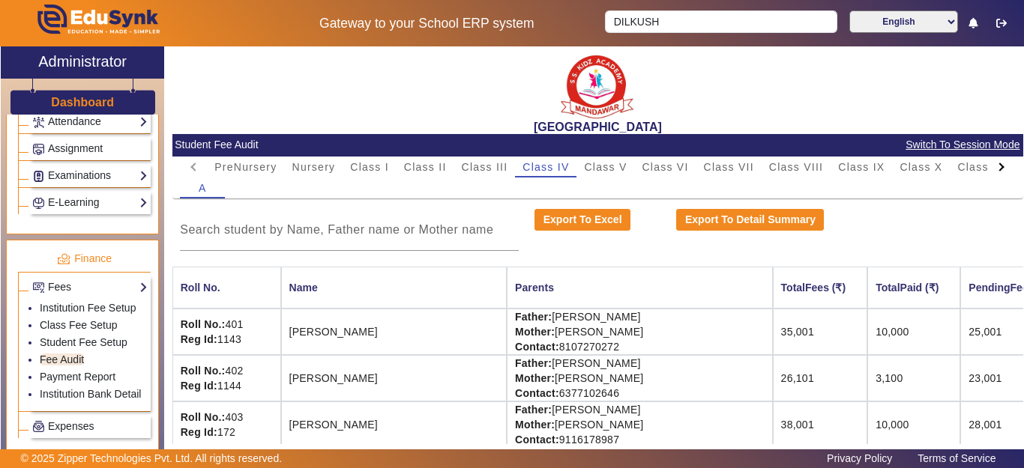
click at [94, 100] on h3 "Dashboard" at bounding box center [82, 102] width 63 height 14
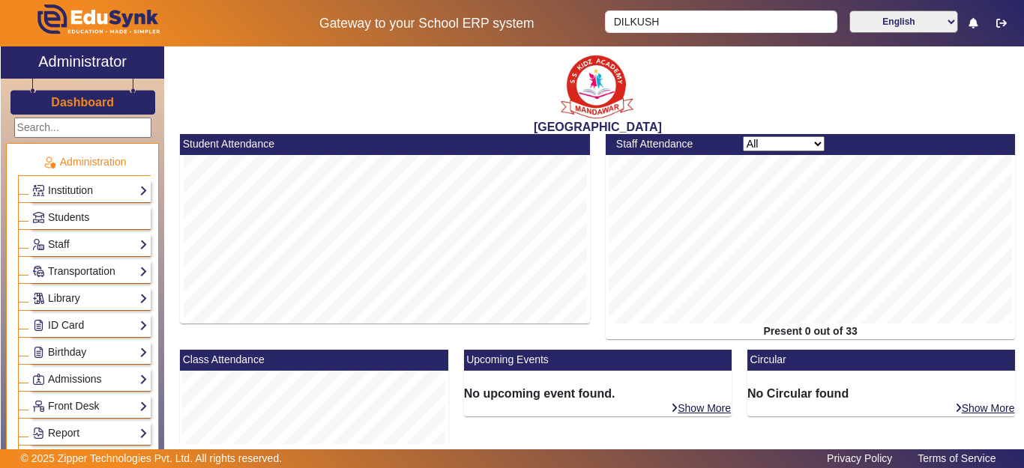
click at [64, 109] on h3 "Dashboard" at bounding box center [82, 102] width 63 height 14
